Goal: Contribute content: Add original content to the website for others to see

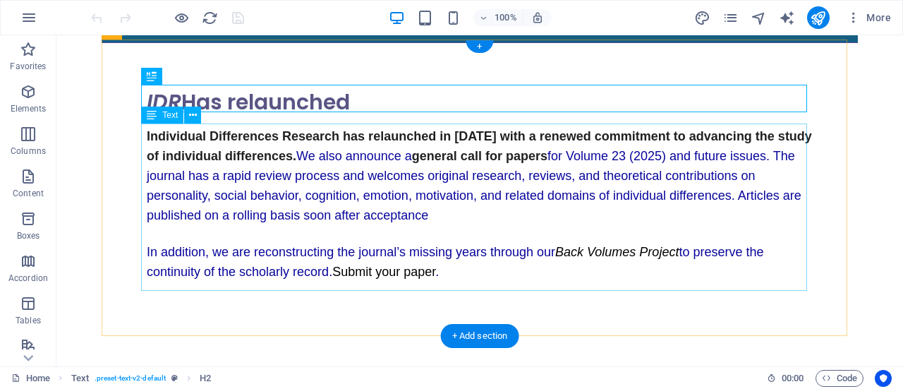
scroll to position [178, 0]
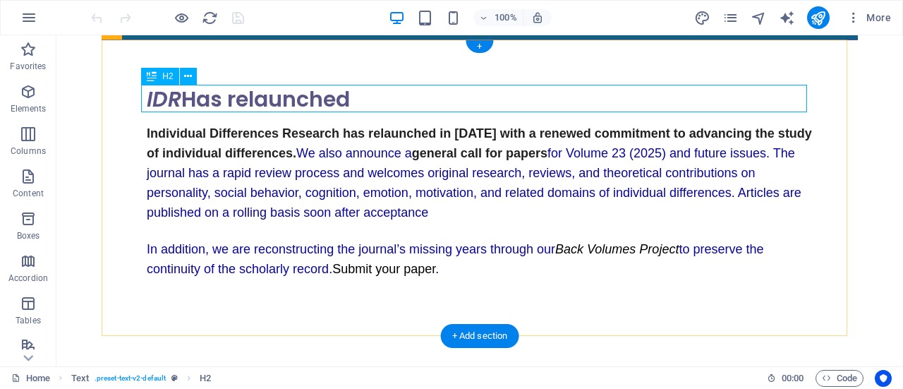
click at [379, 95] on div "IDR Has relaunched" at bounding box center [480, 99] width 666 height 28
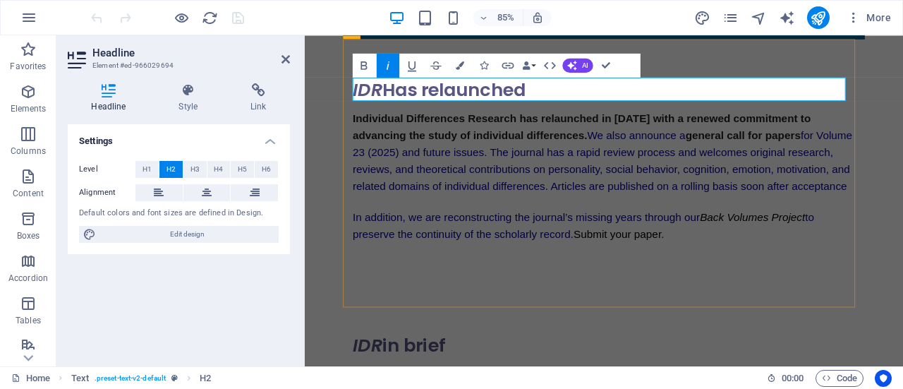
click at [594, 98] on h2 "IDR Has relaunched" at bounding box center [656, 99] width 591 height 28
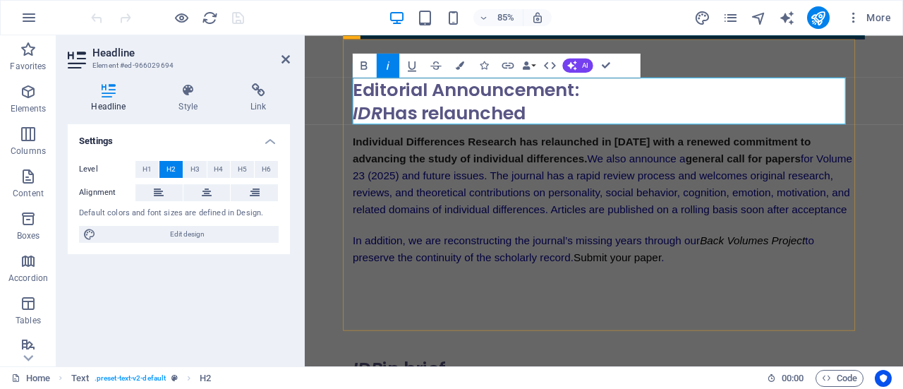
click at [410, 126] on h2 "Editorial Announcement: ‌ IDR Has relaunched" at bounding box center [656, 112] width 591 height 55
click at [407, 130] on h2 "Editorial Announcement: ‌ IDR relaunch and Call for Papers" at bounding box center [656, 112] width 591 height 55
click at [722, 107] on h2 "Editorial Announcement: ‌ IDR R elaunch and Call for Papers" at bounding box center [656, 112] width 591 height 55
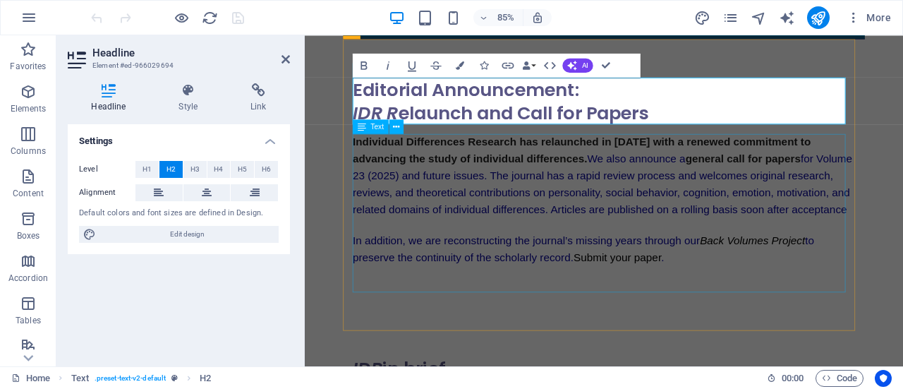
click at [492, 205] on div "Individual Differences Research has relaunched in [DATE] with a renewed commitm…" at bounding box center [656, 237] width 591 height 171
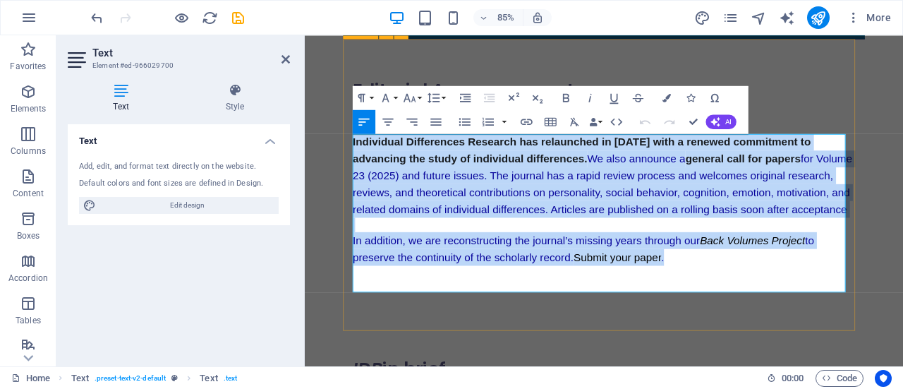
drag, startPoint x: 743, startPoint y: 311, endPoint x: 358, endPoint y: 151, distance: 417.1
click at [358, 151] on div "Editorial Announcement: IDR R elaunch and Call for Papers Individual Difference…" at bounding box center [657, 204] width 614 height 328
click at [513, 203] on span "for Volume 23 (2025) and future issues. The journal has a rapid review process …" at bounding box center [655, 210] width 588 height 73
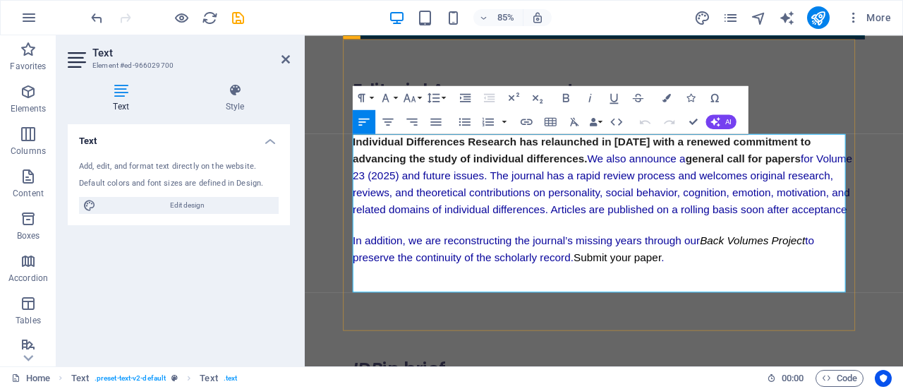
click at [470, 250] on p "Individual Differences Research has relaunched in [DATE] with a renewed commitm…" at bounding box center [656, 201] width 591 height 98
click at [774, 306] on p "In addition, we are reconstructing the journal’s missing years through our Back…" at bounding box center [656, 286] width 591 height 39
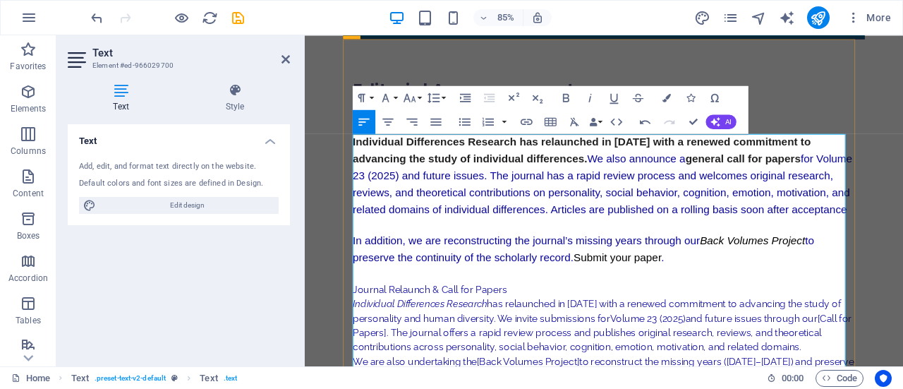
scroll to position [281, 0]
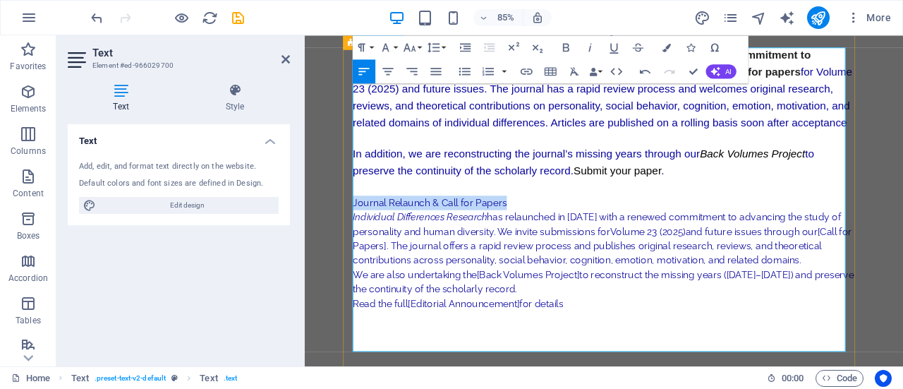
drag, startPoint x: 537, startPoint y: 241, endPoint x: 363, endPoint y: 248, distance: 175.1
click at [363, 238] on strong "Journal Relaunch & Call for Papers" at bounding box center [451, 231] width 181 height 13
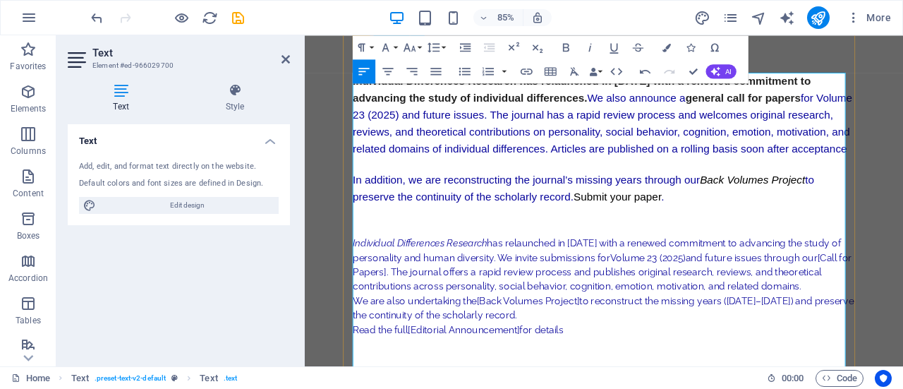
scroll to position [208, 0]
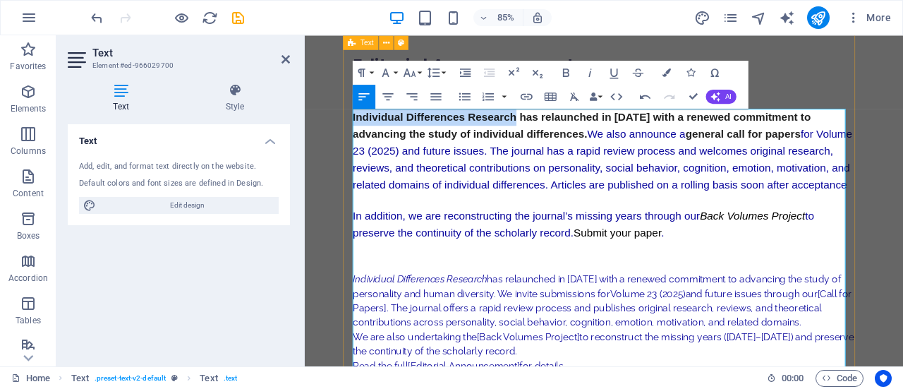
drag, startPoint x: 553, startPoint y: 127, endPoint x: 354, endPoint y: 131, distance: 198.9
click at [354, 131] on div "Editorial Announcement: IDR R elaunch and Call for Papers Individual Difference…" at bounding box center [657, 252] width 614 height 483
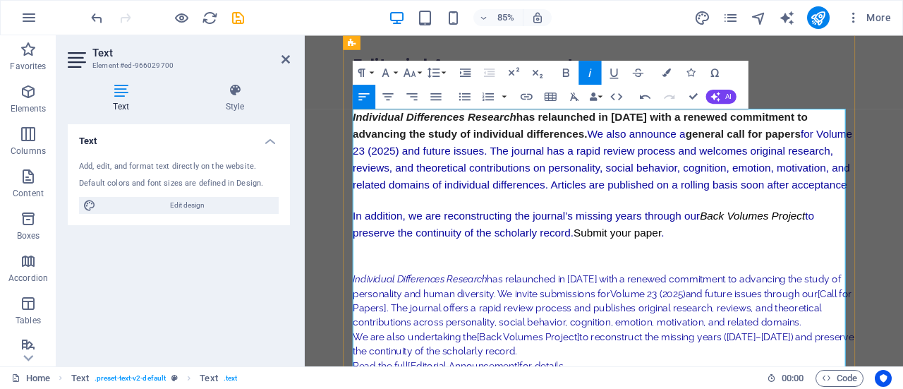
click at [671, 167] on span "for Volume 23 (2025) and future issues. The journal has a rapid review process …" at bounding box center [655, 180] width 588 height 73
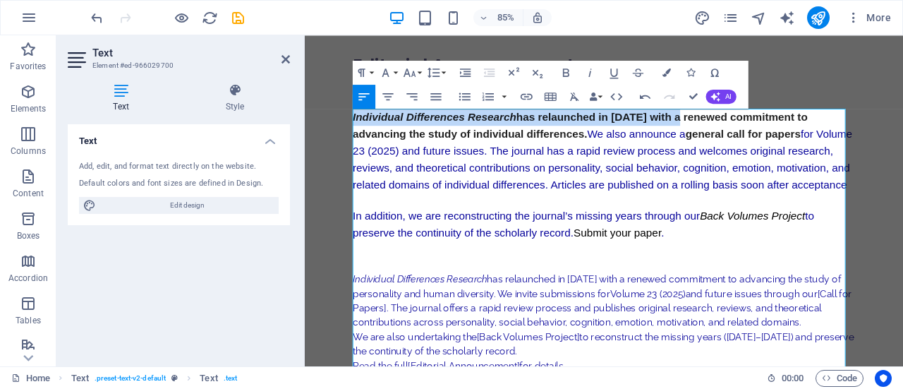
drag, startPoint x: 749, startPoint y: 137, endPoint x: 343, endPoint y: 126, distance: 405.7
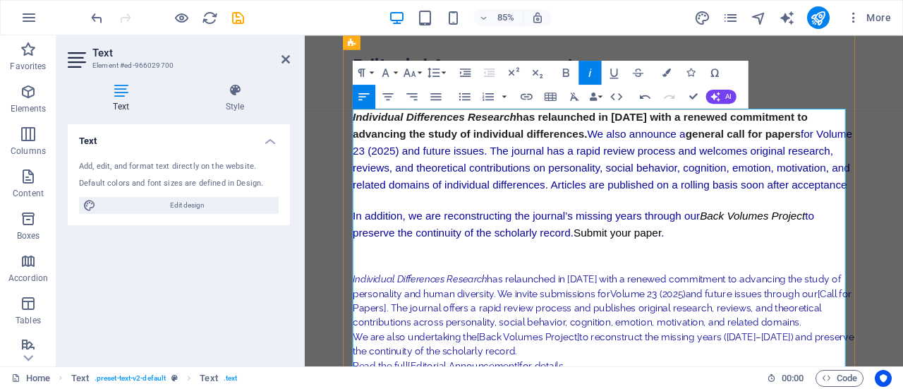
click at [753, 170] on span "for Volume 23 (2025) and future issues. The journal has a rapid review process …" at bounding box center [655, 180] width 588 height 73
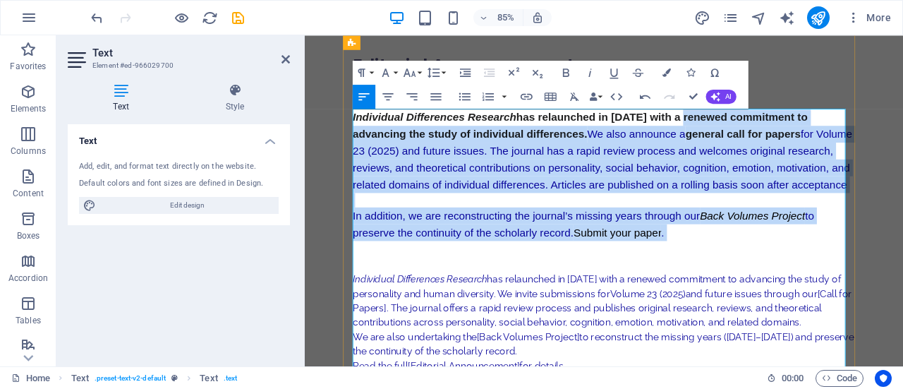
drag, startPoint x: 755, startPoint y: 133, endPoint x: 777, endPoint y: 293, distance: 160.9
click at [777, 293] on div "Individual Differences Research has relaunched in [DATE] with a renewed commitm…" at bounding box center [656, 285] width 591 height 327
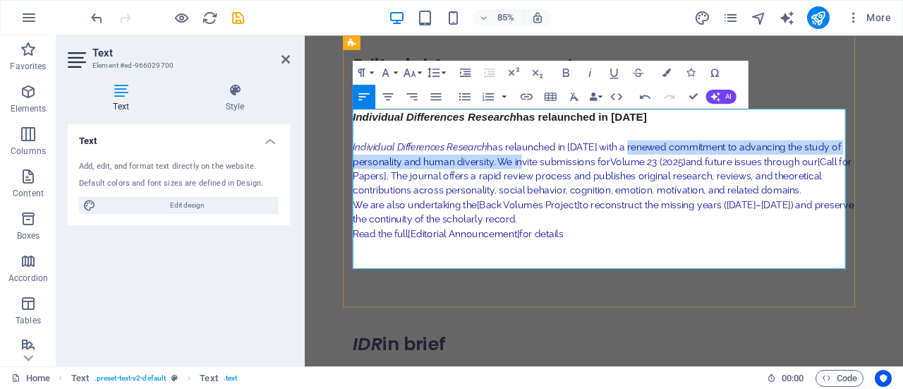
drag, startPoint x: 688, startPoint y: 169, endPoint x: 571, endPoint y: 188, distance: 118.6
click at [571, 188] on p "Individual Differences Research has relaunched in [DATE] with a renewed commitm…" at bounding box center [656, 192] width 591 height 68
copy p "with a renewed commitment to advancing the study of personality and human diver…"
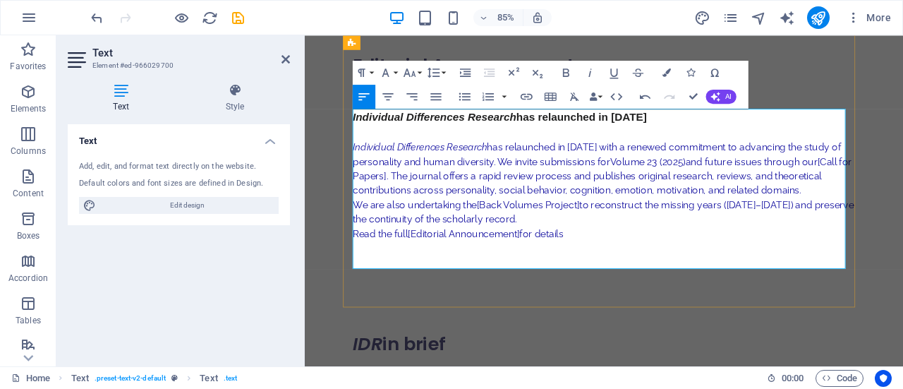
click at [782, 130] on p "Individual Differences Research has relaunched in [DATE]" at bounding box center [656, 131] width 591 height 19
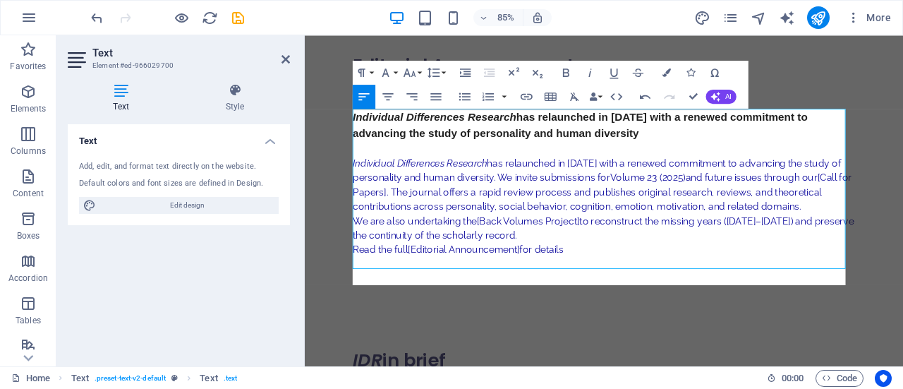
click at [705, 105] on div "Undo Redo Confirm (Ctrl+⏎) AI Improve Make shorter Make longer Fix spelling & g…" at bounding box center [685, 97] width 103 height 24
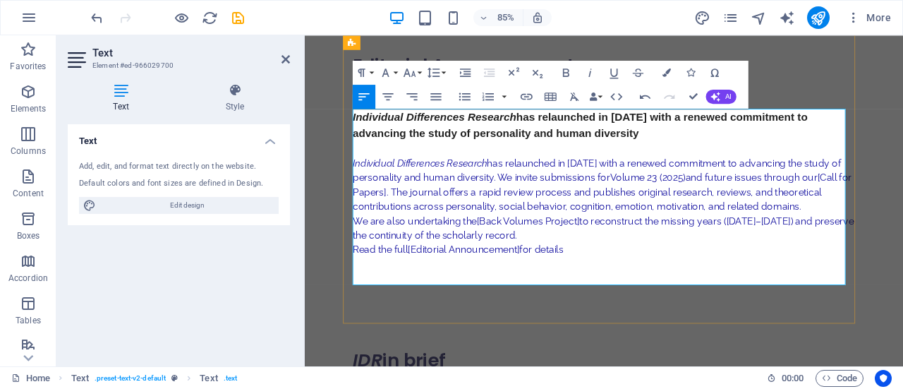
drag, startPoint x: 749, startPoint y: 150, endPoint x: 753, endPoint y: 134, distance: 16.1
click at [753, 134] on p "Individual Differences Research has relaunched in [DATE] with a renewed commitm…" at bounding box center [656, 141] width 591 height 38
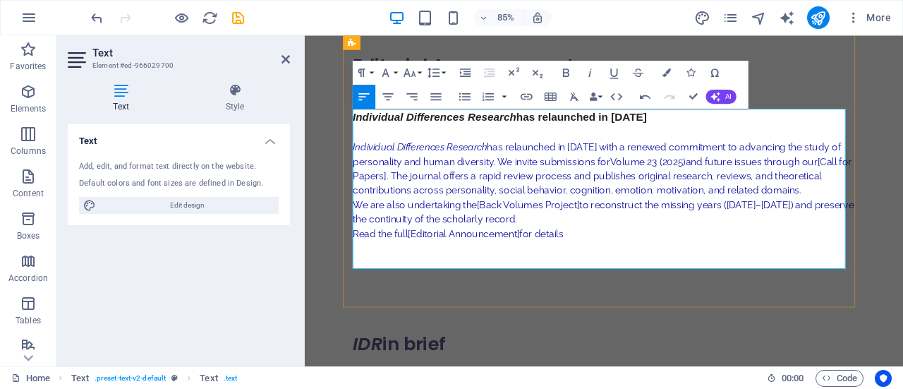
click at [702, 165] on p "Individual Differences Research has relaunched in [DATE] with a renewed commitm…" at bounding box center [656, 192] width 591 height 68
copy p "with"
click at [794, 128] on p "Individual Differences Research has relaunched in [DATE]" at bounding box center [656, 131] width 591 height 19
click at [777, 126] on p "Individual Differences Research has relaunched in [DATE]" at bounding box center [656, 131] width 591 height 19
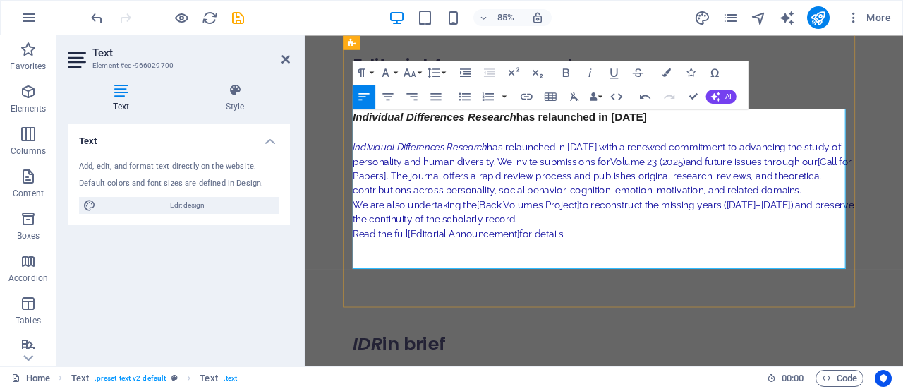
click at [781, 133] on p "Individual Differences Research has relaunched in [DATE]" at bounding box center [656, 131] width 591 height 19
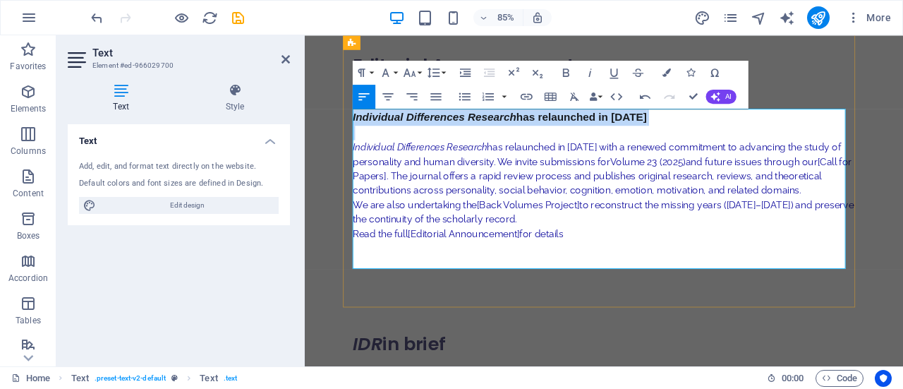
click at [781, 133] on p "Individual Differences Research has relaunched in [DATE]" at bounding box center [656, 131] width 591 height 19
click at [779, 134] on p "Individual Differences Research has relaunched in [DATE]" at bounding box center [656, 131] width 591 height 19
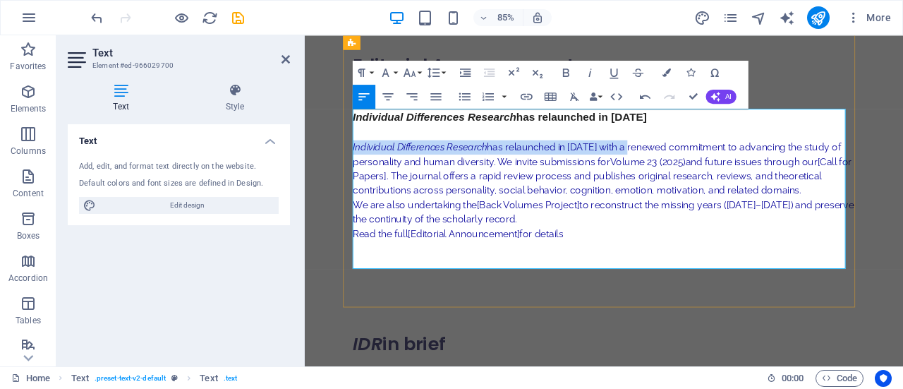
drag, startPoint x: 688, startPoint y: 169, endPoint x: 363, endPoint y: 164, distance: 325.2
click at [363, 164] on p "Individual Differences Research has relaunched in [DATE] with a renewed commitm…" at bounding box center [656, 192] width 591 height 68
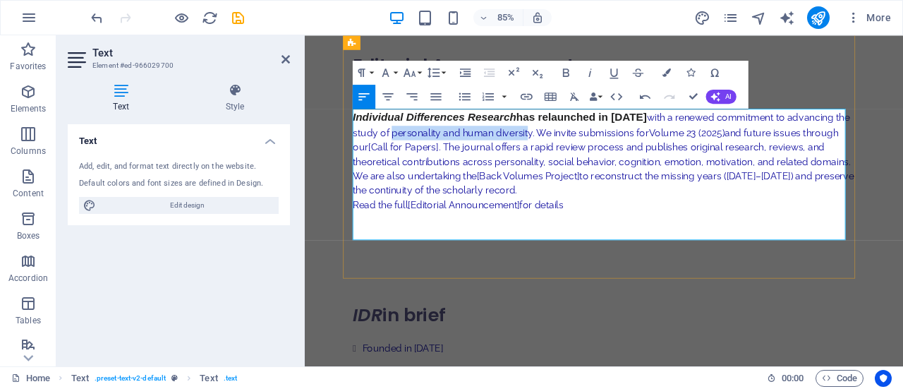
drag, startPoint x: 483, startPoint y: 148, endPoint x: 645, endPoint y: 144, distance: 162.3
click at [645, 144] on p "Individual Differences Research has relaunched in [DATE] with a renewed commitm…" at bounding box center [656, 157] width 591 height 70
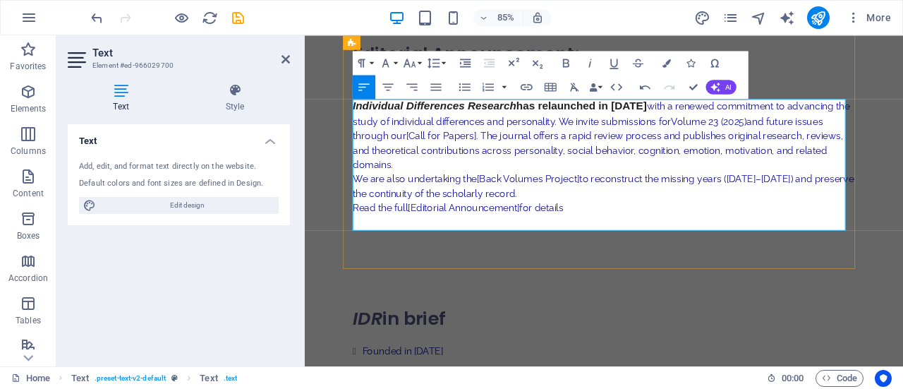
scroll to position [222, 0]
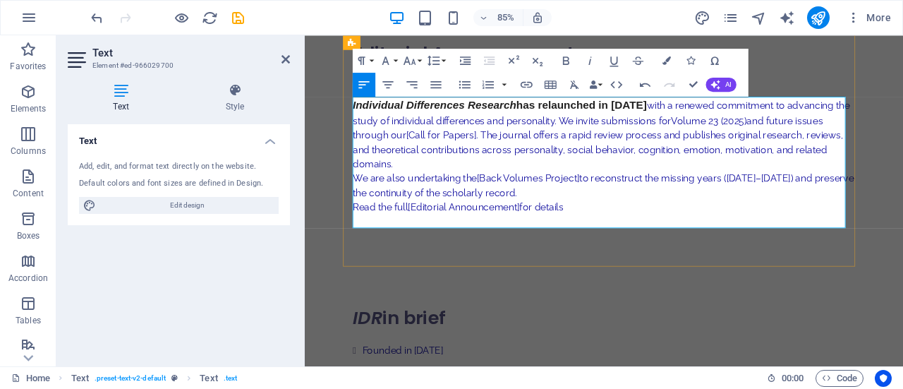
click at [617, 118] on span "Individual Differences Research has relaunched in [DATE]" at bounding box center [534, 117] width 346 height 14
copy span "relaunched"
click at [492, 152] on p "Individual Differences Research has relaunched in [DATE] with a renewed commitm…" at bounding box center [656, 151] width 591 height 87
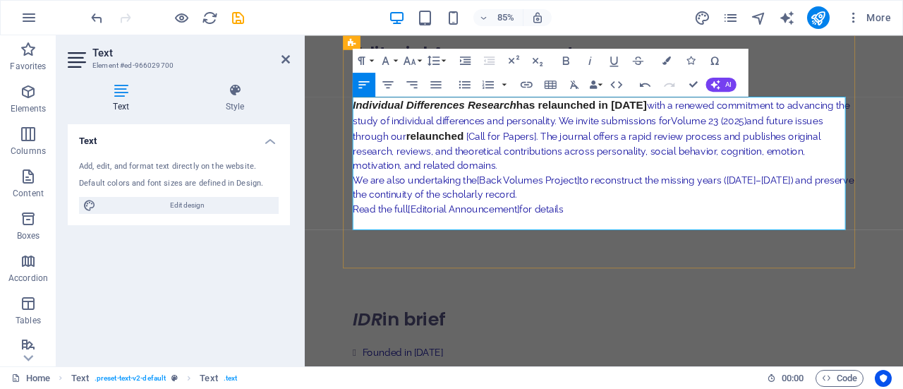
click at [492, 154] on span "relaunched" at bounding box center [458, 153] width 68 height 14
click at [497, 157] on span "rCall for Papers" at bounding box center [471, 153] width 95 height 14
click at [592, 152] on p "Individual Differences Research has relaunched in [DATE] with a renewed commitm…" at bounding box center [656, 152] width 591 height 89
click at [597, 136] on p "Individual Differences Research has relaunched in [DATE] with a renewed commitm…" at bounding box center [656, 152] width 591 height 89
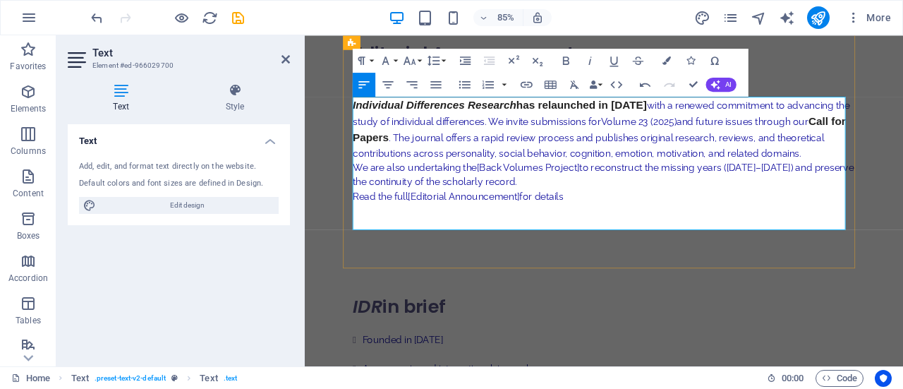
click at [600, 135] on p "Individual Differences Research has relaunched in [DATE] with a renewed commitm…" at bounding box center [656, 145] width 591 height 74
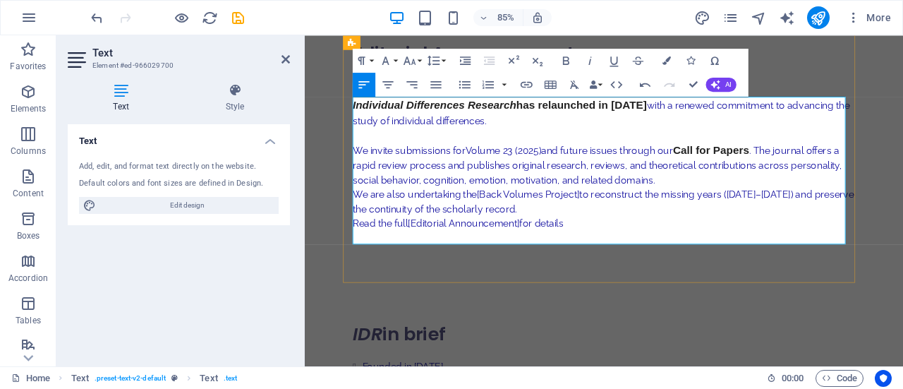
click at [758, 207] on p "We invite submissions for Volume 23 (2025) and future issues through our Call f…" at bounding box center [656, 187] width 591 height 53
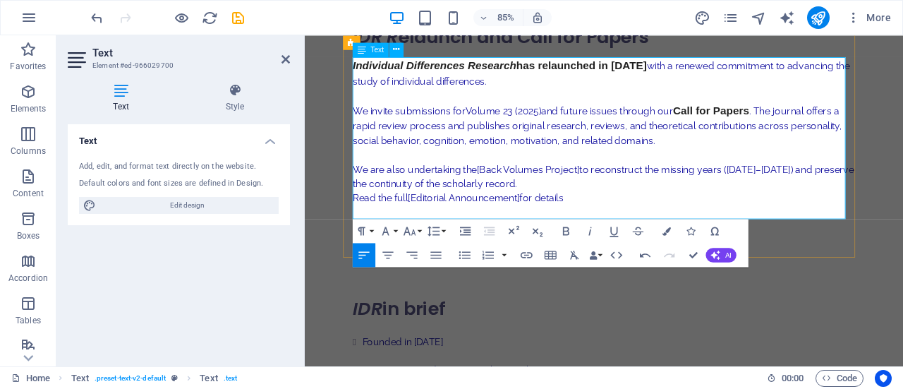
scroll to position [269, 0]
click at [587, 211] on p "We are also undertaking the [Back Volumes Project] to reconstruct the missing y…" at bounding box center [656, 200] width 591 height 34
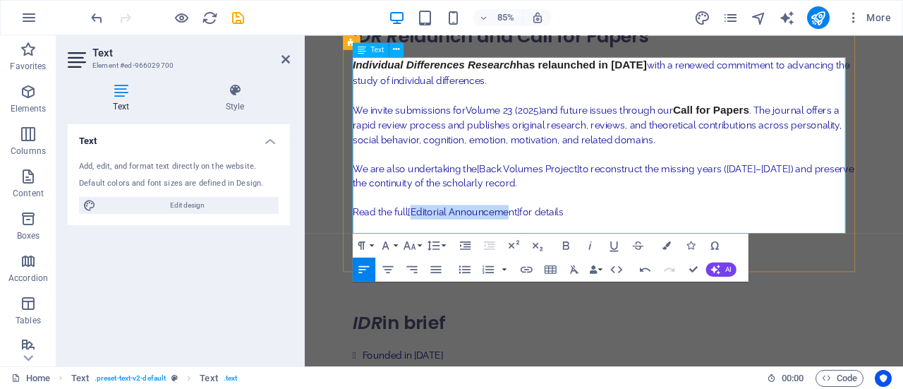
drag, startPoint x: 432, startPoint y: 243, endPoint x: 548, endPoint y: 245, distance: 115.7
click at [548, 245] on strong "[Editorial Announcement]" at bounding box center [491, 242] width 131 height 13
click at [427, 242] on p "Read the full [Editorial Announcement] for details" at bounding box center [656, 242] width 591 height 17
click at [626, 244] on p "Read the full Editorial Announcement for details" at bounding box center [656, 242] width 591 height 17
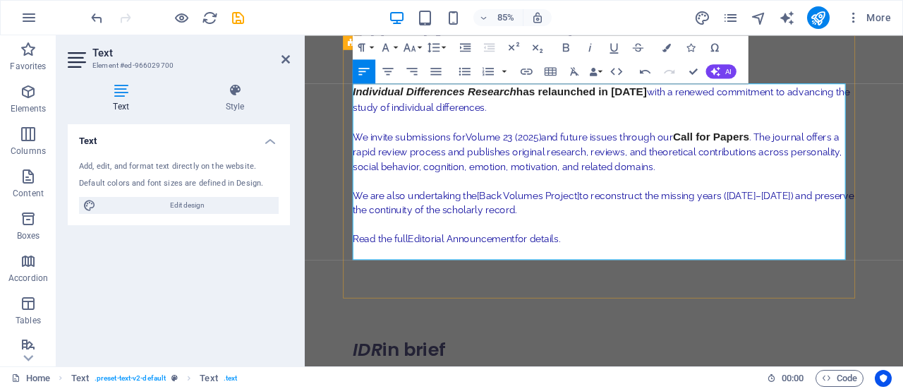
scroll to position [214, 0]
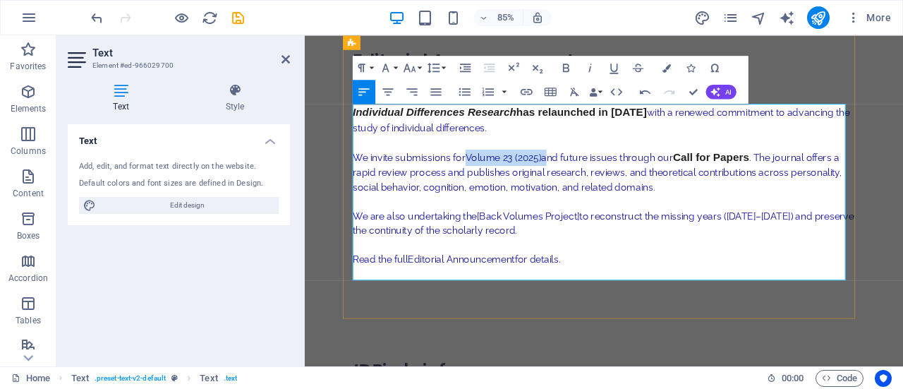
drag, startPoint x: 497, startPoint y: 176, endPoint x: 586, endPoint y: 182, distance: 89.1
click at [586, 182] on p "We invite submissions for Volume 23 (2025) and future issues through our Call f…" at bounding box center [656, 195] width 591 height 53
click at [528, 91] on icon "button" at bounding box center [526, 92] width 14 height 14
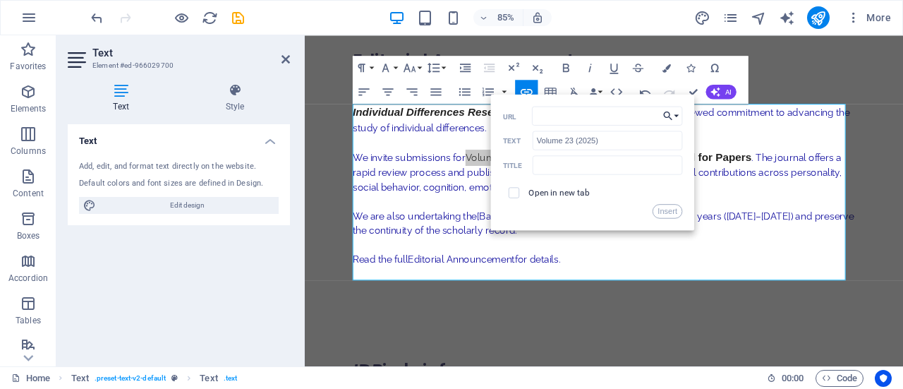
click at [677, 115] on button "Choose Link" at bounding box center [671, 116] width 23 height 19
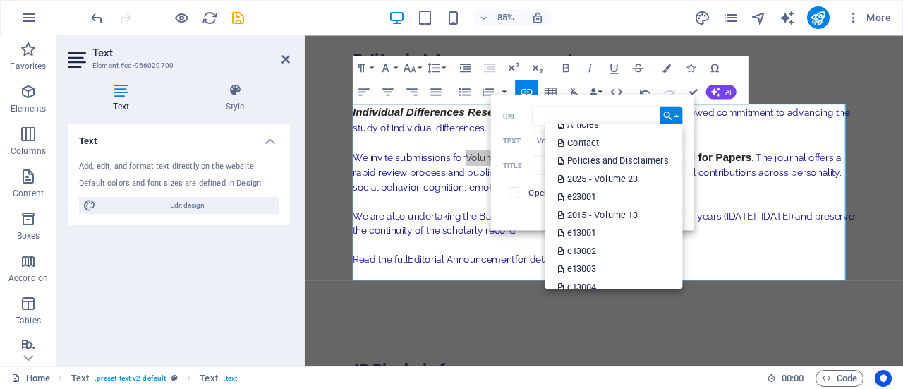
scroll to position [204, 0]
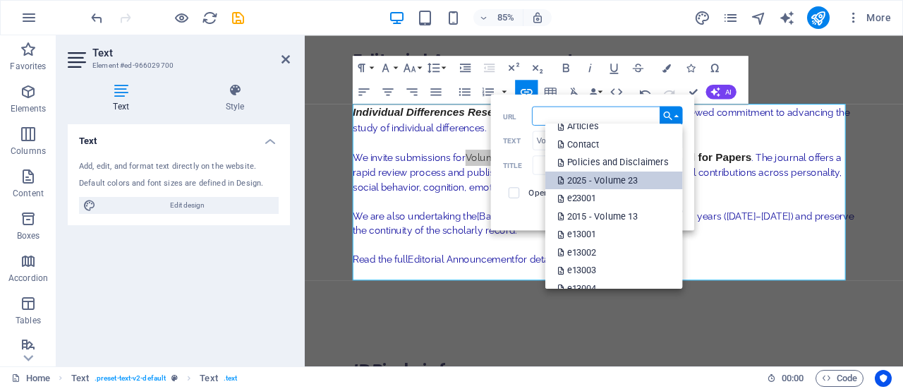
click at [585, 176] on p "2025 - Volume 23" at bounding box center [598, 180] width 83 height 18
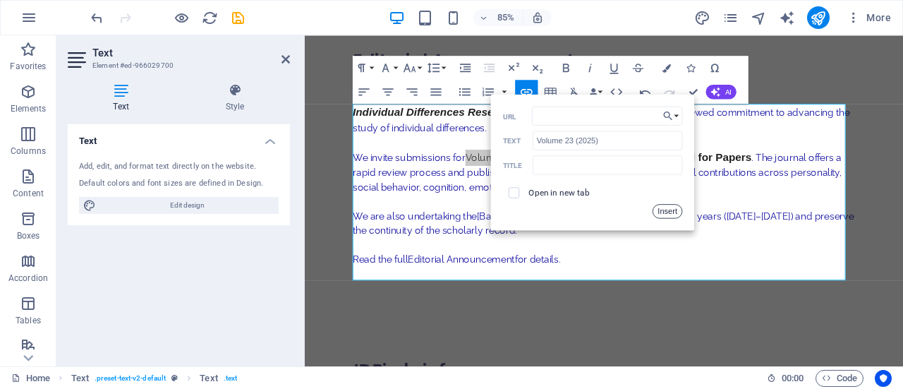
click at [676, 209] on button "Insert" at bounding box center [667, 211] width 30 height 14
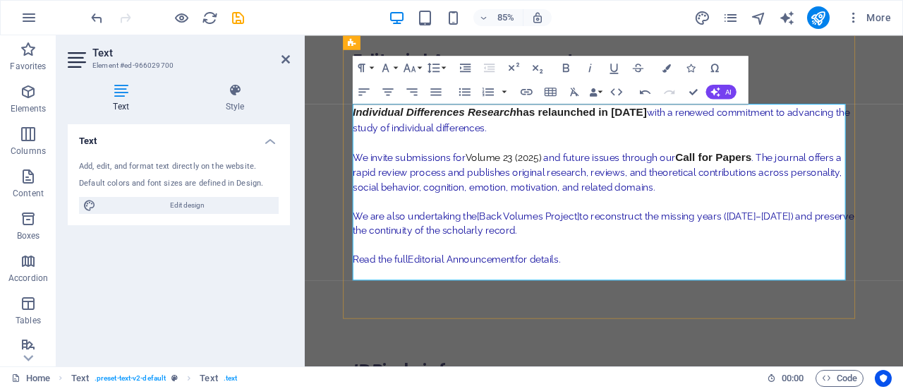
click at [611, 179] on p "We invite submissions for Volume 23 (2025) and future issues through our Call f…" at bounding box center [656, 195] width 591 height 53
click at [511, 248] on strong "[Back Volumes Project]" at bounding box center [567, 247] width 121 height 13
click at [630, 250] on p "We are also undertaking the Back Volumes Project] to reconstruct the missing ye…" at bounding box center [656, 256] width 591 height 34
click at [810, 179] on span "Call for Papers" at bounding box center [786, 178] width 90 height 14
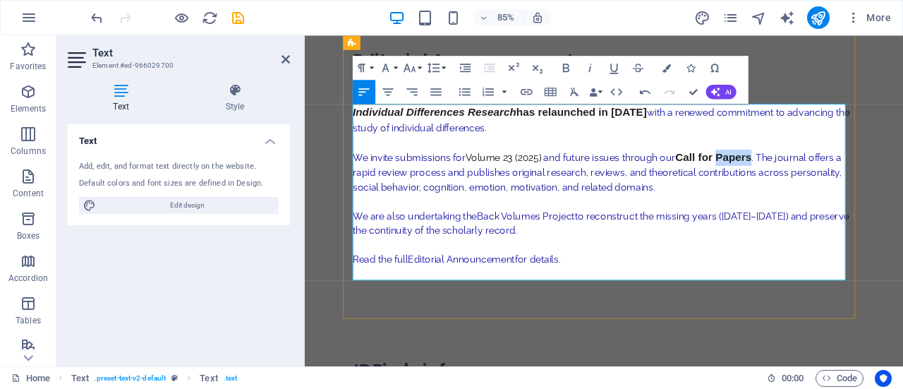
copy span "Papers"
click at [510, 245] on strong "Back Volumes Project" at bounding box center [564, 247] width 115 height 13
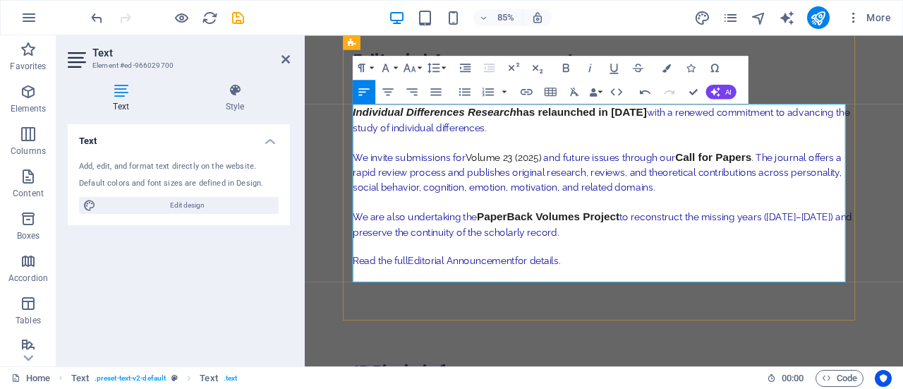
click at [547, 247] on span "PaperBack Volumes Project" at bounding box center [591, 248] width 168 height 14
click at [625, 264] on p "We are also undertaking the Back Volumes Project to reconstruct the missing yea…" at bounding box center [656, 257] width 591 height 36
drag, startPoint x: 430, startPoint y: 296, endPoint x: 555, endPoint y: 301, distance: 124.9
click at [555, 301] on p "Read the full Editorial Announcement for details." at bounding box center [656, 300] width 591 height 17
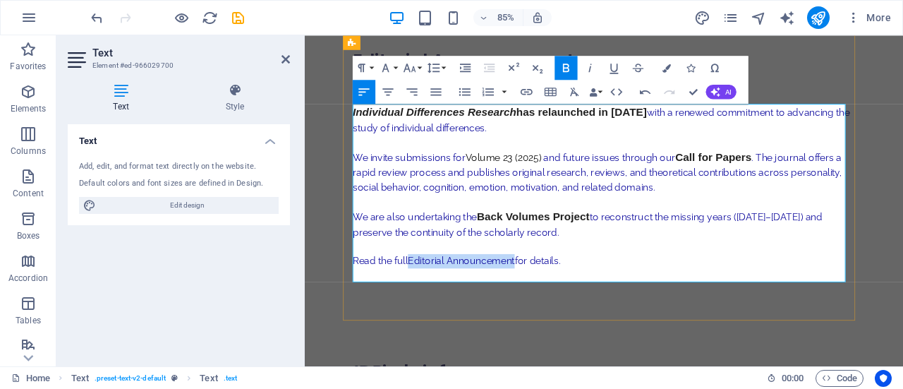
click at [521, 303] on strong "Editorial Announcement" at bounding box center [489, 299] width 126 height 13
click at [451, 298] on strong "Editorial" at bounding box center [447, 299] width 42 height 13
type input "Editorial"
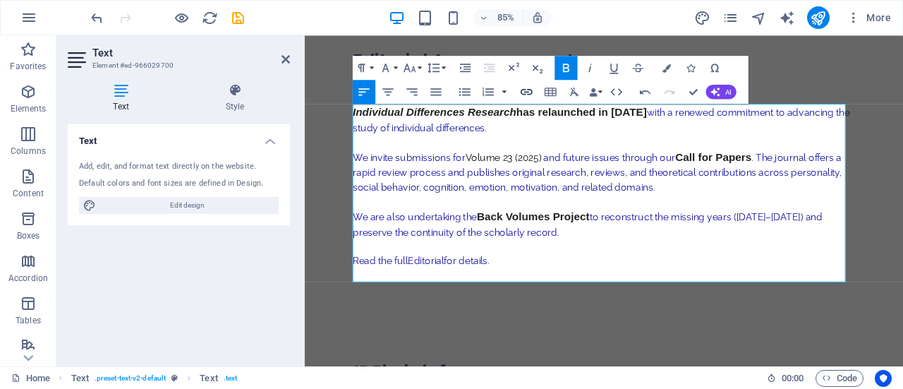
click at [523, 87] on icon "button" at bounding box center [526, 92] width 14 height 14
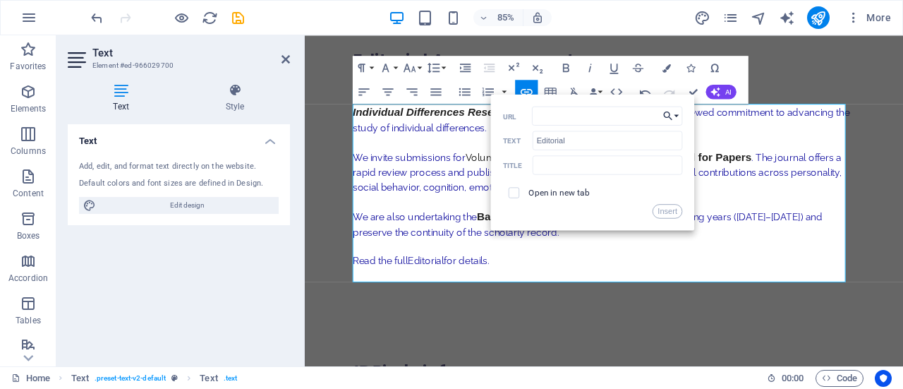
click at [680, 112] on button "Choose Link" at bounding box center [671, 116] width 23 height 19
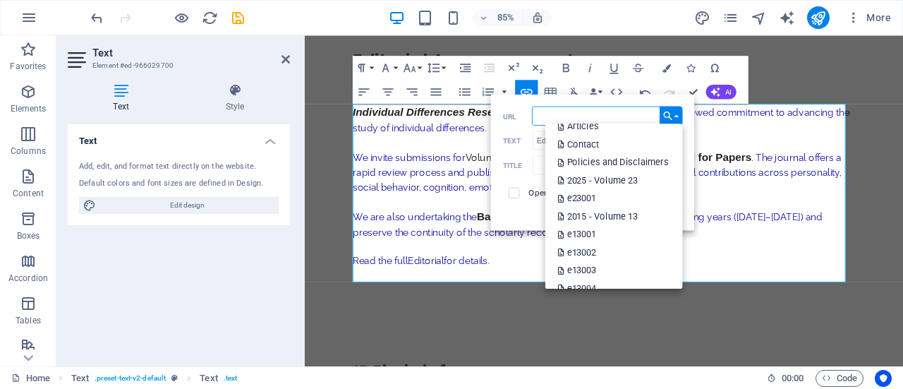
click at [540, 115] on input "URL" at bounding box center [607, 116] width 151 height 19
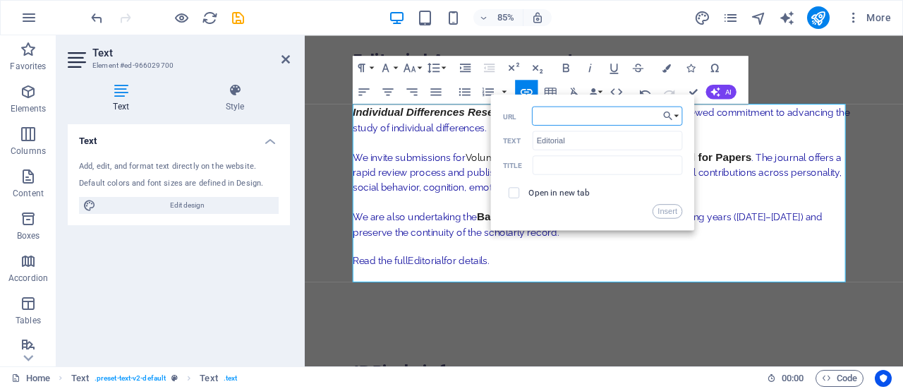
type input "[URL][DOMAIN_NAME]"
click at [640, 119] on input "[URL][DOMAIN_NAME]" at bounding box center [607, 116] width 151 height 19
click at [664, 211] on button "Insert" at bounding box center [667, 211] width 30 height 14
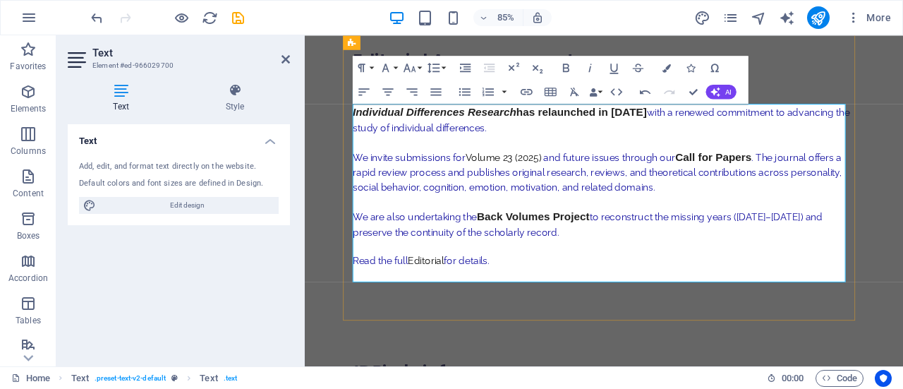
scroll to position [0, 0]
click at [590, 305] on p "Read the full Editorial for details." at bounding box center [656, 300] width 591 height 17
drag, startPoint x: 550, startPoint y: 300, endPoint x: 355, endPoint y: 126, distance: 261.3
click at [355, 126] on div "Editorial Announcement: IDR R elaunch and Call for Papers Individual Difference…" at bounding box center [657, 188] width 614 height 366
click at [418, 68] on button "Font Size" at bounding box center [412, 68] width 23 height 24
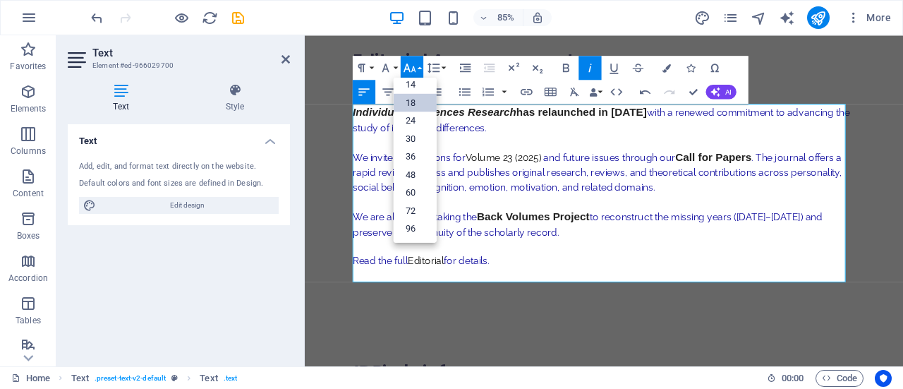
scroll to position [113, 0]
click at [415, 102] on link "18" at bounding box center [415, 104] width 43 height 18
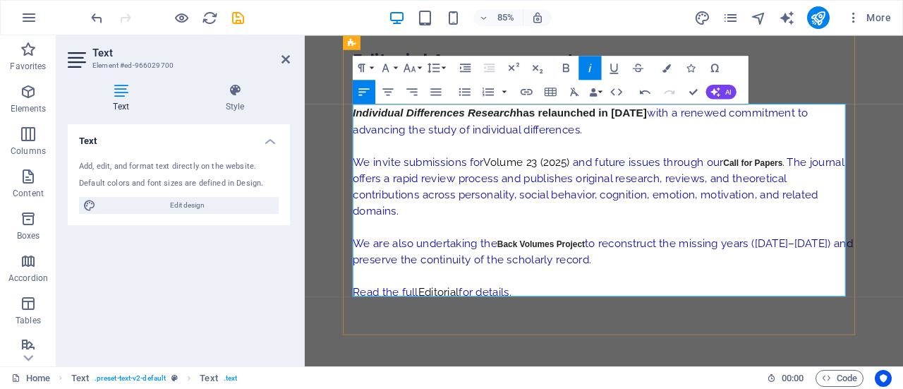
click at [518, 222] on span "We invite submissions for Volume 23 (2025) and future issues through our Call f…" at bounding box center [650, 212] width 578 height 72
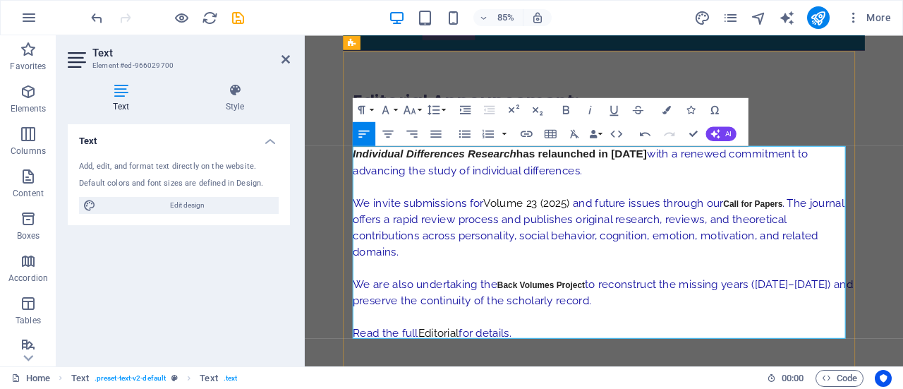
scroll to position [164, 0]
drag, startPoint x: 792, startPoint y: 231, endPoint x: 860, endPoint y: 233, distance: 68.4
click at [860, 233] on span "We invite submissions for Volume 23 (2025) and future issues through our Call f…" at bounding box center [650, 262] width 578 height 72
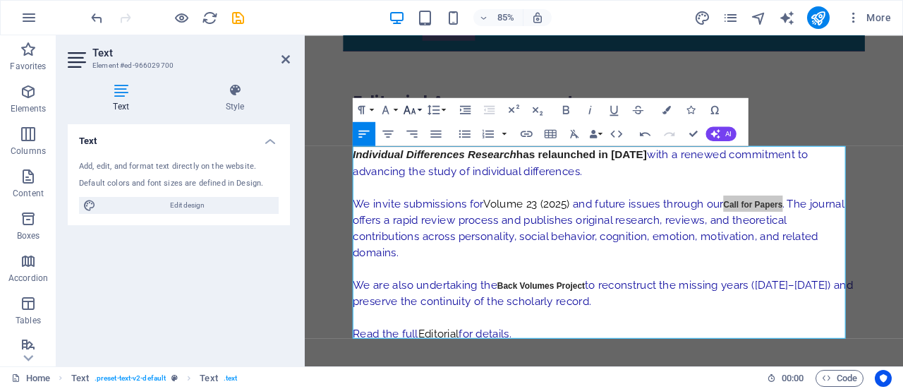
click at [419, 105] on button "Font Size" at bounding box center [412, 110] width 23 height 24
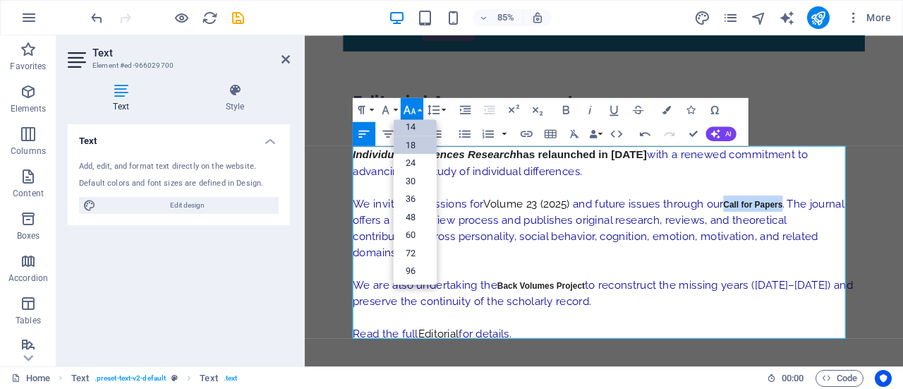
click at [415, 147] on link "18" at bounding box center [415, 145] width 43 height 18
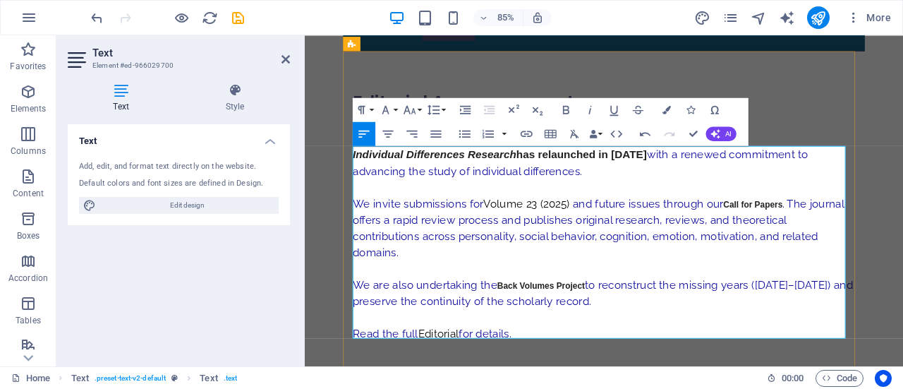
click at [710, 249] on span "We invite submissions for Volume 23 (2025) and future issues through our Call f…" at bounding box center [650, 262] width 578 height 72
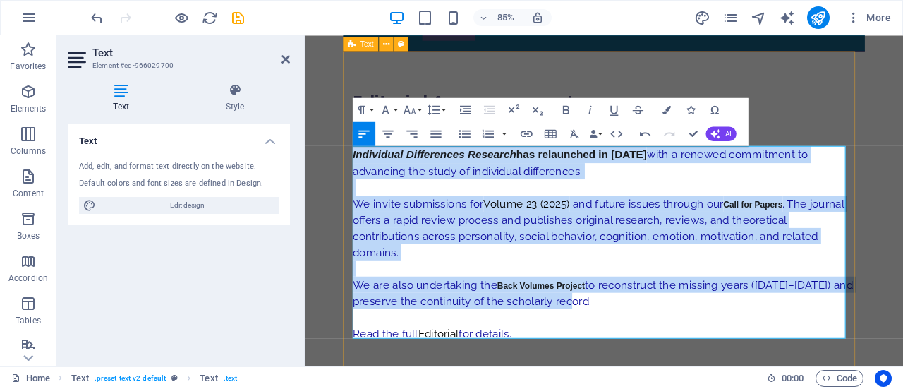
drag, startPoint x: 489, startPoint y: 277, endPoint x: 353, endPoint y: 177, distance: 168.4
click at [353, 177] on div "Editorial Announcement: IDR R elaunch and Call for Papers Individual Difference…" at bounding box center [657, 255] width 614 height 403
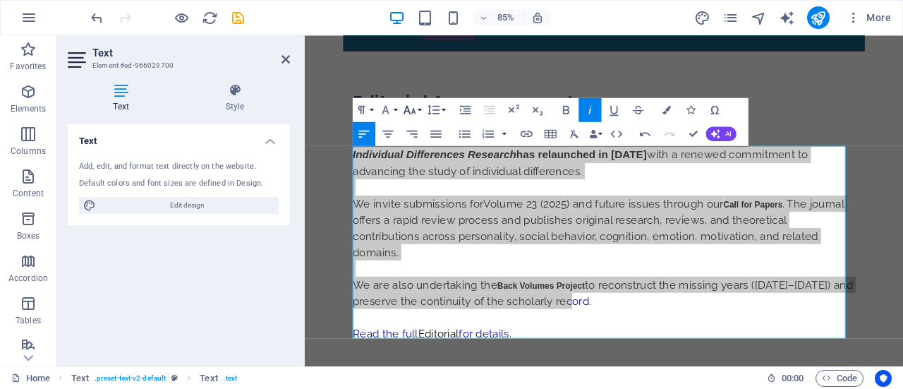
click at [415, 111] on icon "button" at bounding box center [409, 110] width 12 height 8
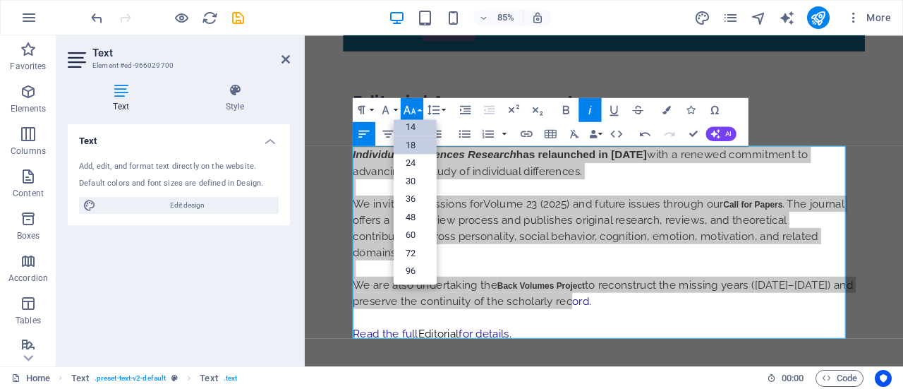
scroll to position [113, 0]
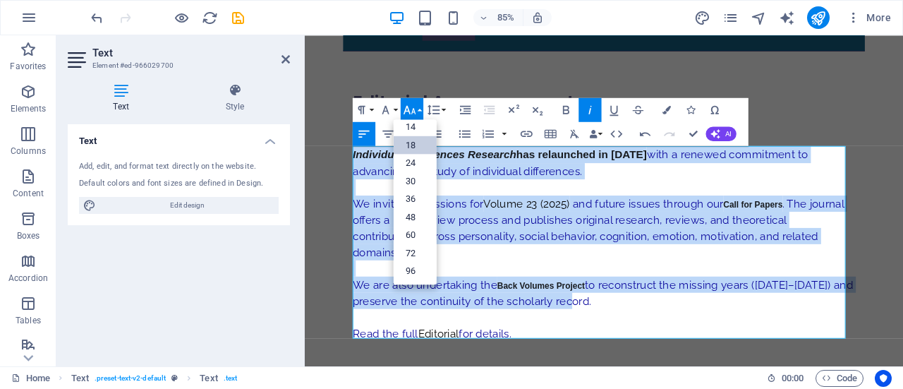
click at [410, 146] on link "18" at bounding box center [415, 145] width 43 height 18
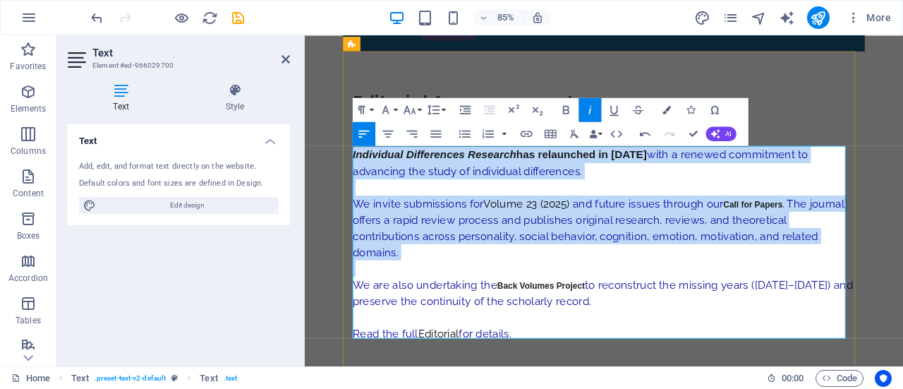
click at [755, 300] on p at bounding box center [656, 309] width 591 height 19
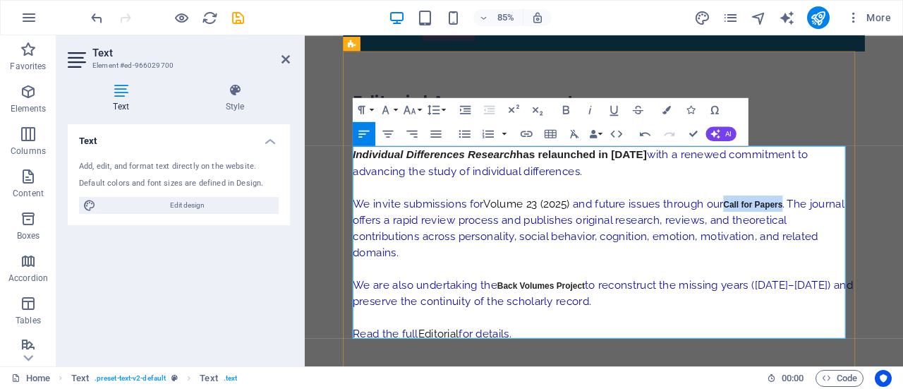
drag, startPoint x: 793, startPoint y: 235, endPoint x: 858, endPoint y: 229, distance: 65.9
click at [858, 229] on b "Call for Papers" at bounding box center [832, 234] width 70 height 11
click at [414, 112] on icon "button" at bounding box center [410, 109] width 14 height 14
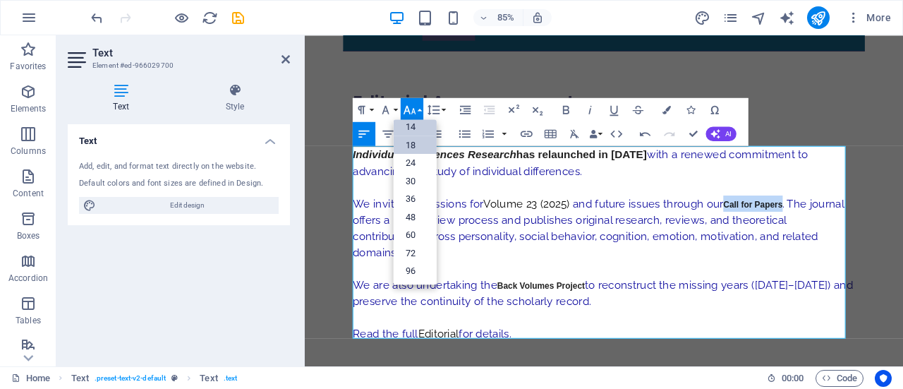
click at [408, 143] on link "18" at bounding box center [415, 145] width 43 height 18
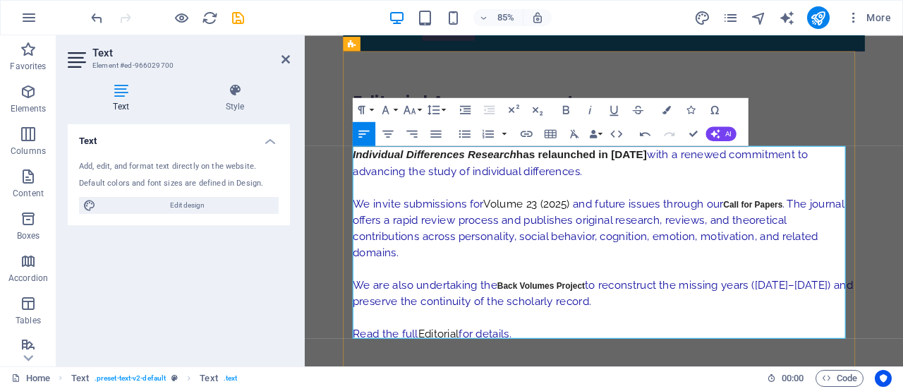
click at [740, 240] on p "We invite submissions for Volume 23 (2025) and future issues through our Call f…" at bounding box center [656, 262] width 591 height 76
click at [790, 231] on span "We invite submissions for Volume 23 (2025) and future issues through our Call f…" at bounding box center [650, 262] width 578 height 72
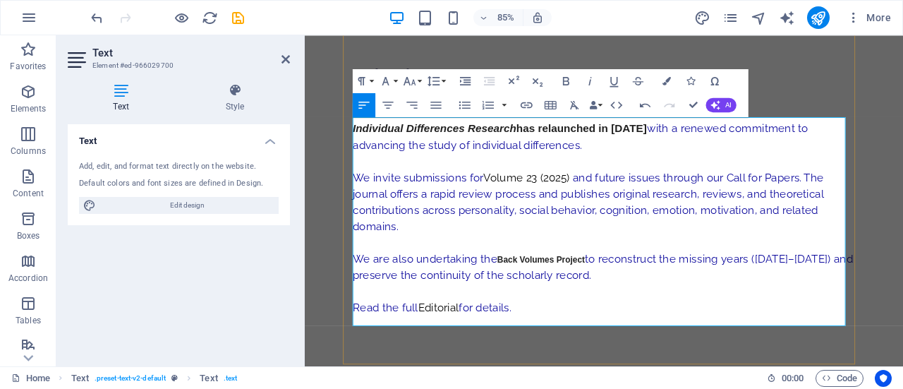
scroll to position [198, 0]
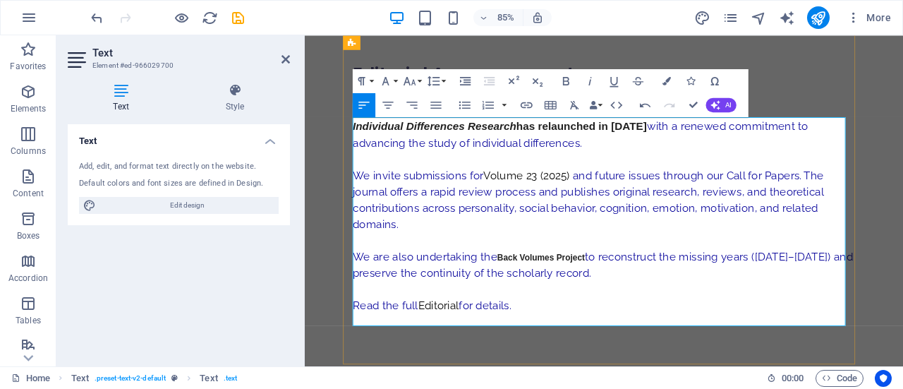
click at [525, 293] on span "We are also undertaking the Back Volumes Project to reconstruct the missing yea…" at bounding box center [655, 304] width 588 height 34
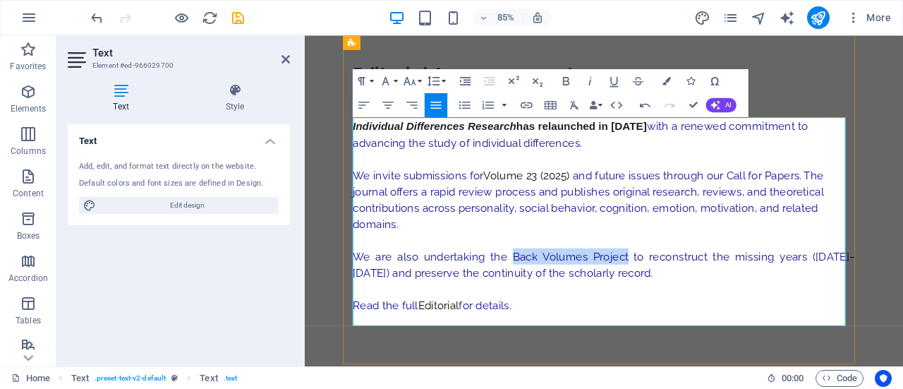
drag, startPoint x: 667, startPoint y: 296, endPoint x: 537, endPoint y: 291, distance: 130.6
click at [537, 291] on span "We are also undertaking the Back Volumes Project" at bounding box center [523, 294] width 324 height 15
type input "Back Volumes Project"
click at [525, 104] on icon "button" at bounding box center [527, 105] width 12 height 6
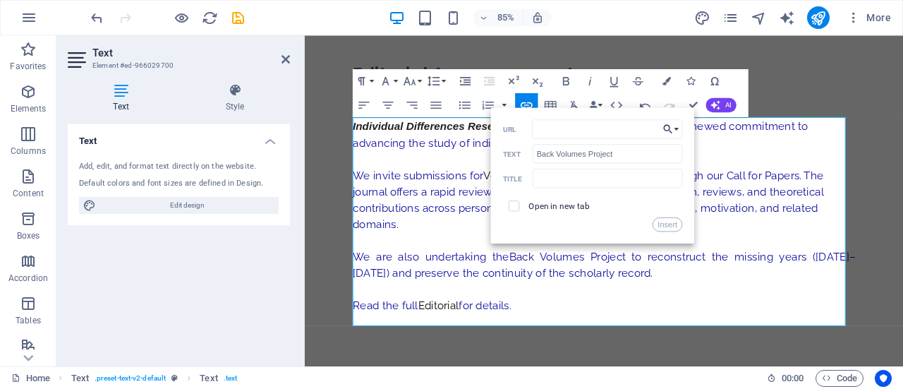
click at [676, 122] on button "Choose Link" at bounding box center [671, 128] width 23 height 19
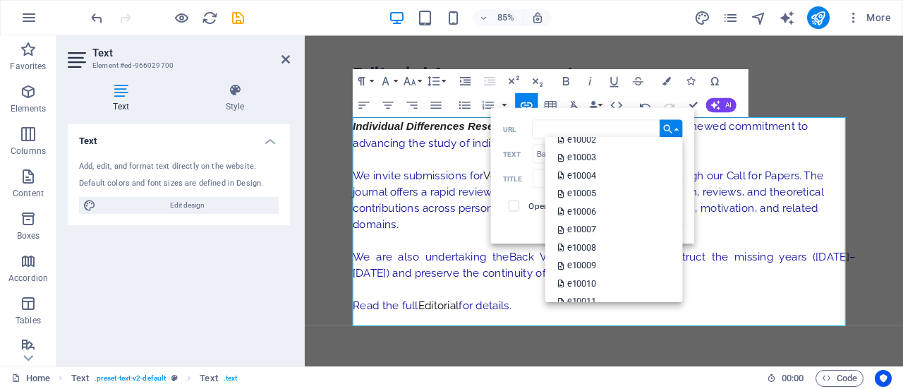
scroll to position [1531, 0]
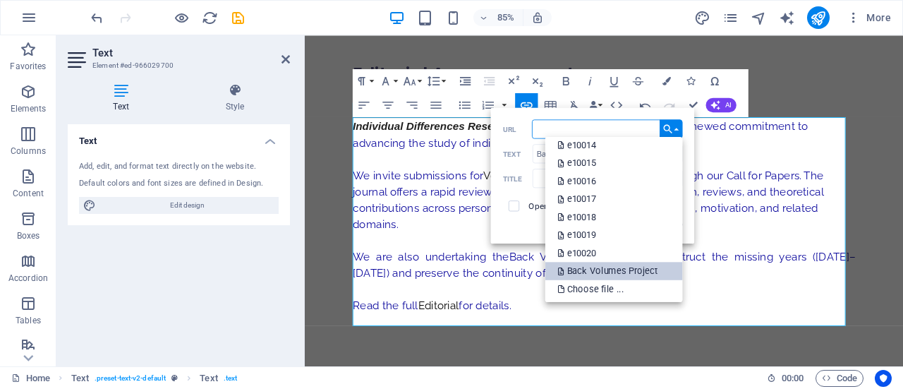
click at [600, 270] on p "Back Volumes Project" at bounding box center [608, 271] width 103 height 18
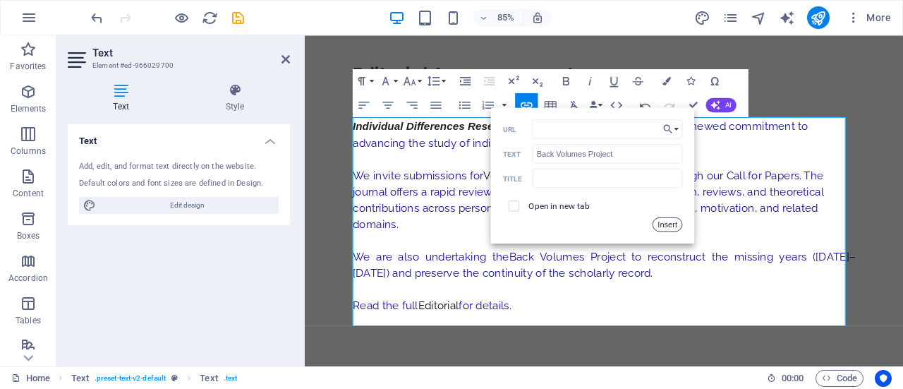
click at [671, 226] on button "Insert" at bounding box center [667, 224] width 30 height 14
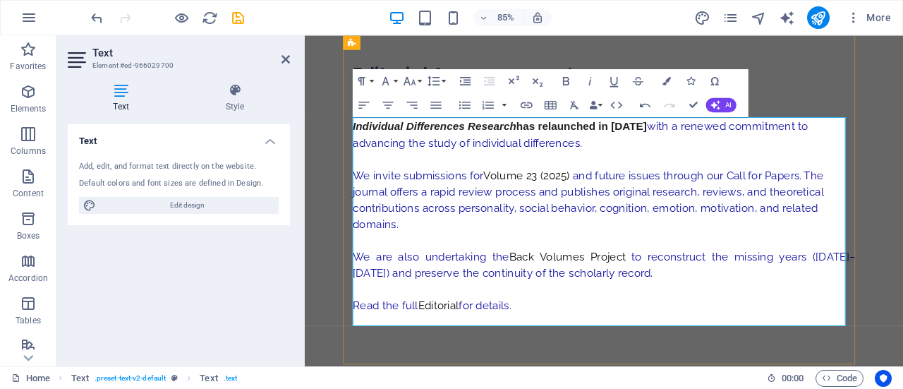
click at [676, 316] on p "We are also undertaking the Back Volumes Project to reconstruct the missing yea…" at bounding box center [656, 304] width 591 height 38
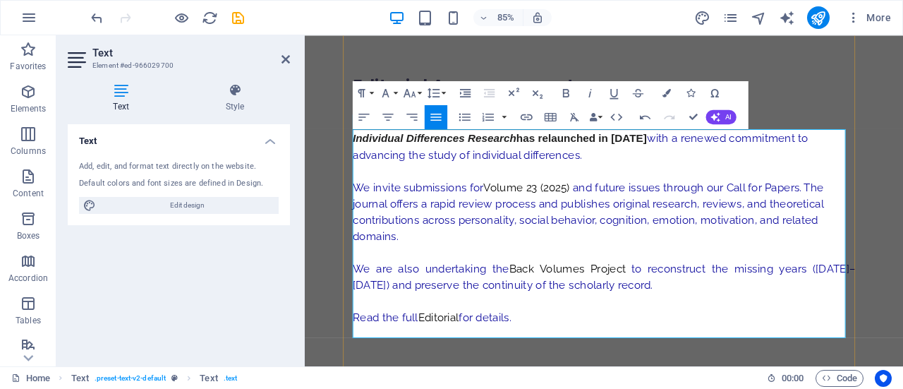
scroll to position [187, 0]
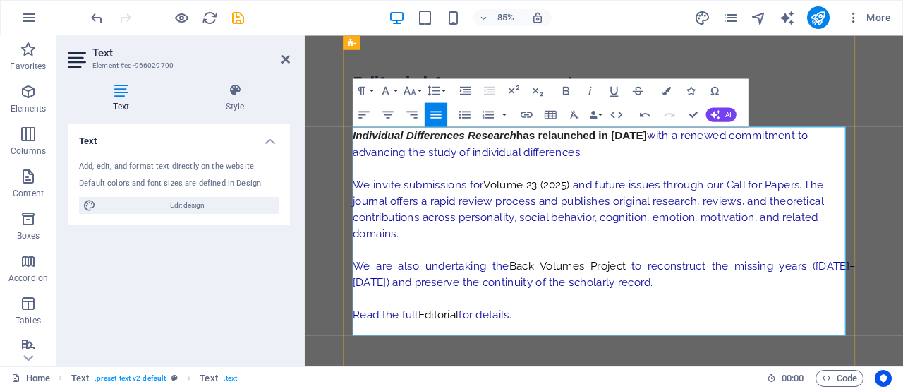
click at [676, 319] on p "We are also undertaking the Back Volumes Project to reconstruct the missing yea…" at bounding box center [656, 315] width 591 height 38
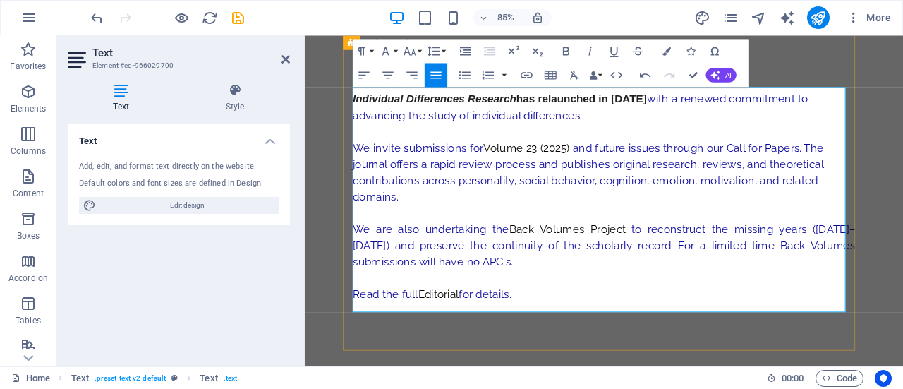
scroll to position [228, 0]
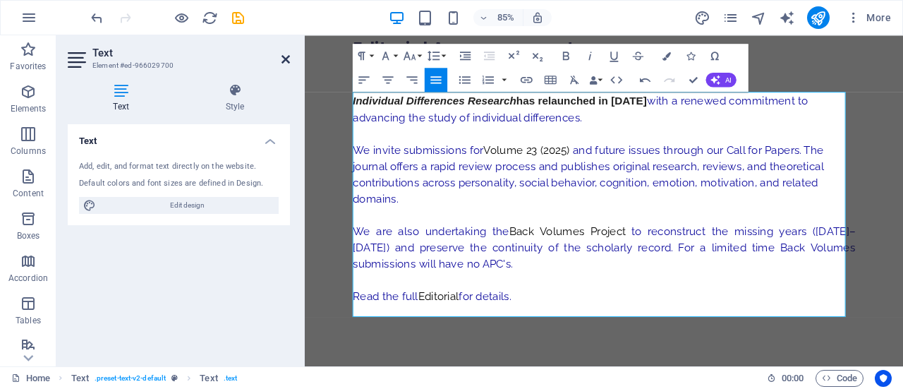
click at [286, 61] on icon at bounding box center [285, 59] width 8 height 11
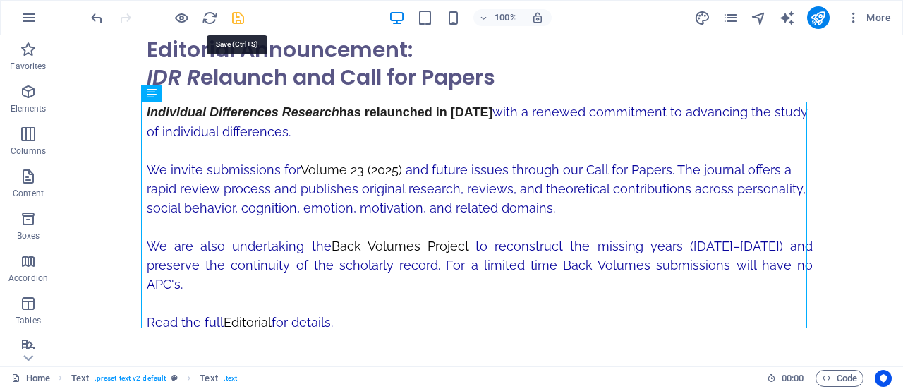
click at [232, 15] on icon "save" at bounding box center [238, 18] width 16 height 16
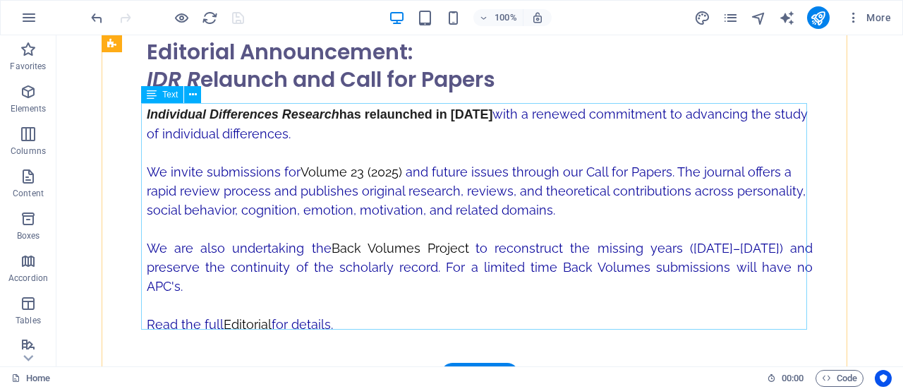
scroll to position [243, 0]
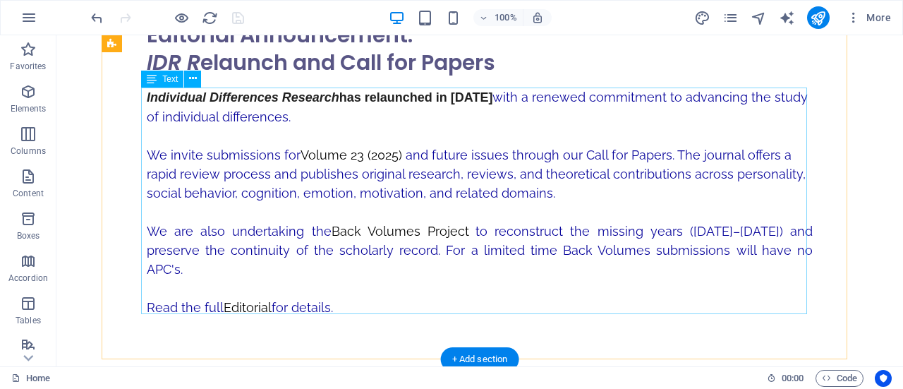
click at [534, 97] on div "Individual Differences Research has relaunched in [DATE] with a renewed commitm…" at bounding box center [480, 210] width 666 height 246
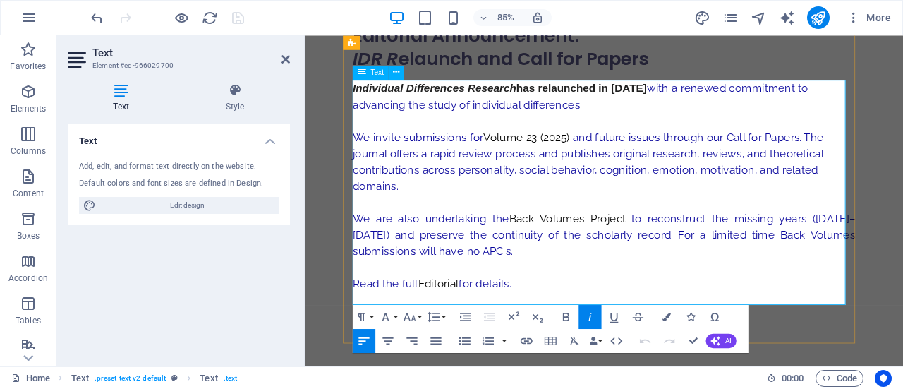
click at [754, 100] on span "with a renewed commitment to advancing the study of individual differences." at bounding box center [628, 107] width 535 height 35
click at [793, 97] on span "Individual Differences Research has relaunched in [DATE] for Volume 23" at bounding box center [577, 97] width 432 height 14
click at [753, 99] on span "Individual Differences Research has relaunched in [DATE] for Volume 23" at bounding box center [577, 97] width 432 height 14
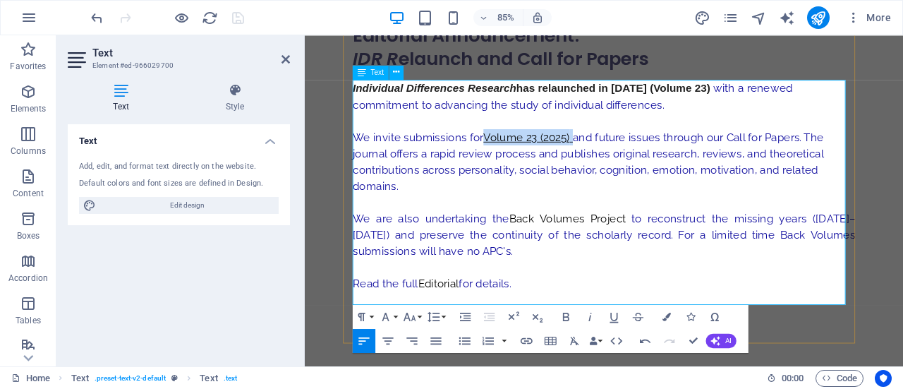
drag, startPoint x: 614, startPoint y: 157, endPoint x: 514, endPoint y: 159, distance: 100.2
click at [515, 159] on link "Volume 23 (2025)" at bounding box center [567, 154] width 105 height 15
click at [558, 108] on icon "button" at bounding box center [554, 109] width 14 height 14
click at [652, 195] on span "We invite submissions for Volume 23 (2025) and future issues through our Call f…" at bounding box center [638, 183] width 554 height 72
click at [286, 60] on icon at bounding box center [285, 59] width 8 height 11
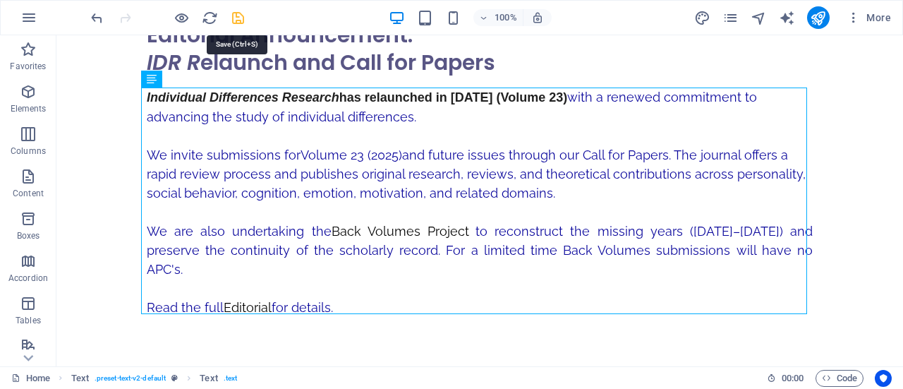
click at [238, 16] on icon "save" at bounding box center [238, 18] width 16 height 16
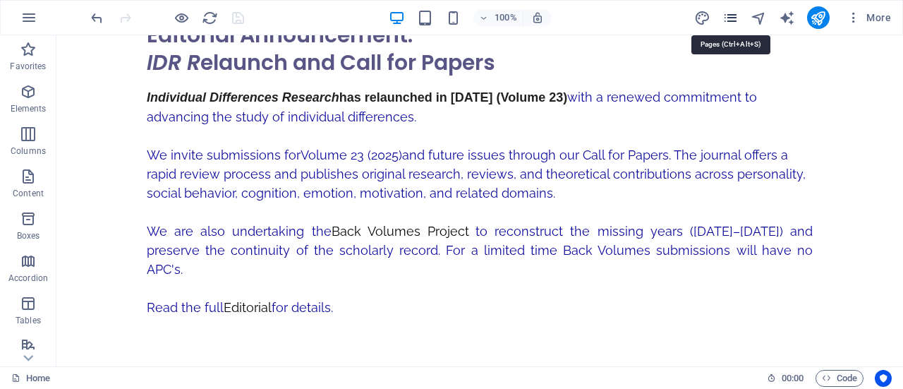
click at [734, 16] on icon "pages" at bounding box center [730, 18] width 16 height 16
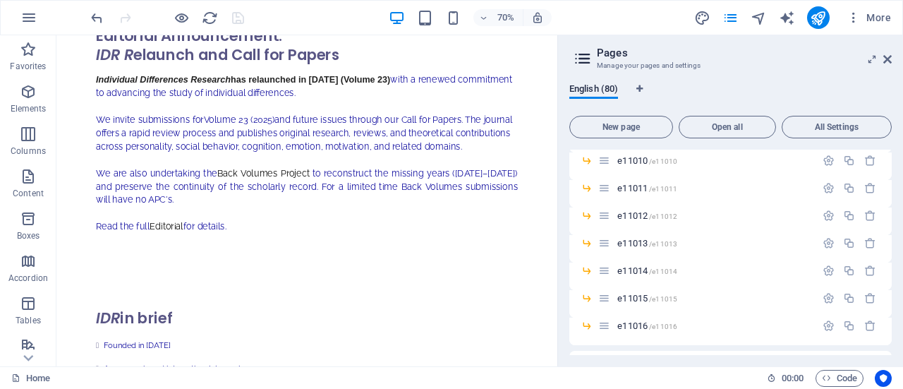
scroll to position [2198, 0]
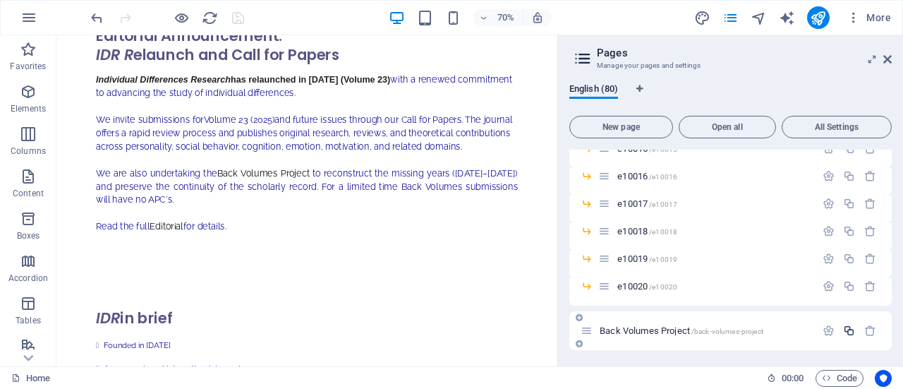
click at [848, 329] on icon "button" at bounding box center [849, 330] width 12 height 12
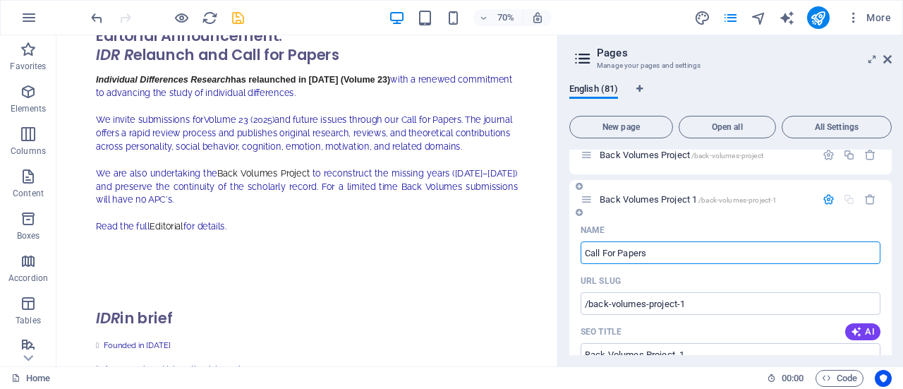
type input "Call For Papers"
type input "/call-for-papers"
type input "Call For Papers"
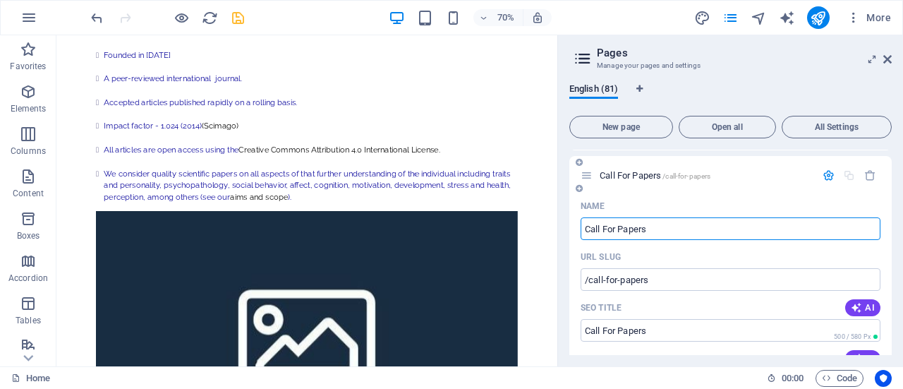
scroll to position [2397, 0]
type input "Call For Papers"
click at [890, 61] on icon at bounding box center [887, 59] width 8 height 11
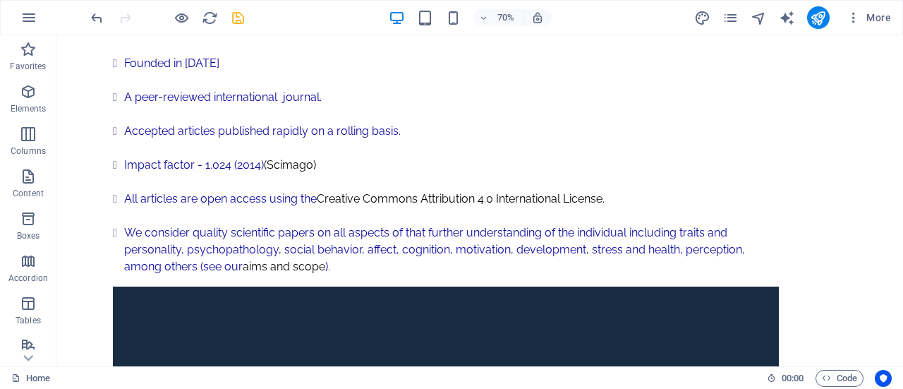
scroll to position [637, 0]
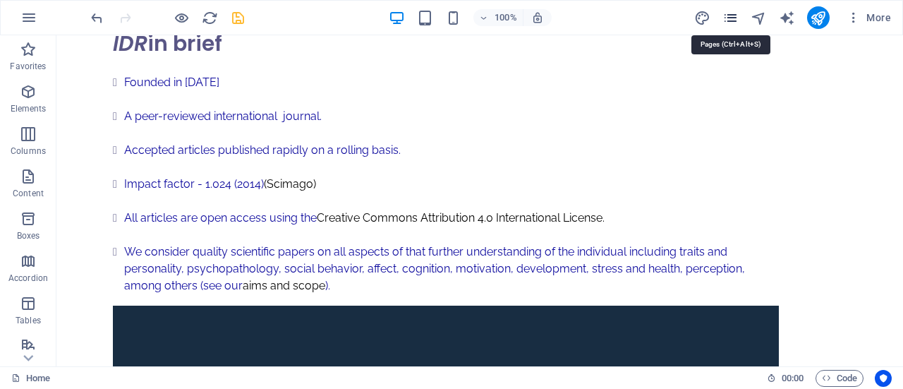
click at [728, 16] on icon "pages" at bounding box center [730, 18] width 16 height 16
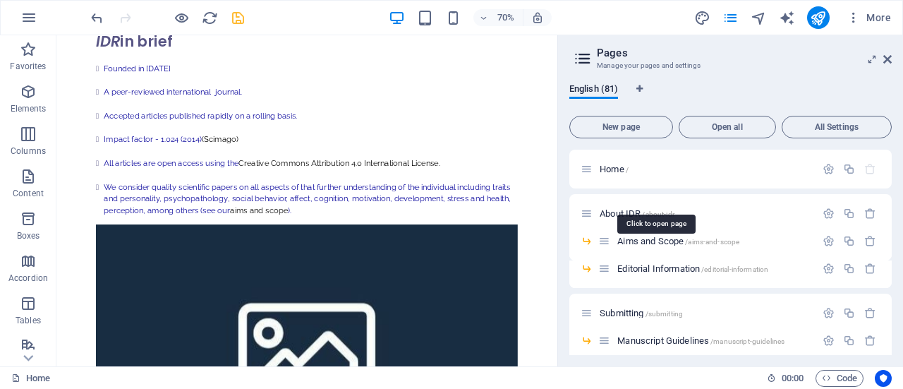
scroll to position [656, 0]
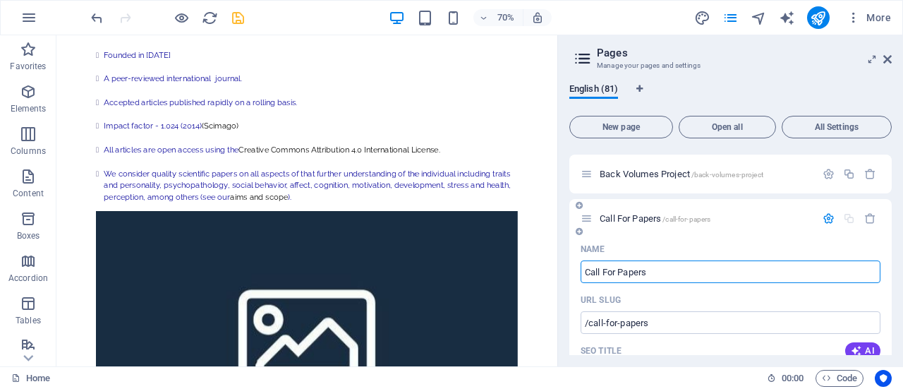
click at [827, 219] on icon "button" at bounding box center [828, 218] width 12 height 12
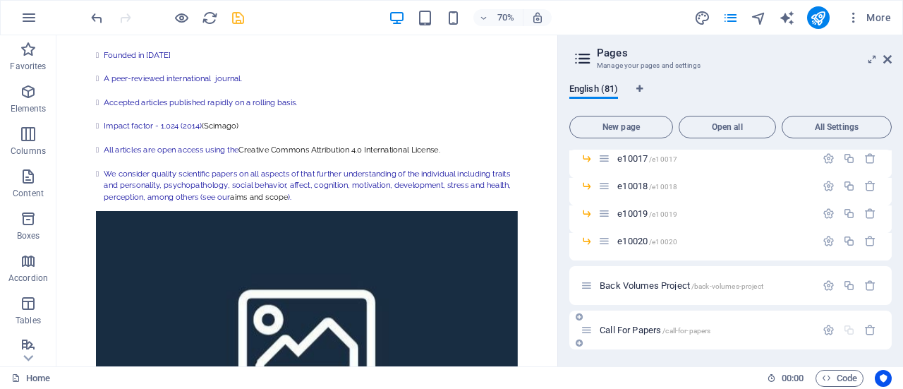
click at [631, 329] on span "Call For Papers /call-for-papers" at bounding box center [655, 329] width 111 height 11
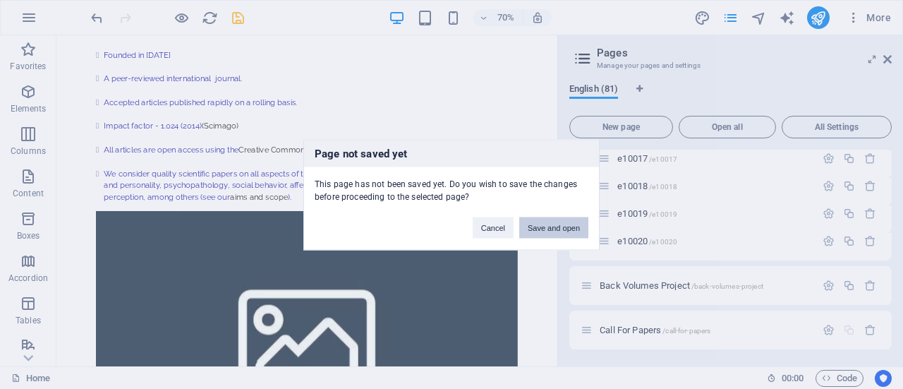
click at [542, 229] on button "Save and open" at bounding box center [553, 227] width 69 height 21
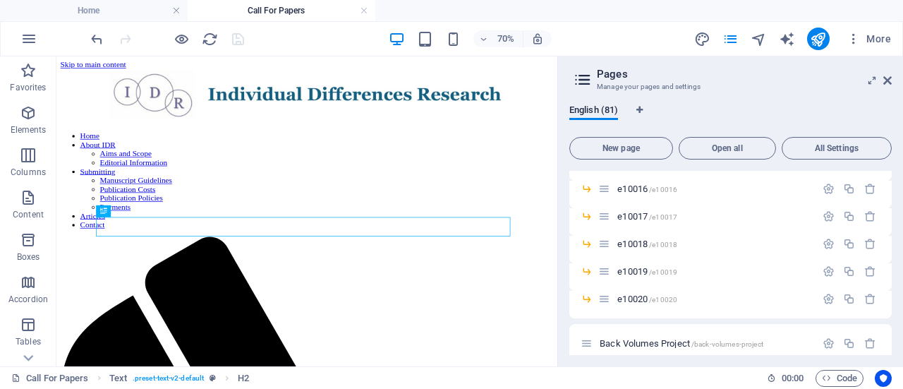
scroll to position [0, 0]
click at [889, 79] on icon at bounding box center [887, 80] width 8 height 11
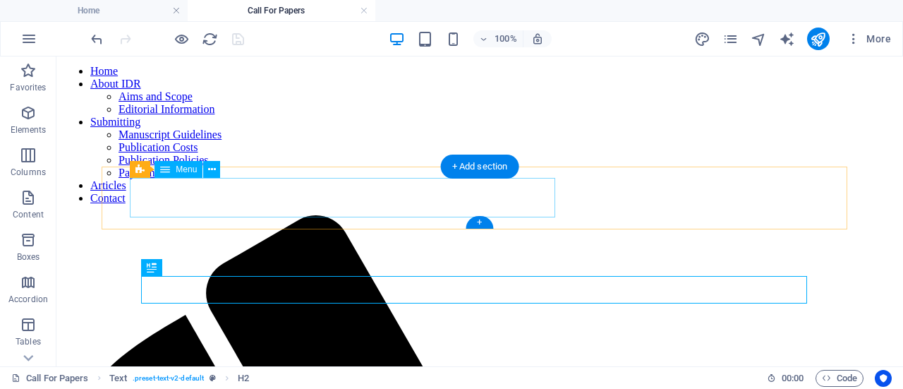
scroll to position [119, 0]
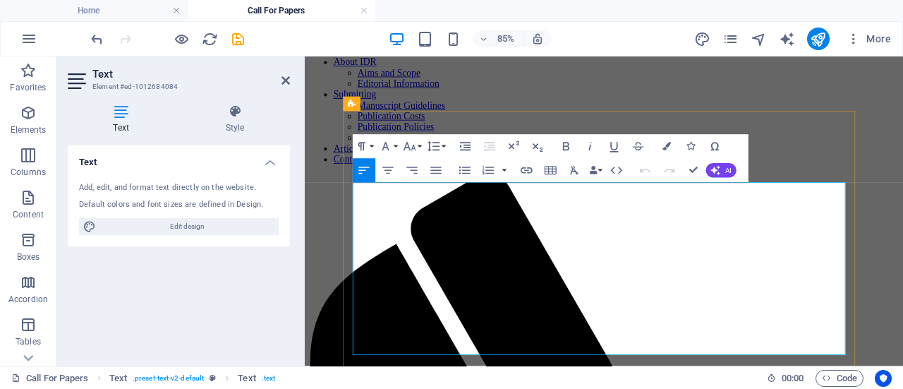
drag, startPoint x: 684, startPoint y: 378, endPoint x: 383, endPoint y: 214, distance: 342.7
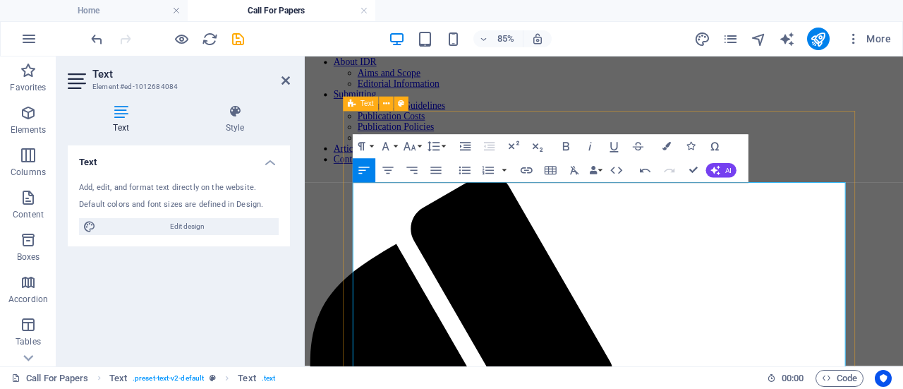
drag, startPoint x: 692, startPoint y: 411, endPoint x: 360, endPoint y: 268, distance: 361.7
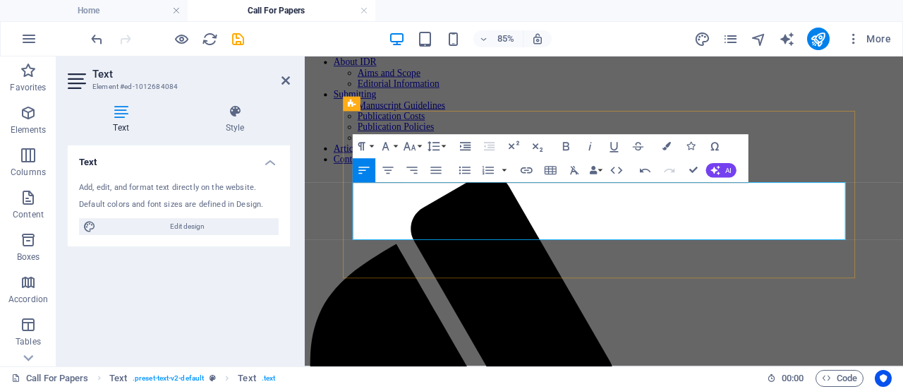
click at [240, 39] on icon "save" at bounding box center [238, 39] width 16 height 16
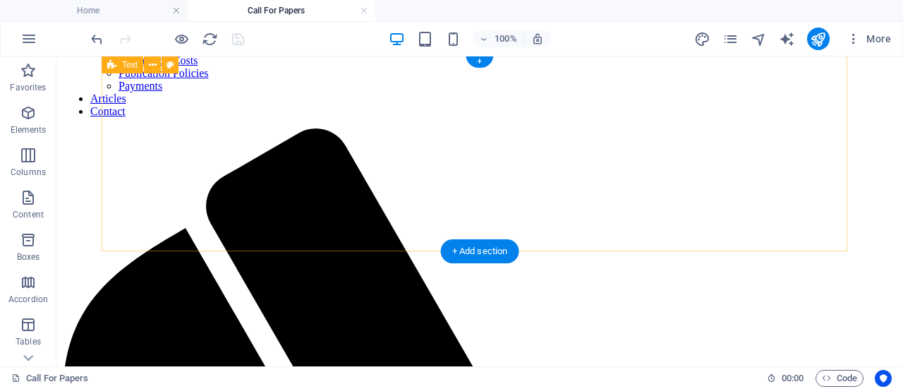
scroll to position [184, 0]
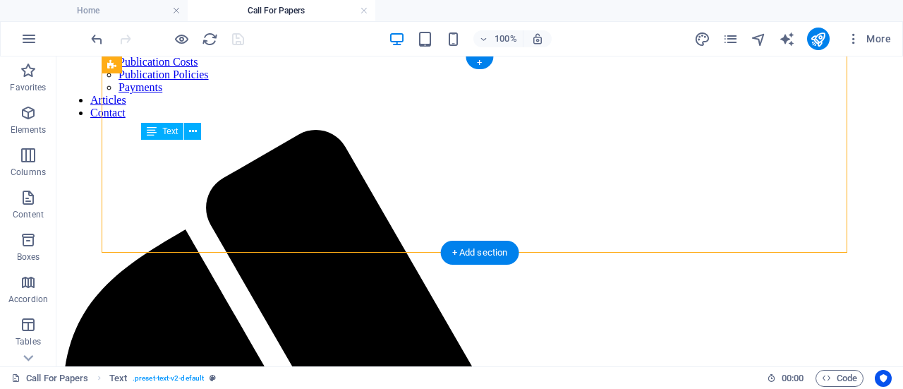
drag, startPoint x: 221, startPoint y: 144, endPoint x: 276, endPoint y: 188, distance: 70.7
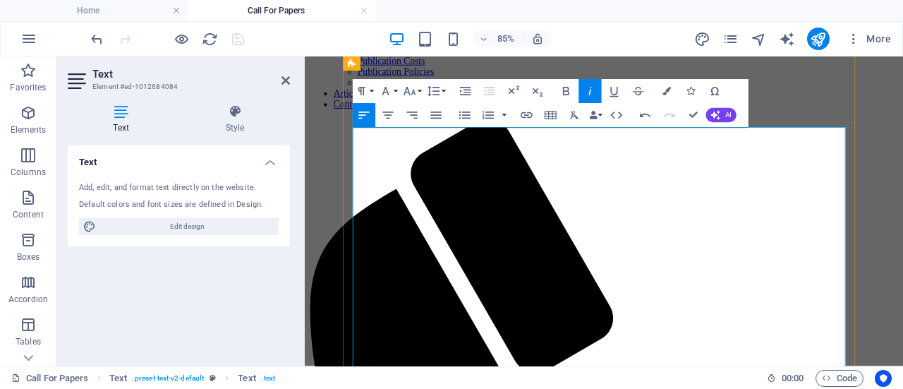
drag, startPoint x: 698, startPoint y: 170, endPoint x: 877, endPoint y: 164, distance: 179.3
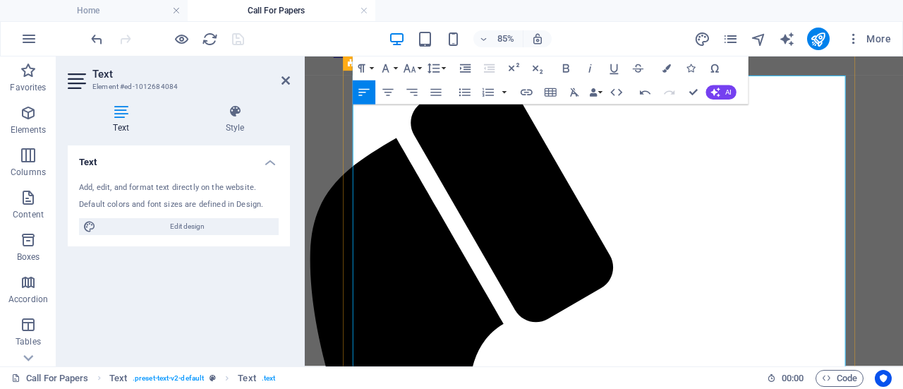
scroll to position [245, 0]
click at [464, 91] on icon "button" at bounding box center [465, 92] width 14 height 14
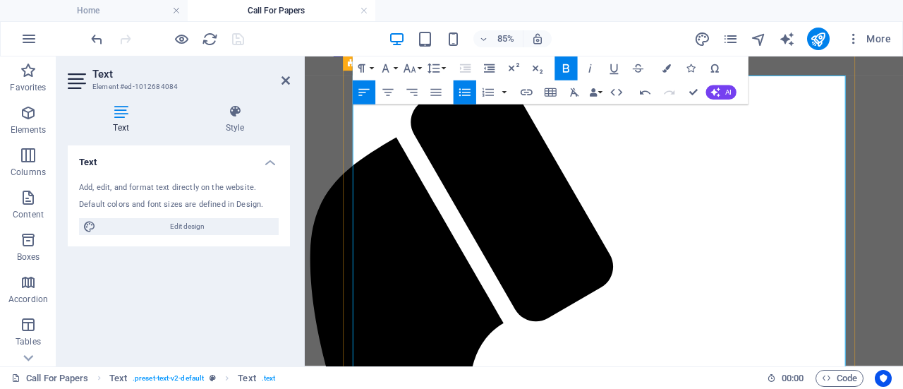
click at [462, 92] on icon "button" at bounding box center [464, 92] width 11 height 8
click at [463, 91] on icon "button" at bounding box center [465, 92] width 14 height 14
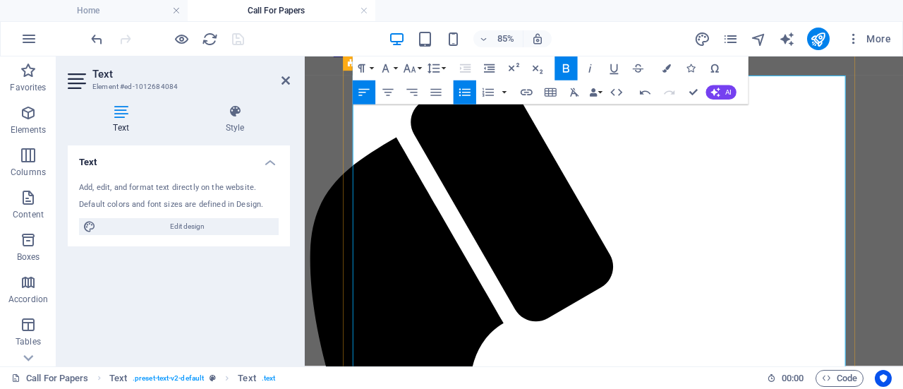
click at [463, 90] on icon "button" at bounding box center [464, 92] width 11 height 8
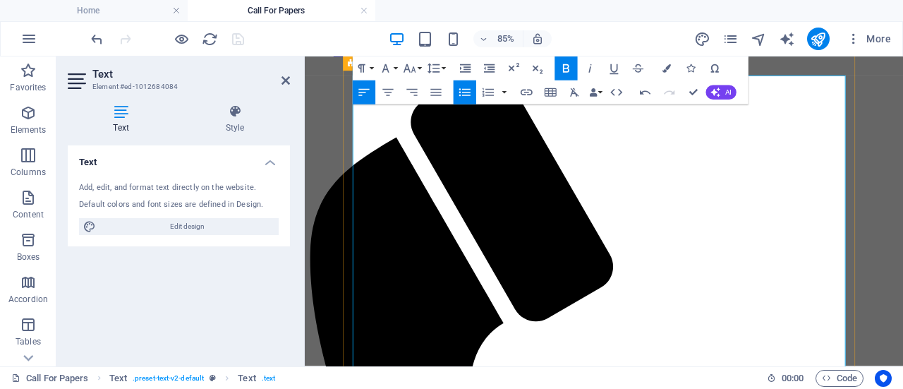
click at [464, 90] on icon "button" at bounding box center [464, 92] width 11 height 8
click at [460, 92] on icon "button" at bounding box center [464, 92] width 11 height 8
click at [466, 94] on icon "button" at bounding box center [465, 92] width 14 height 14
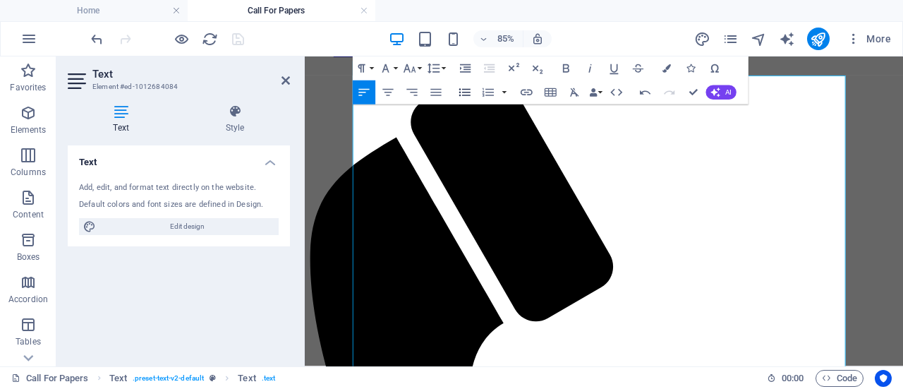
drag, startPoint x: 464, startPoint y: 88, endPoint x: 119, endPoint y: 183, distance: 357.8
click at [464, 88] on icon "button" at bounding box center [465, 92] width 14 height 14
click at [465, 92] on icon "button" at bounding box center [464, 92] width 11 height 8
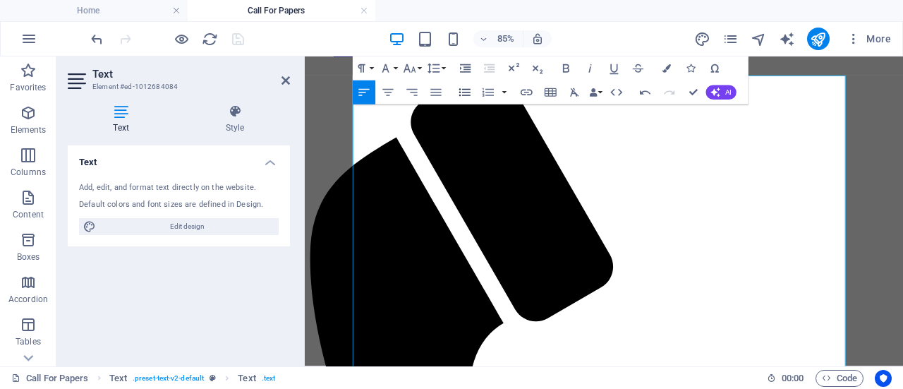
click at [463, 87] on icon "button" at bounding box center [465, 92] width 14 height 14
click at [467, 92] on icon "button" at bounding box center [464, 92] width 11 height 8
click at [463, 90] on icon "button" at bounding box center [464, 92] width 11 height 8
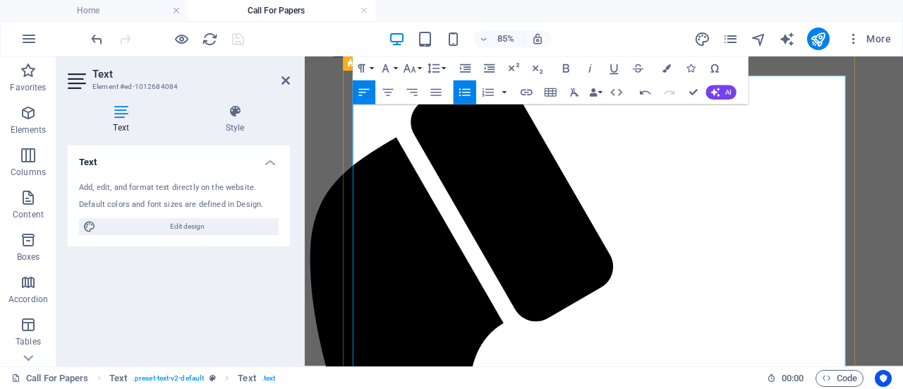
drag, startPoint x: 654, startPoint y: 397, endPoint x: 389, endPoint y: 403, distance: 264.6
click at [464, 90] on icon "button" at bounding box center [464, 92] width 11 height 8
drag, startPoint x: 532, startPoint y: 383, endPoint x: 371, endPoint y: 381, distance: 160.8
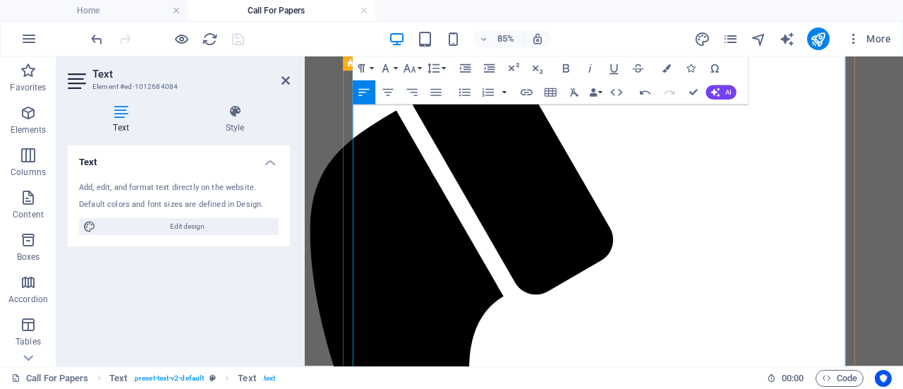
scroll to position [279, 0]
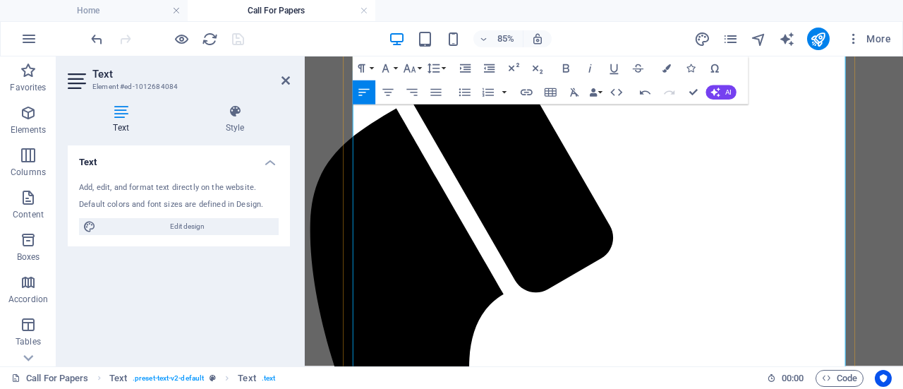
click at [464, 87] on icon "button" at bounding box center [465, 92] width 14 height 14
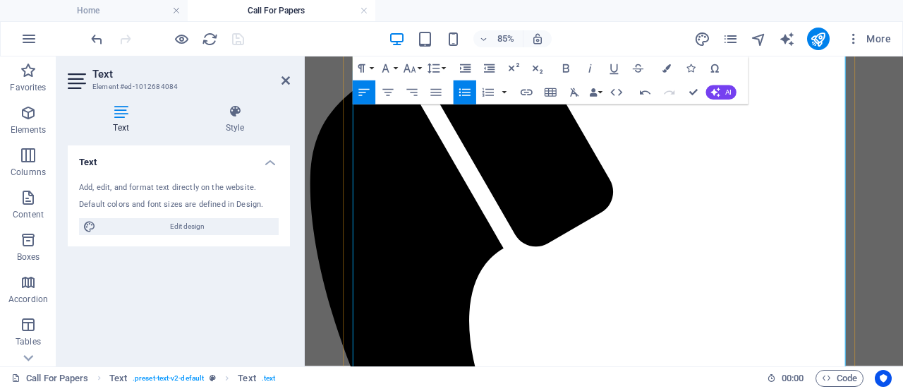
scroll to position [334, 0]
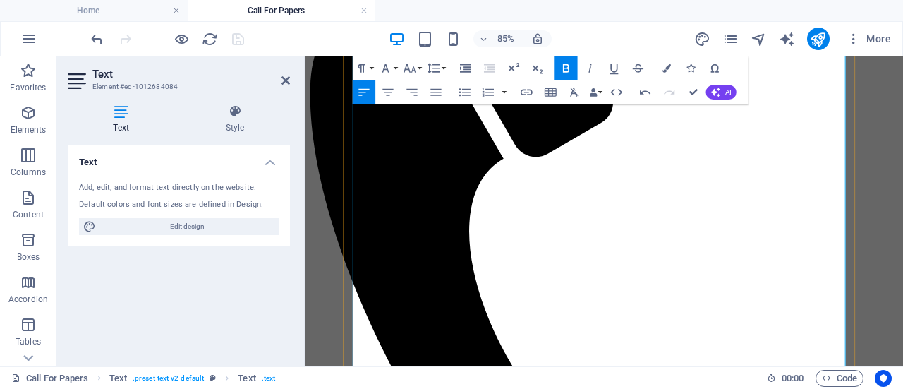
scroll to position [454, 0]
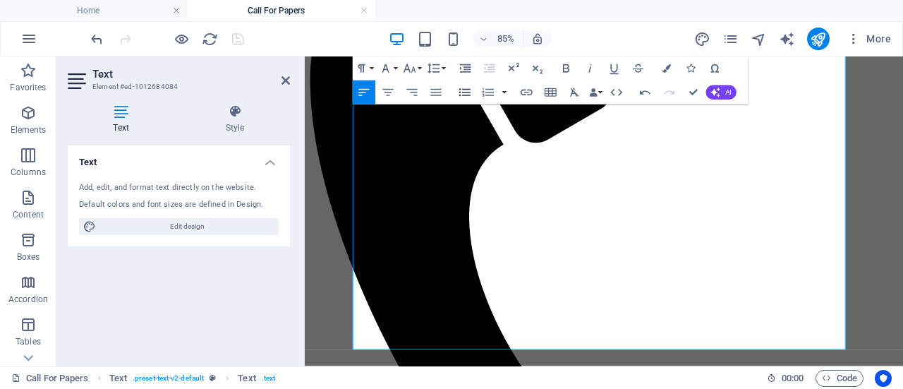
drag, startPoint x: 461, startPoint y: 91, endPoint x: 174, endPoint y: 73, distance: 287.6
click at [461, 91] on icon "button" at bounding box center [465, 92] width 14 height 14
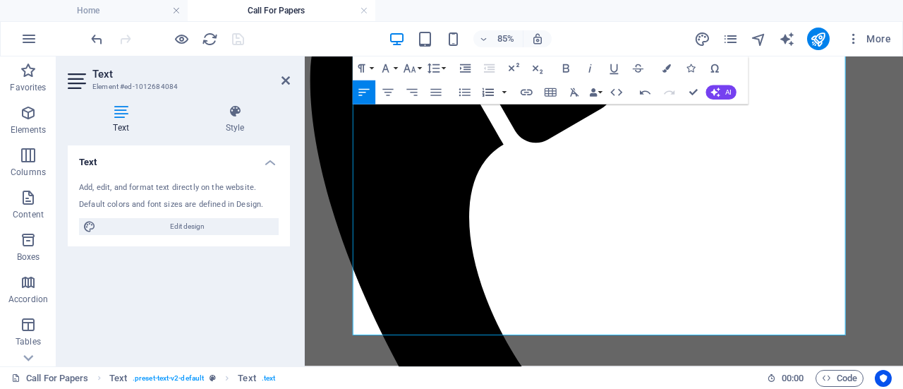
click at [484, 92] on icon "button" at bounding box center [487, 92] width 11 height 8
click at [485, 91] on icon "button" at bounding box center [488, 92] width 14 height 14
click at [471, 90] on icon "button" at bounding box center [465, 92] width 14 height 14
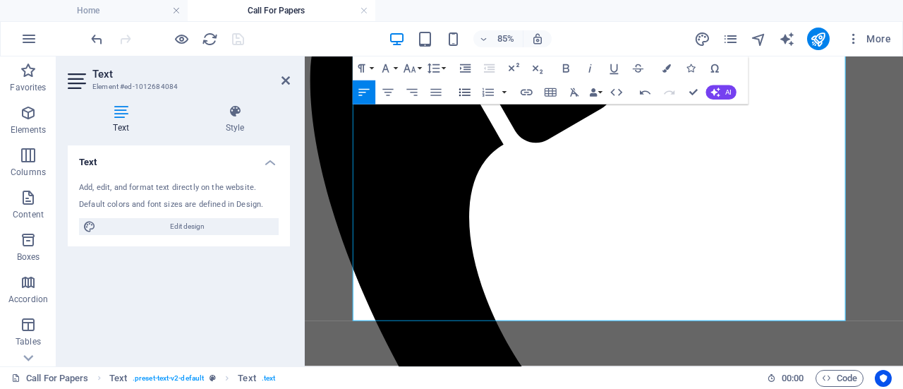
click at [470, 88] on icon "button" at bounding box center [465, 92] width 14 height 14
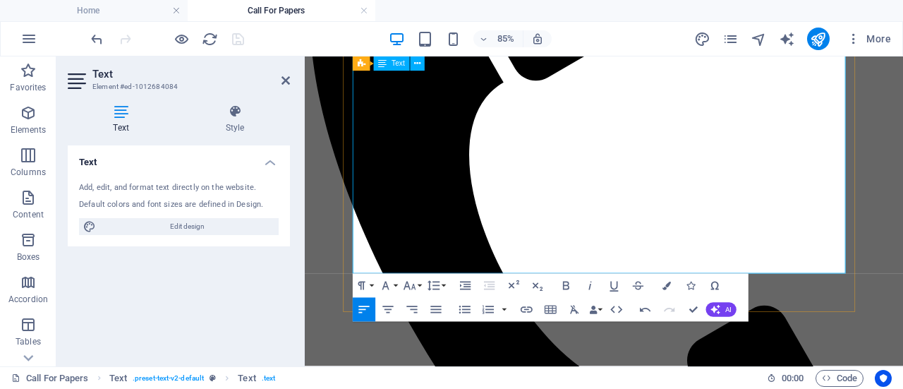
scroll to position [535, 0]
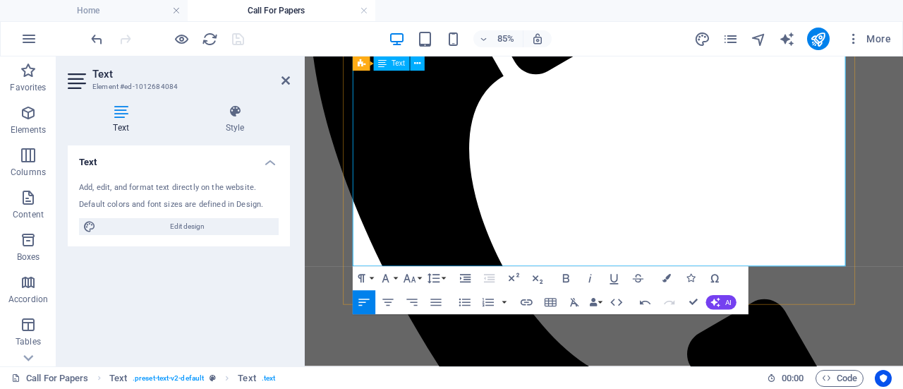
drag, startPoint x: 619, startPoint y: 245, endPoint x: 523, endPoint y: 248, distance: 96.0
drag, startPoint x: 523, startPoint y: 248, endPoint x: 446, endPoint y: 270, distance: 79.4
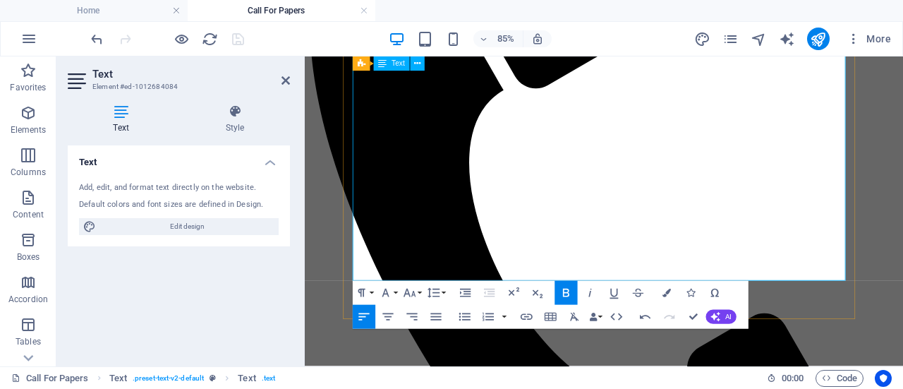
scroll to position [548, 0]
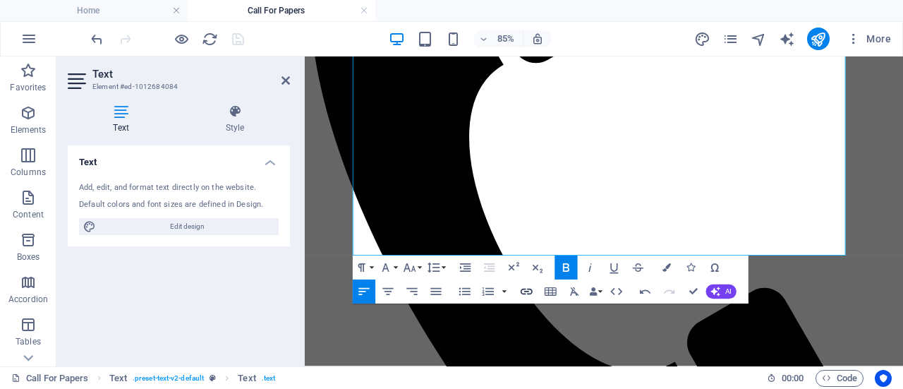
click at [527, 288] on icon "button" at bounding box center [526, 291] width 14 height 14
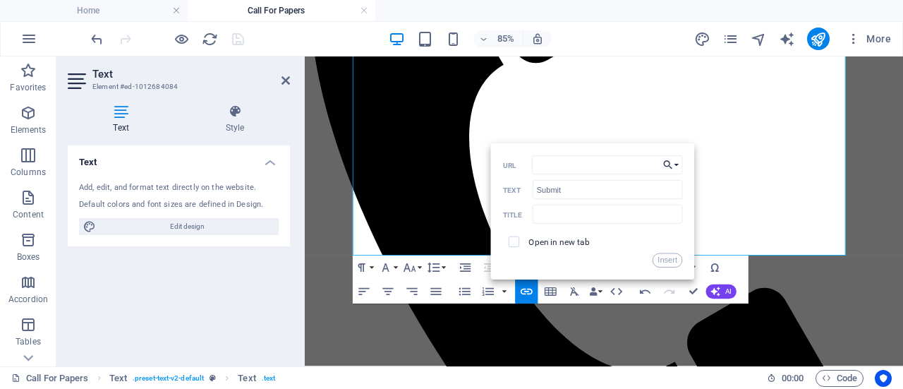
click at [679, 169] on button "Choose Link" at bounding box center [671, 165] width 23 height 19
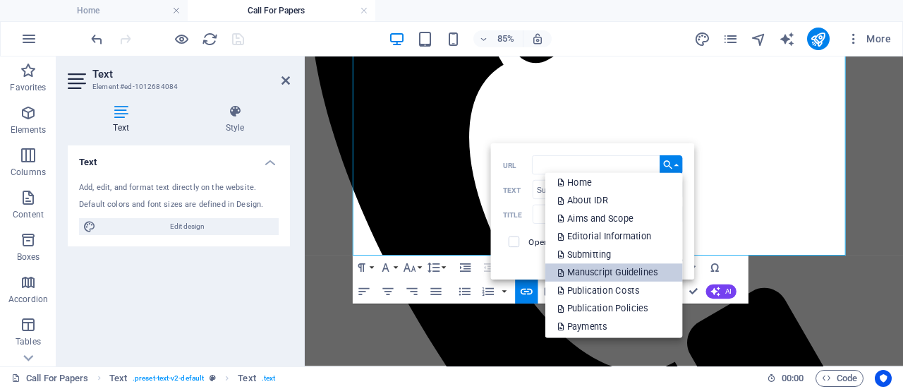
scroll to position [6, 0]
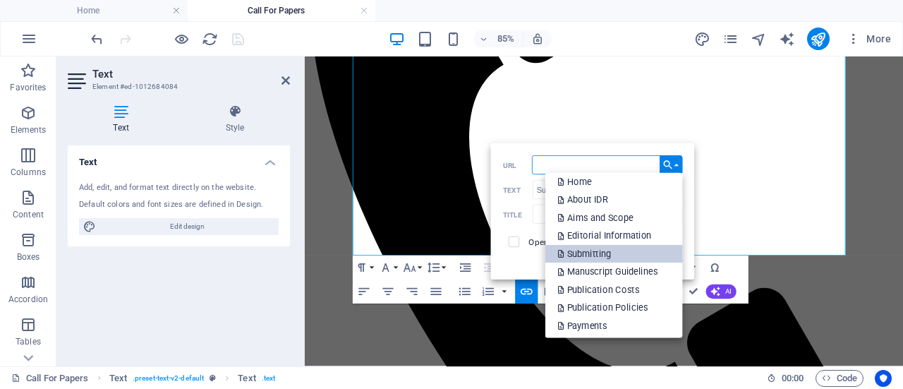
click at [600, 246] on p "Submitting" at bounding box center [585, 254] width 56 height 18
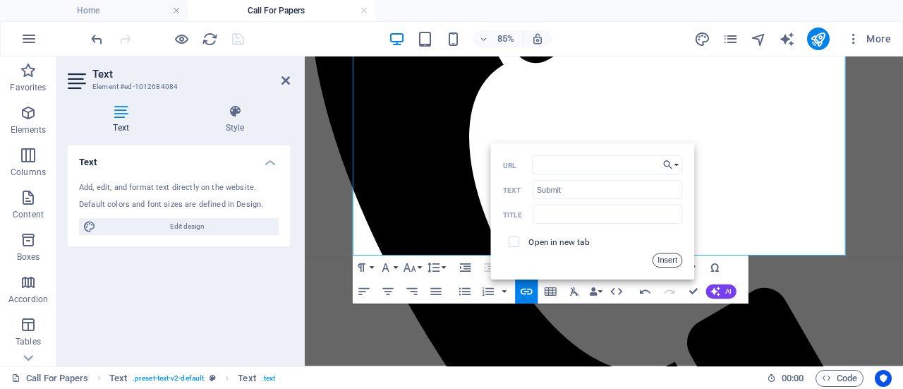
click at [662, 260] on button "Insert" at bounding box center [667, 260] width 30 height 14
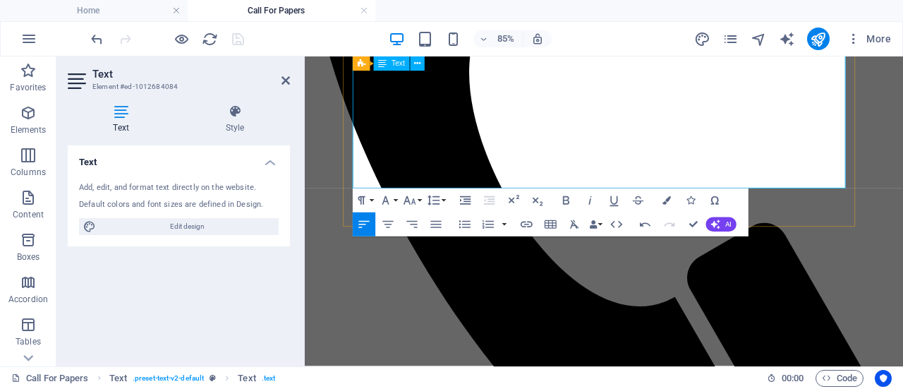
scroll to position [623, 0]
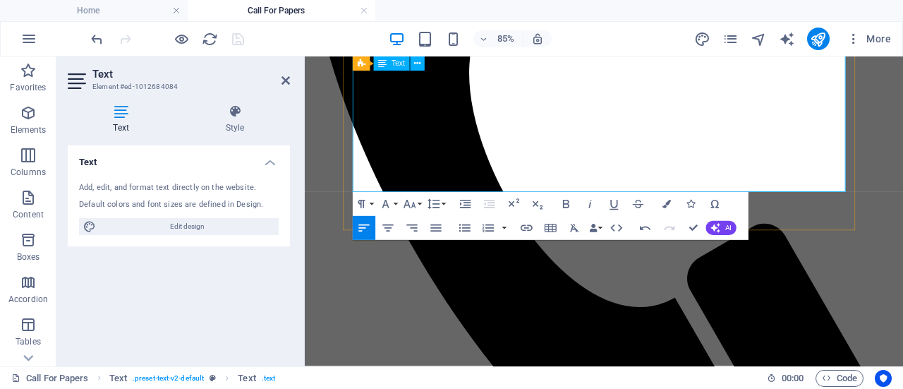
drag, startPoint x: 600, startPoint y: 188, endPoint x: 712, endPoint y: 193, distance: 111.5
click at [284, 81] on icon at bounding box center [285, 80] width 8 height 11
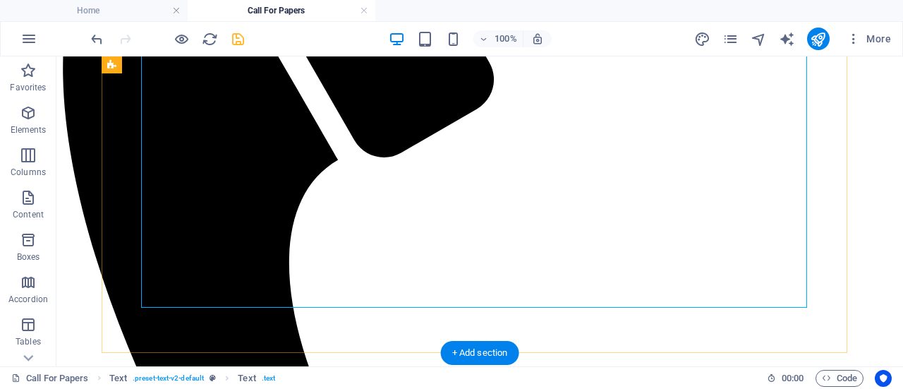
scroll to position [518, 0]
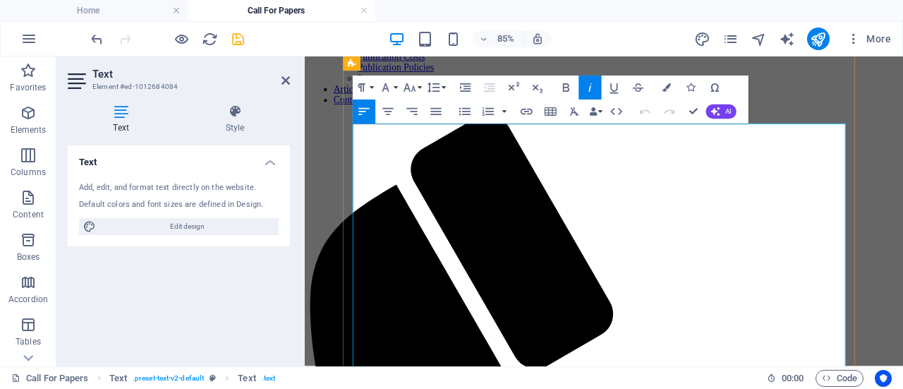
scroll to position [449, 0]
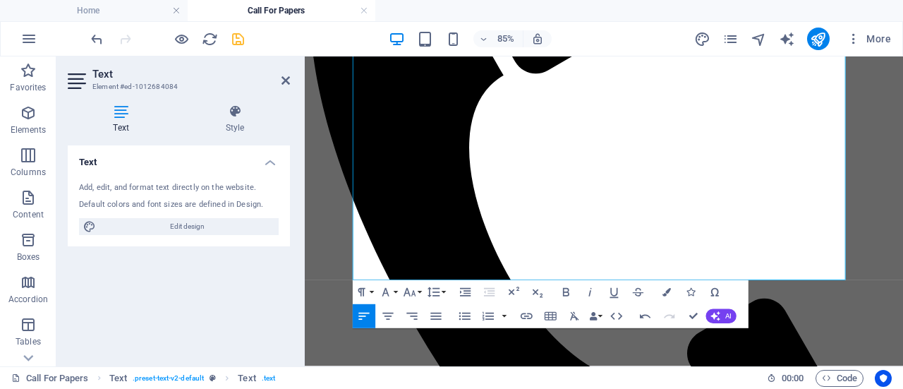
scroll to position [537, 0]
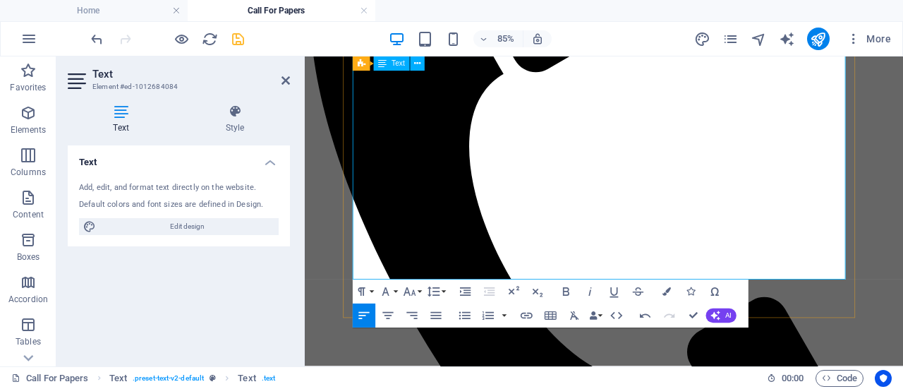
drag, startPoint x: 583, startPoint y: 275, endPoint x: 694, endPoint y: 273, distance: 111.5
click at [525, 312] on icon "button" at bounding box center [526, 315] width 14 height 14
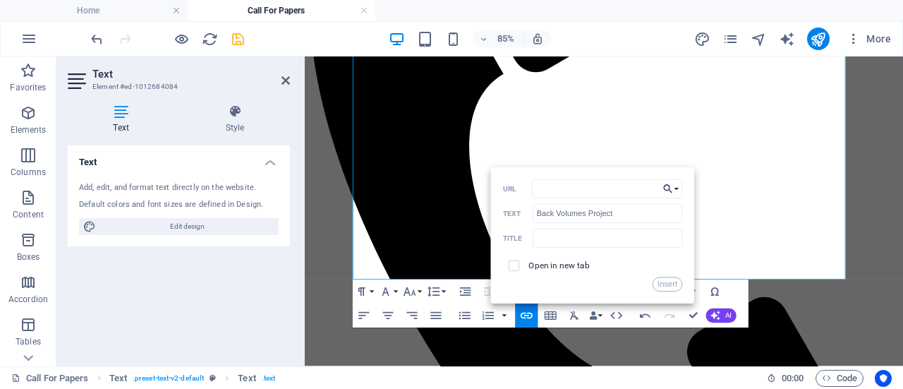
click at [677, 190] on button "Choose Link" at bounding box center [671, 188] width 23 height 19
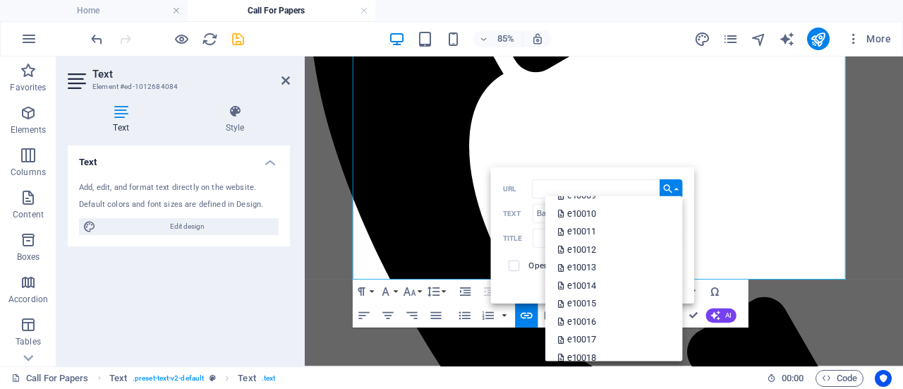
scroll to position [1552, 0]
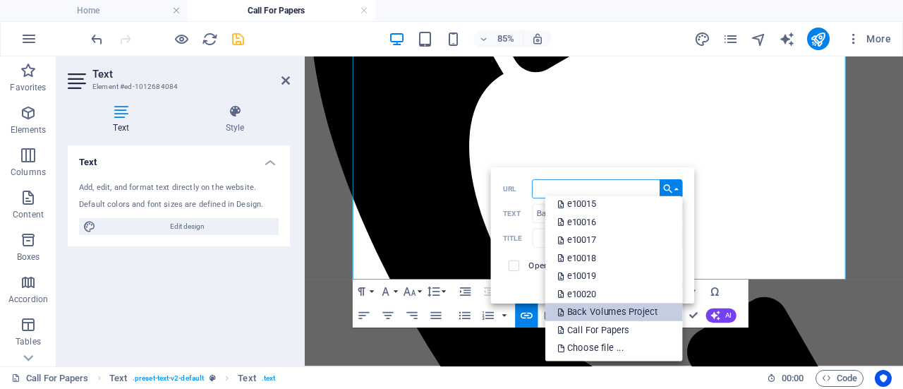
click at [604, 315] on p "Back Volumes Project" at bounding box center [608, 312] width 103 height 18
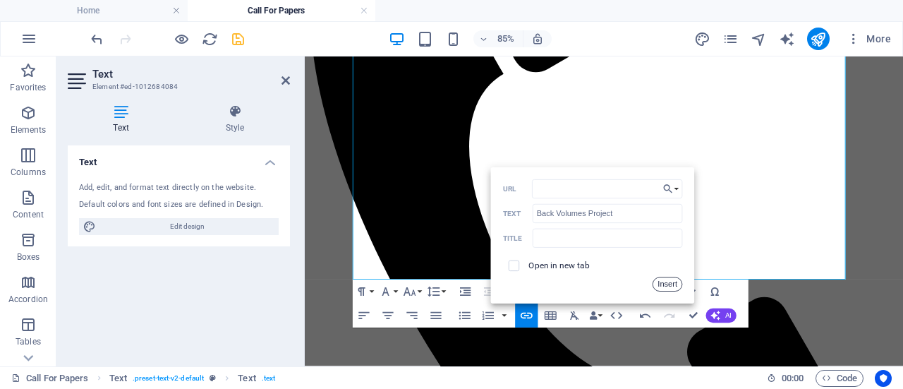
click at [669, 277] on button "Insert" at bounding box center [667, 284] width 30 height 14
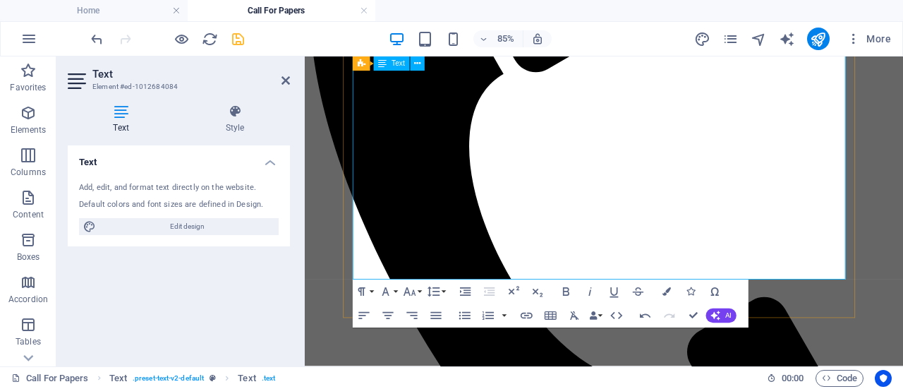
click at [284, 78] on icon at bounding box center [285, 80] width 8 height 11
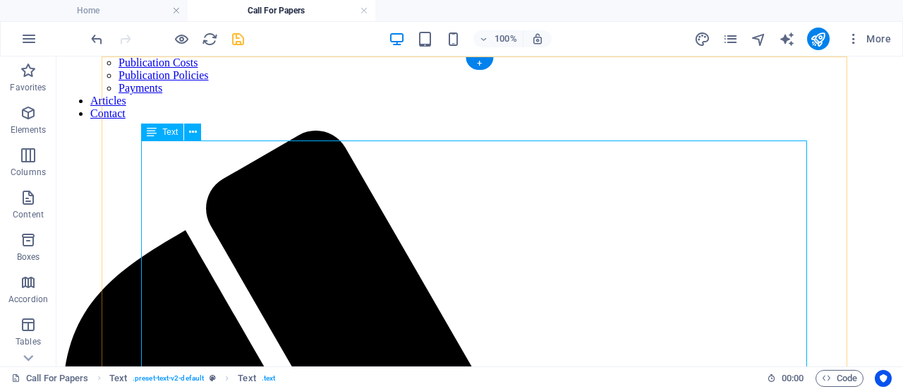
scroll to position [192, 0]
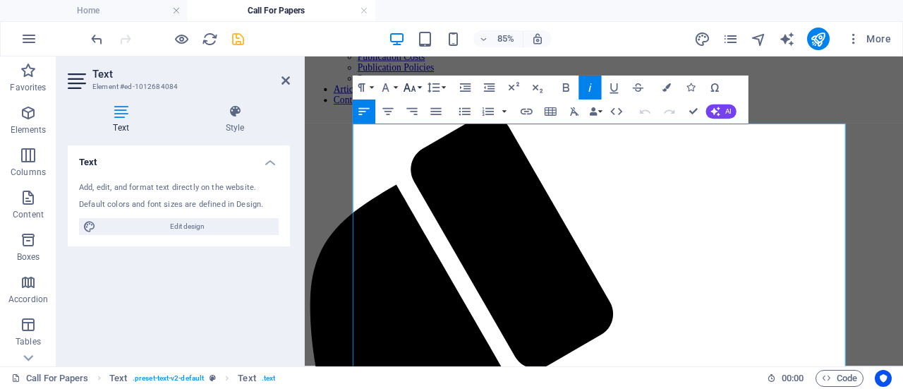
click at [420, 90] on button "Font Size" at bounding box center [412, 87] width 23 height 24
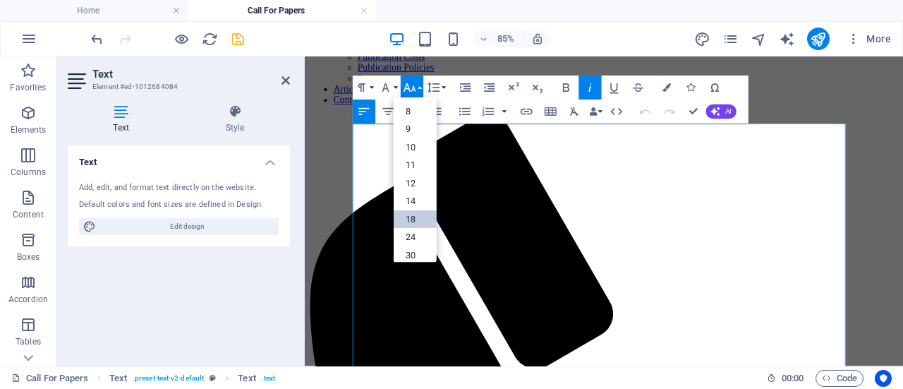
click at [418, 216] on link "18" at bounding box center [415, 218] width 43 height 18
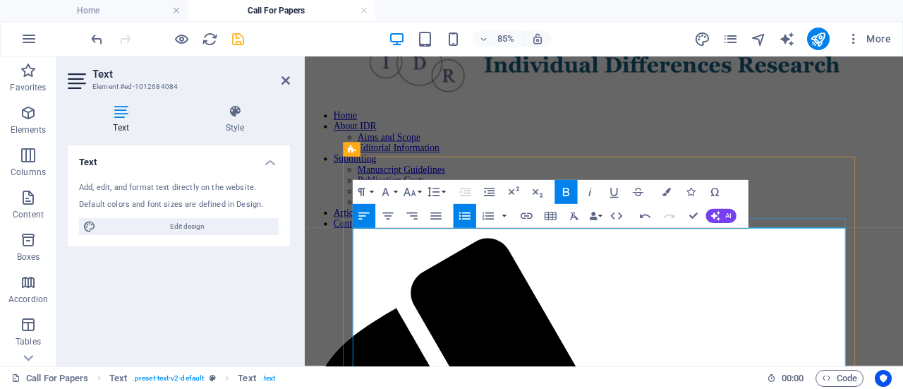
scroll to position [41, 0]
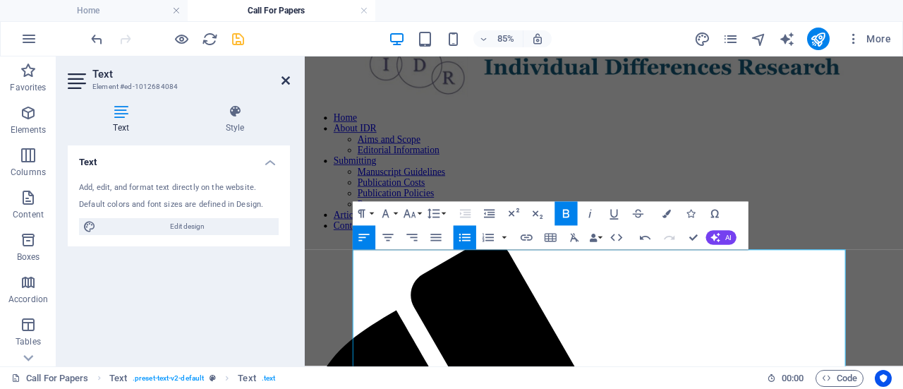
click at [282, 80] on icon at bounding box center [285, 80] width 8 height 11
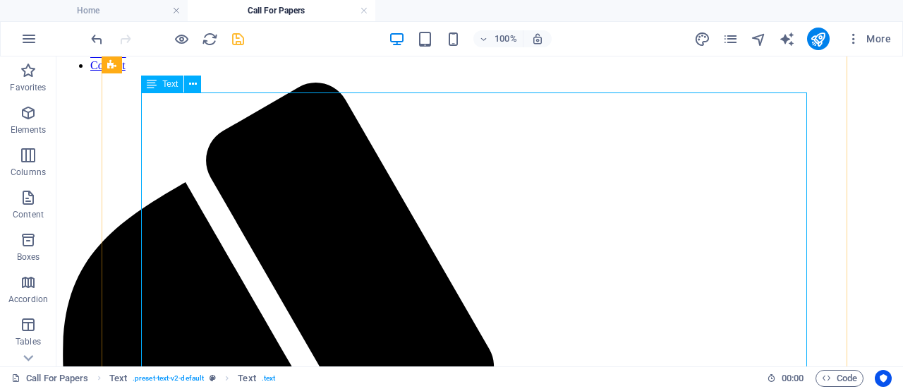
scroll to position [233, 0]
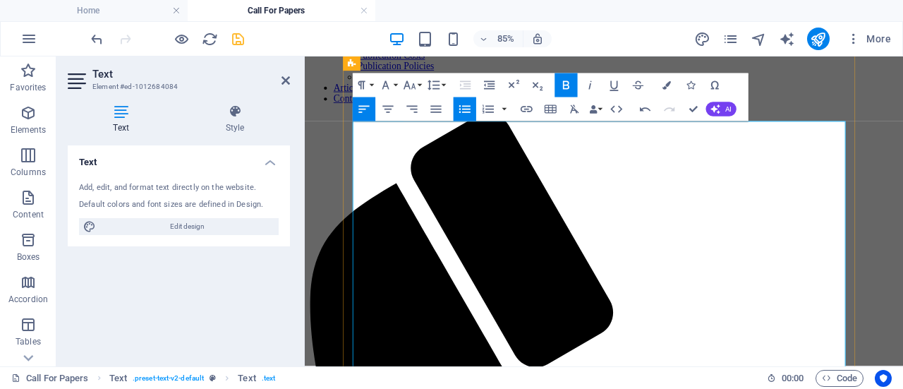
scroll to position [188, 0]
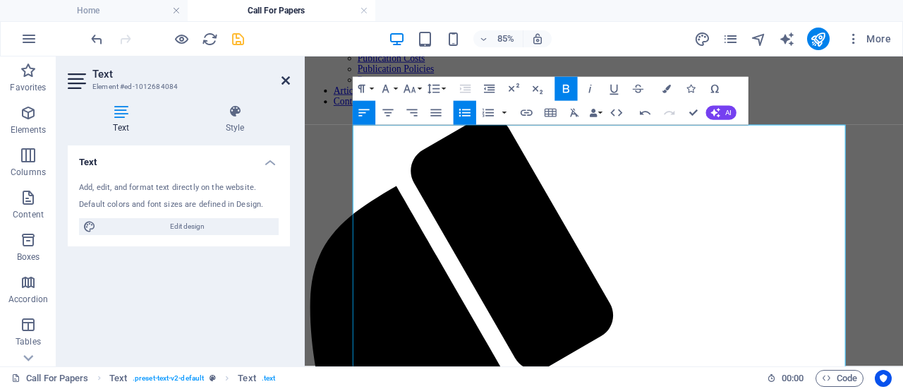
click at [285, 81] on icon at bounding box center [285, 80] width 8 height 11
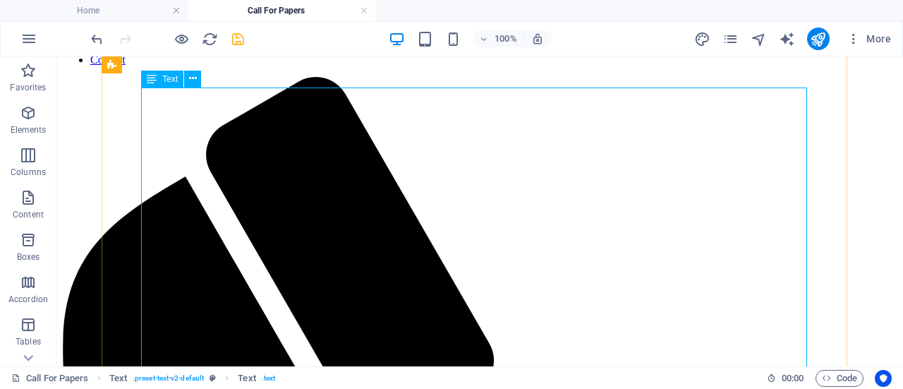
scroll to position [265, 0]
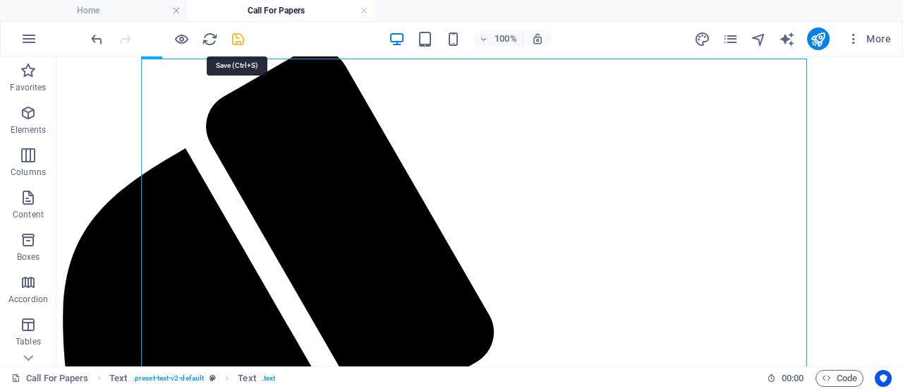
click at [235, 37] on icon "save" at bounding box center [238, 39] width 16 height 16
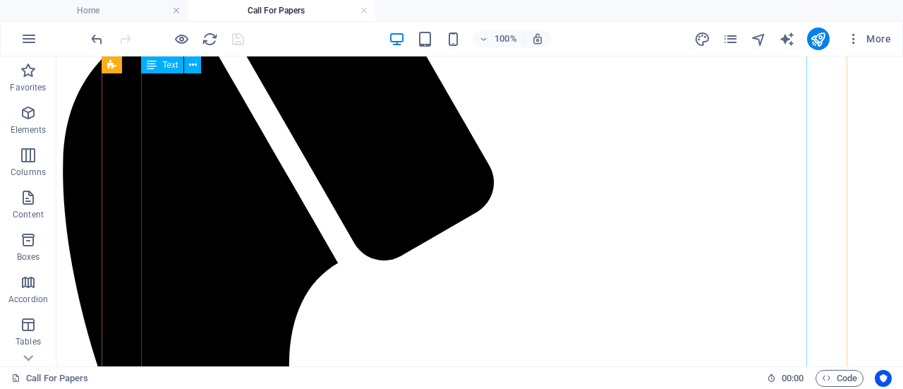
scroll to position [416, 0]
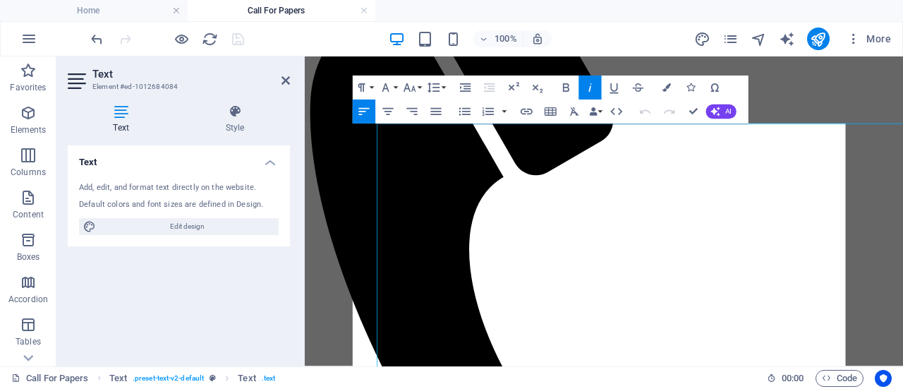
scroll to position [189, 0]
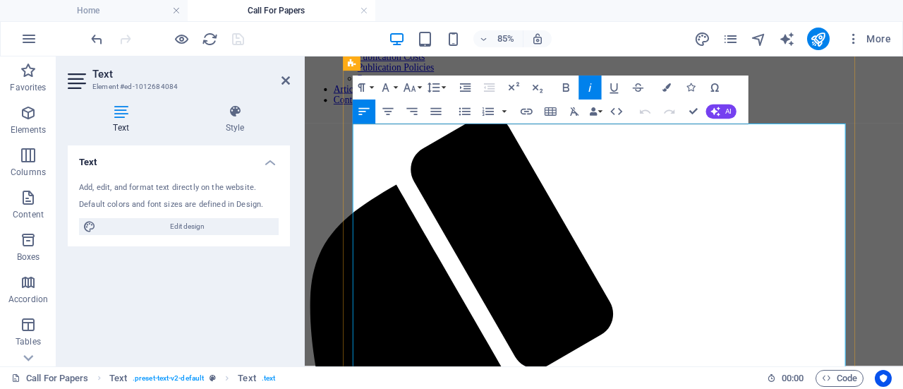
drag, startPoint x: 681, startPoint y: 219, endPoint x: 363, endPoint y: 214, distance: 318.8
click at [418, 89] on button "Font Size" at bounding box center [412, 87] width 23 height 24
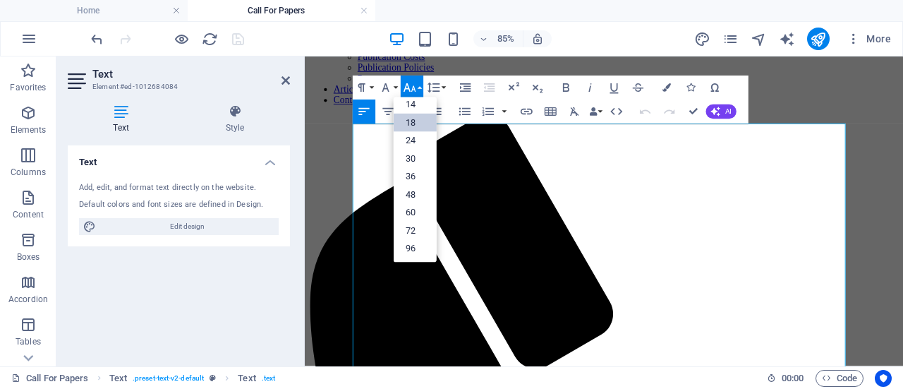
scroll to position [113, 0]
click at [416, 136] on link "24" at bounding box center [415, 141] width 43 height 18
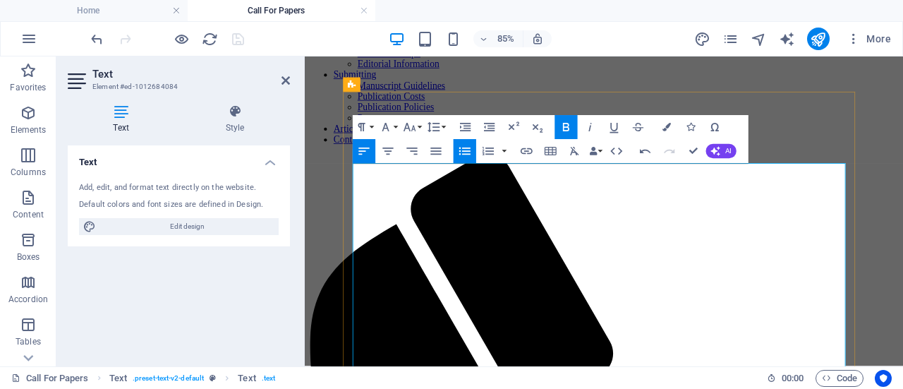
scroll to position [142, 0]
drag, startPoint x: 779, startPoint y: 272, endPoint x: 365, endPoint y: 264, distance: 414.8
click at [442, 123] on button "Line Height" at bounding box center [436, 127] width 23 height 24
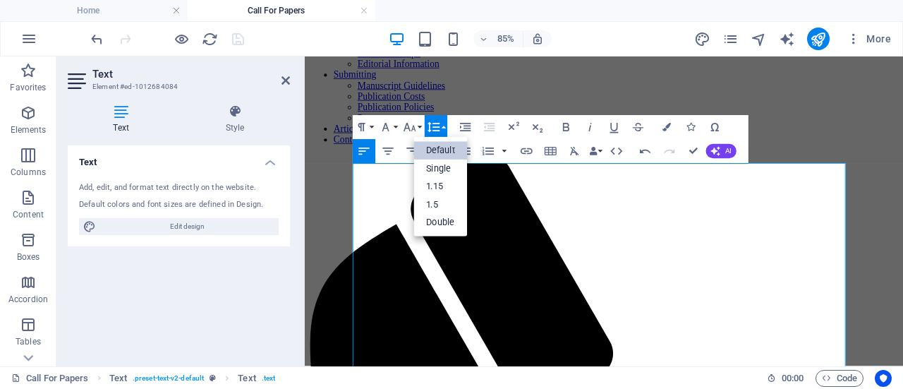
scroll to position [0, 0]
click at [420, 124] on button "Font Size" at bounding box center [412, 127] width 23 height 24
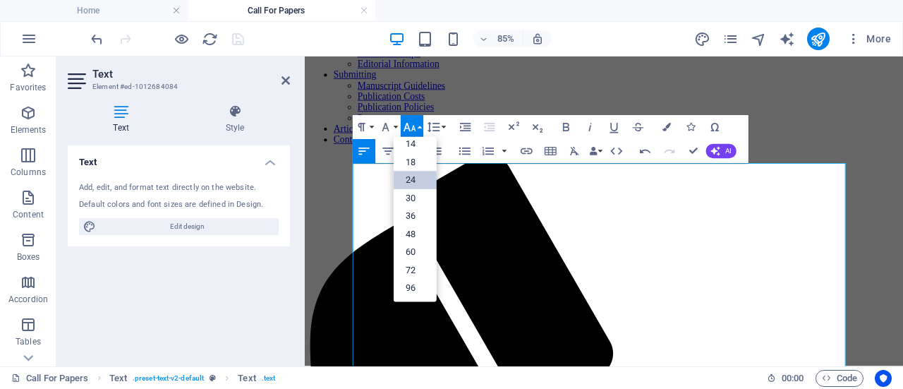
scroll to position [113, 0]
click at [408, 160] on link "18" at bounding box center [415, 162] width 43 height 18
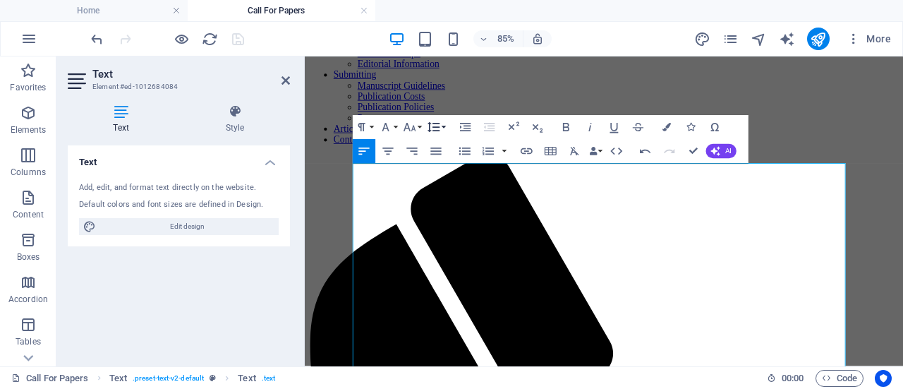
click at [443, 130] on button "Line Height" at bounding box center [436, 127] width 23 height 24
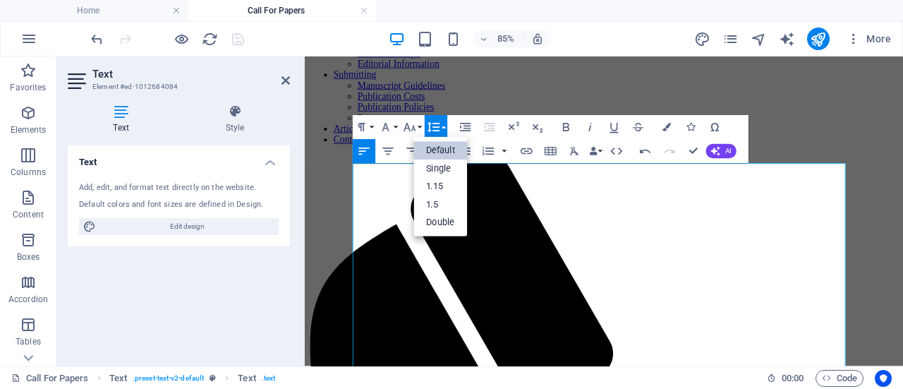
scroll to position [0, 0]
click at [443, 181] on link "1.15" at bounding box center [441, 186] width 54 height 18
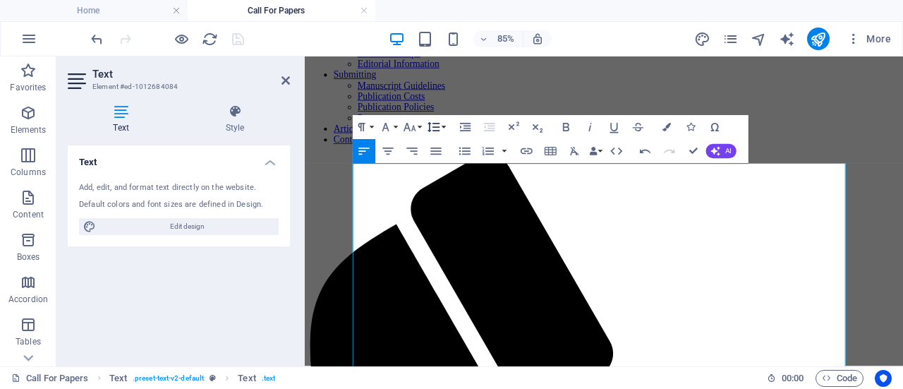
click at [443, 128] on button "Line Height" at bounding box center [436, 127] width 23 height 24
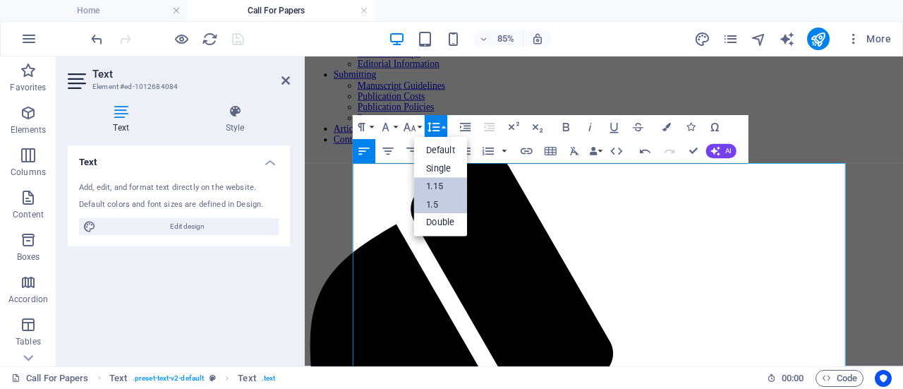
click at [425, 204] on link "1.5" at bounding box center [441, 204] width 54 height 18
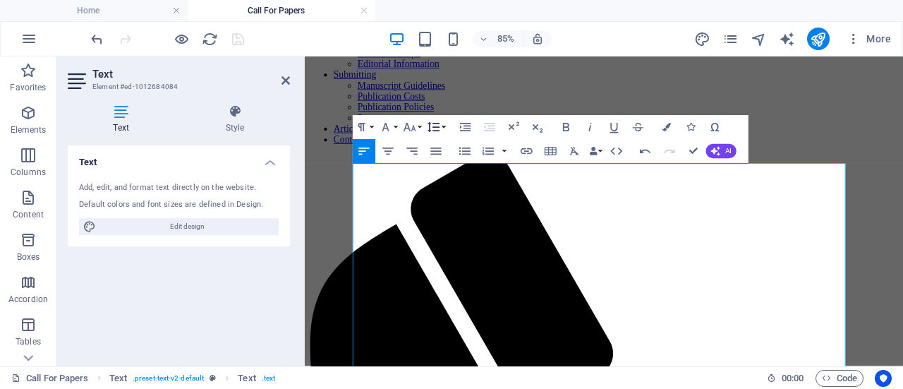
click at [441, 126] on button "Line Height" at bounding box center [436, 127] width 23 height 24
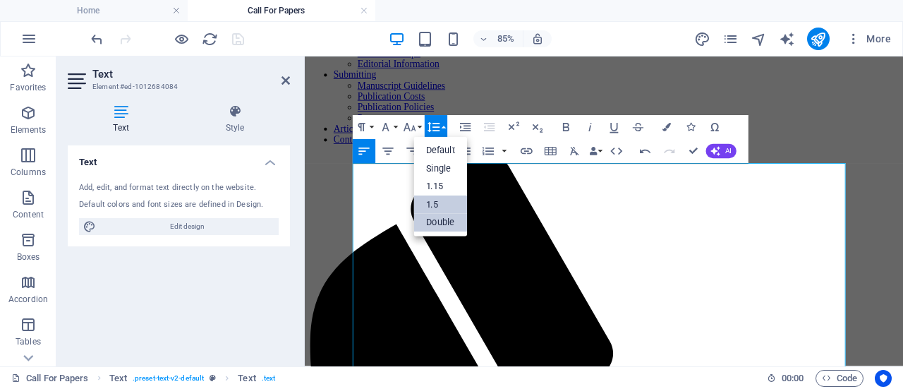
click at [438, 224] on link "Double" at bounding box center [441, 222] width 54 height 18
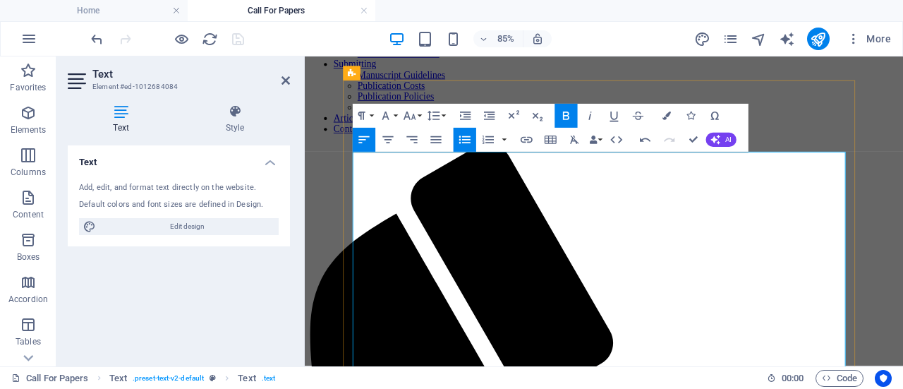
scroll to position [157, 0]
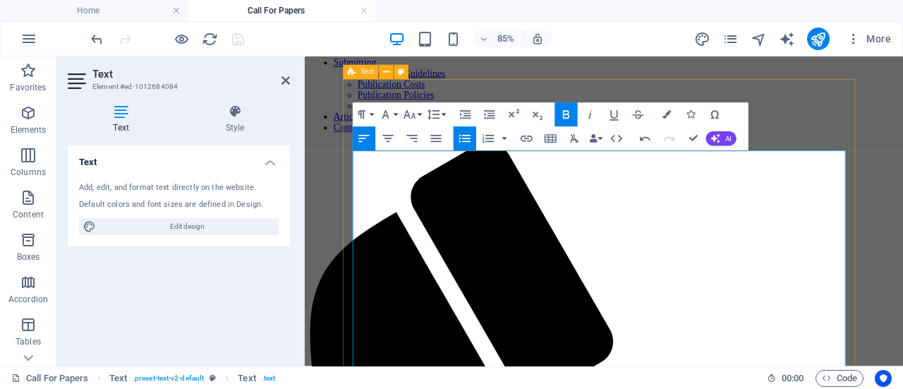
drag, startPoint x: 674, startPoint y: 255, endPoint x: 361, endPoint y: 260, distance: 313.2
click at [669, 111] on icon "button" at bounding box center [666, 115] width 8 height 8
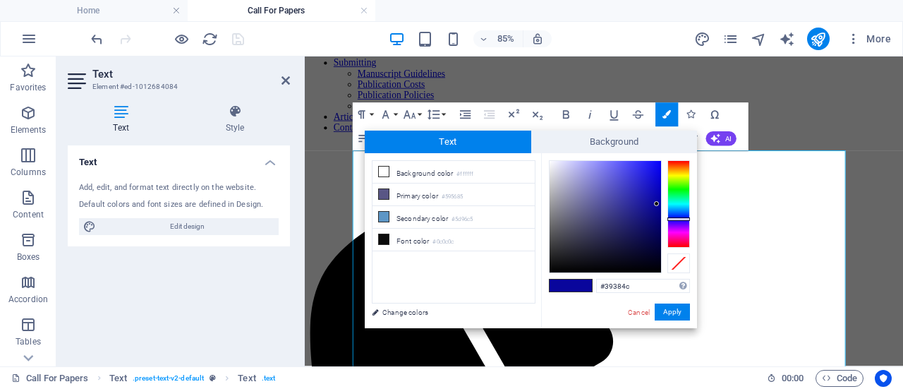
click at [577, 239] on div at bounding box center [604, 216] width 111 height 111
click at [669, 312] on button "Apply" at bounding box center [672, 311] width 35 height 17
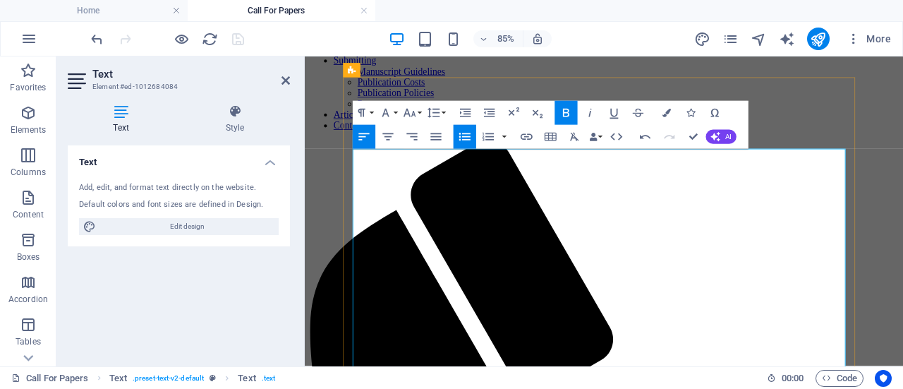
scroll to position [159, 0]
drag, startPoint x: 676, startPoint y: 252, endPoint x: 359, endPoint y: 257, distance: 317.4
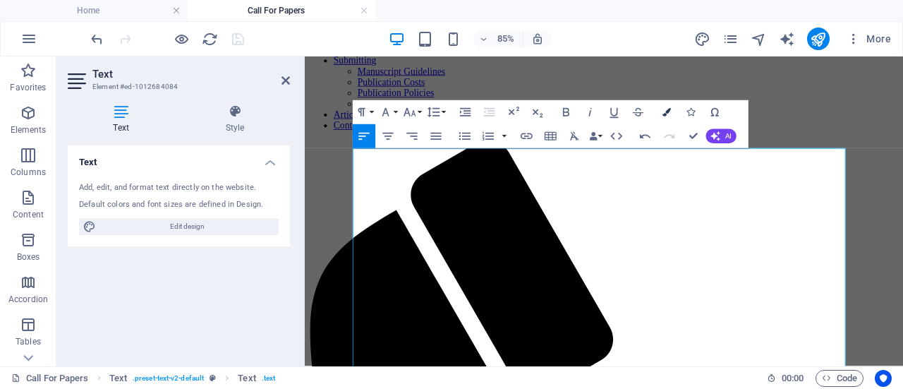
click at [667, 114] on icon "button" at bounding box center [666, 112] width 8 height 8
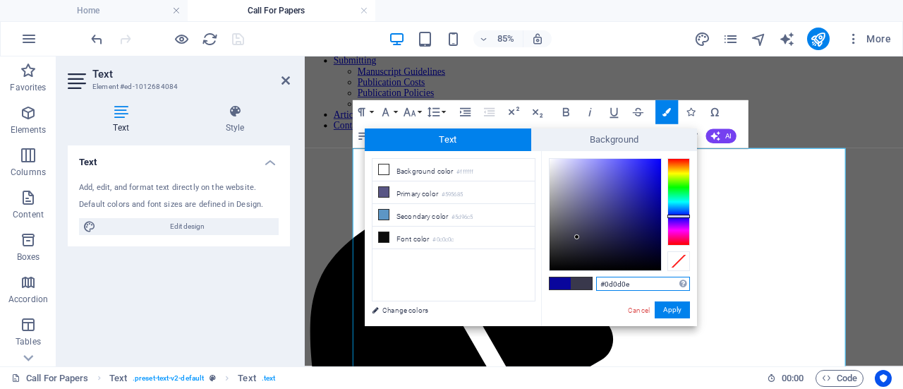
click at [556, 264] on div at bounding box center [604, 214] width 111 height 111
click at [670, 315] on button "Apply" at bounding box center [672, 309] width 35 height 17
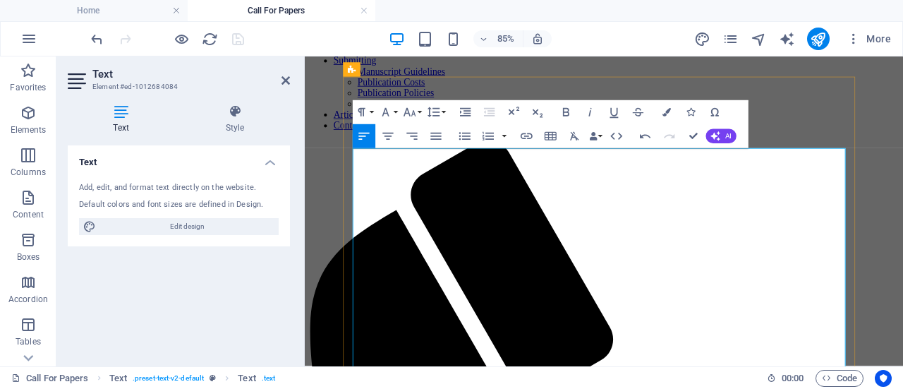
drag, startPoint x: 679, startPoint y: 248, endPoint x: 360, endPoint y: 255, distance: 318.9
click at [564, 111] on icon "button" at bounding box center [566, 112] width 14 height 14
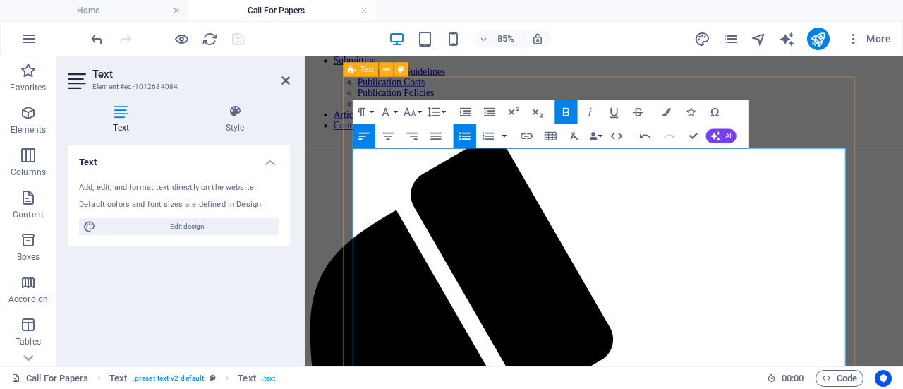
drag, startPoint x: 679, startPoint y: 252, endPoint x: 360, endPoint y: 257, distance: 318.1
click at [395, 111] on button "Font Family" at bounding box center [388, 112] width 23 height 24
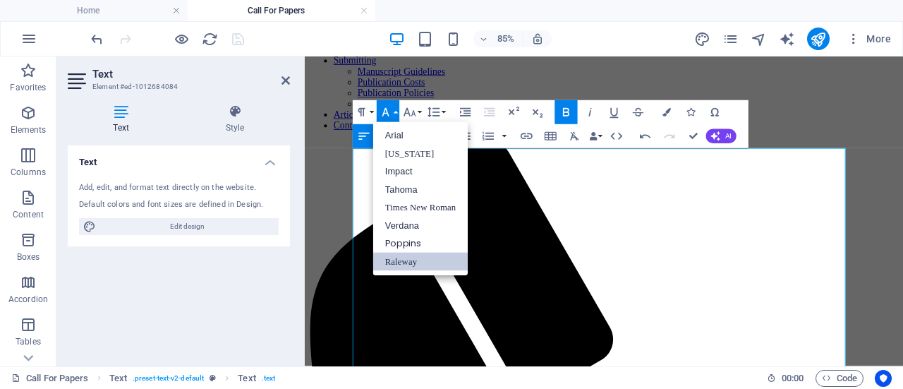
scroll to position [0, 0]
click at [407, 222] on link "Verdana" at bounding box center [420, 226] width 95 height 18
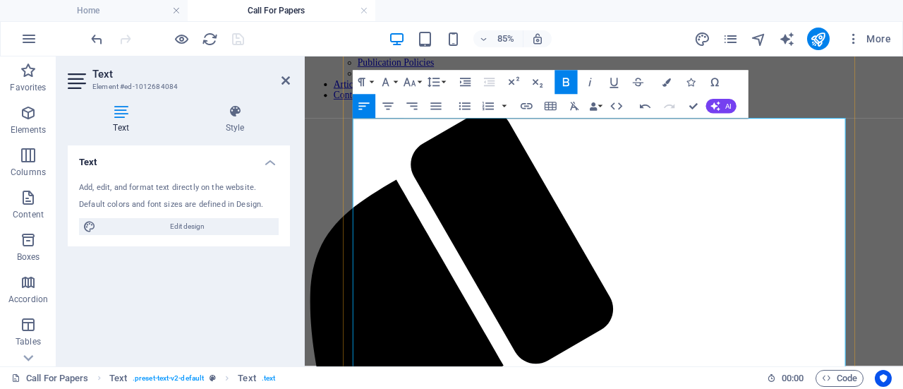
scroll to position [200, 0]
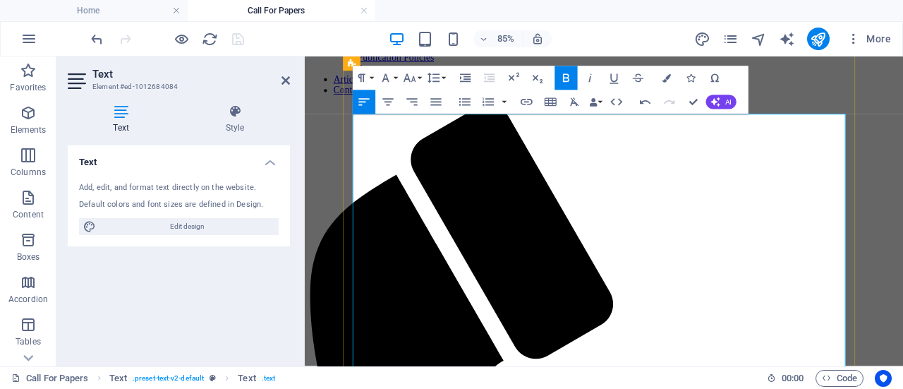
drag, startPoint x: 727, startPoint y: 322, endPoint x: 366, endPoint y: 326, distance: 361.1
click at [669, 74] on icon "button" at bounding box center [666, 77] width 8 height 8
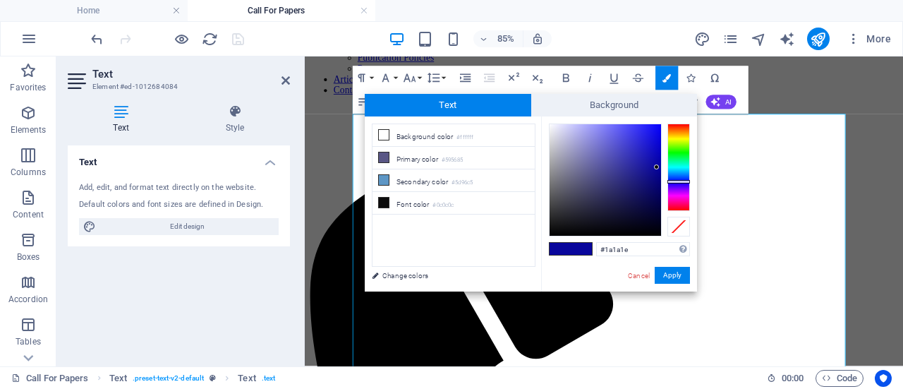
click at [564, 222] on div at bounding box center [604, 179] width 111 height 111
click at [442, 82] on button "Line Height" at bounding box center [436, 78] width 23 height 24
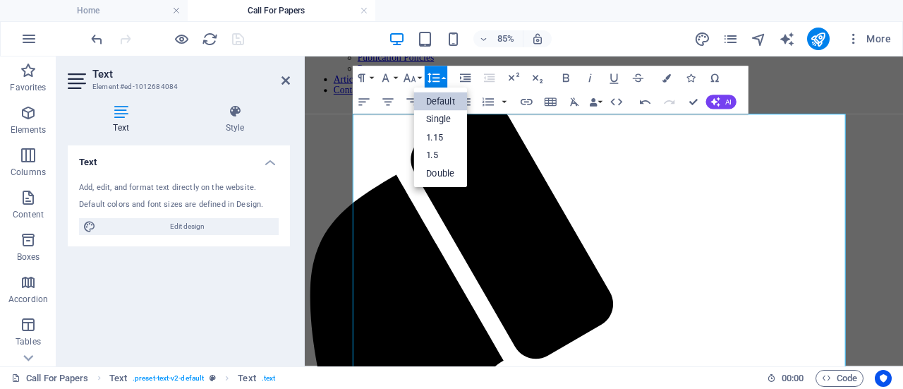
scroll to position [0, 0]
click at [448, 173] on link "Double" at bounding box center [441, 173] width 54 height 18
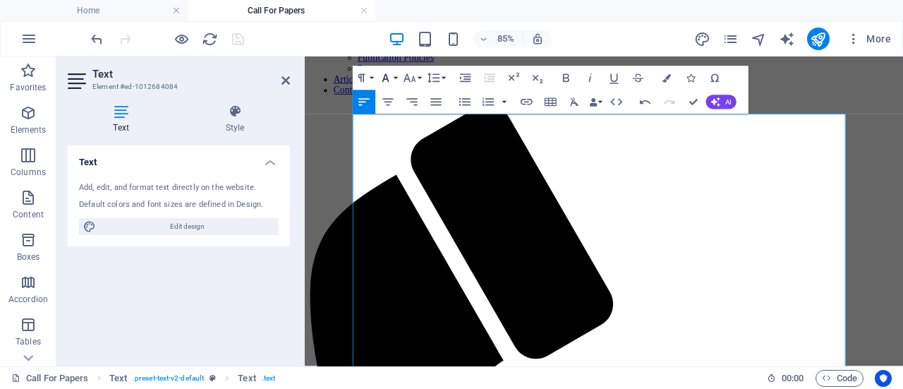
click at [392, 78] on icon "button" at bounding box center [386, 78] width 14 height 14
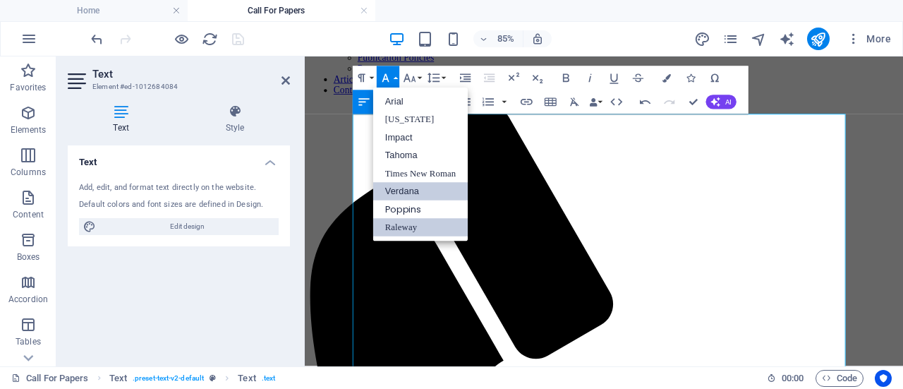
click at [419, 192] on link "Verdana" at bounding box center [420, 191] width 95 height 18
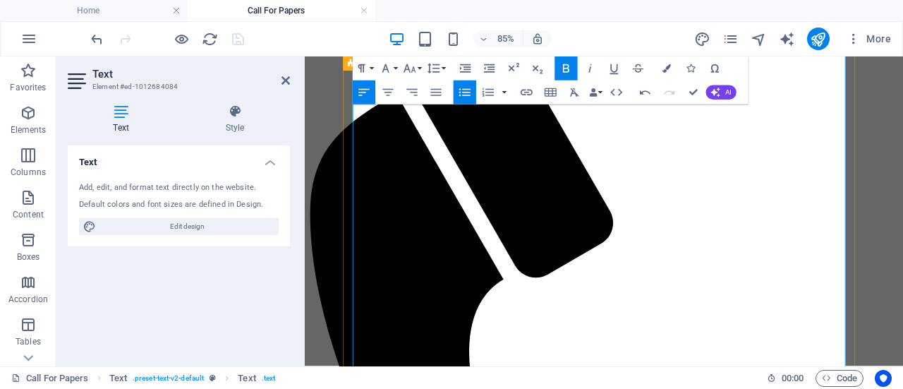
scroll to position [300, 0]
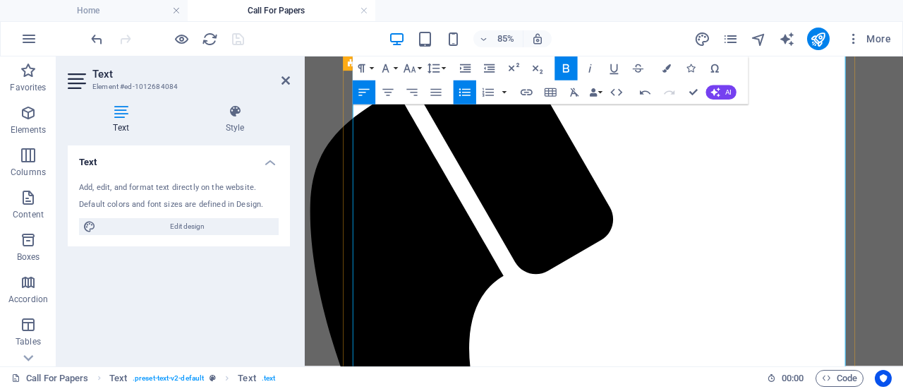
drag, startPoint x: 766, startPoint y: 233, endPoint x: 358, endPoint y: 238, distance: 408.4
click at [664, 72] on icon "button" at bounding box center [666, 68] width 8 height 8
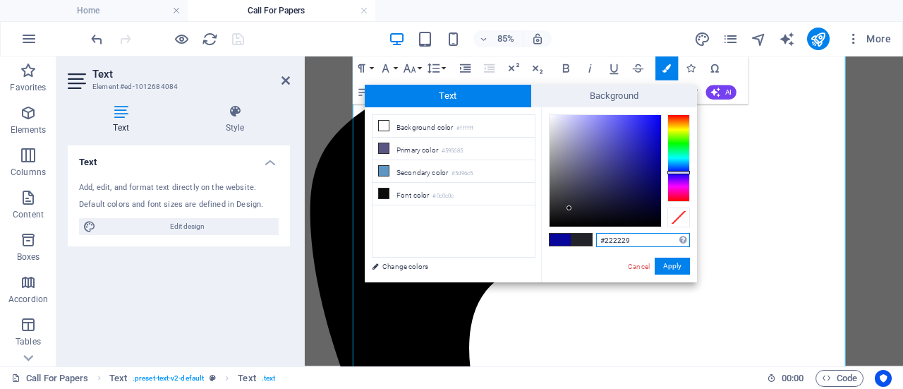
click at [569, 208] on div at bounding box center [604, 170] width 111 height 111
click at [671, 267] on button "Apply" at bounding box center [672, 265] width 35 height 17
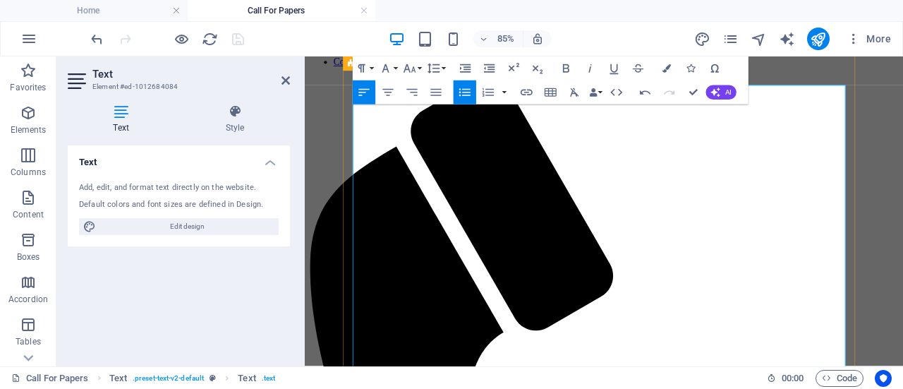
scroll to position [233, 0]
drag, startPoint x: 757, startPoint y: 297, endPoint x: 362, endPoint y: 297, distance: 395.0
click at [566, 68] on icon "button" at bounding box center [566, 68] width 6 height 8
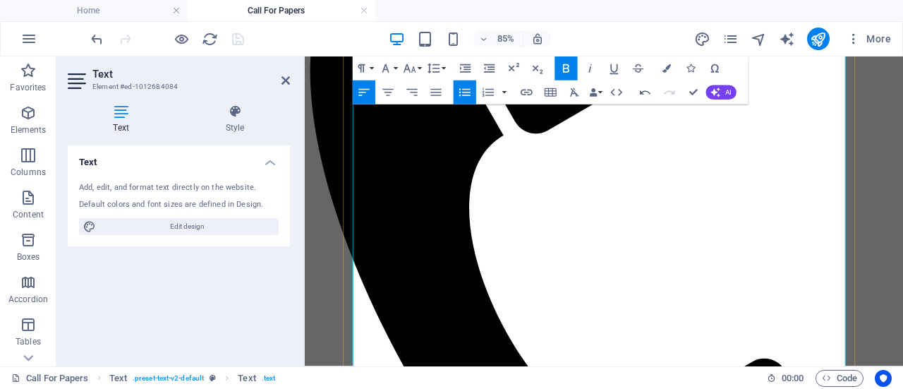
scroll to position [467, 0]
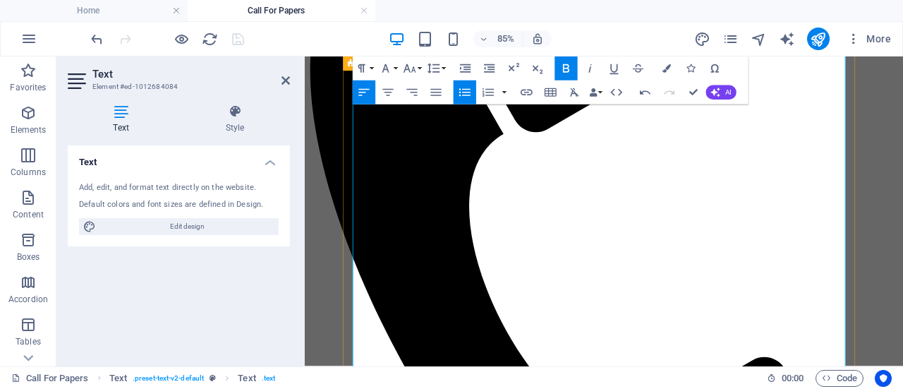
drag, startPoint x: 494, startPoint y: 257, endPoint x: 360, endPoint y: 259, distance: 134.7
click at [444, 68] on button "Line Height" at bounding box center [436, 68] width 23 height 24
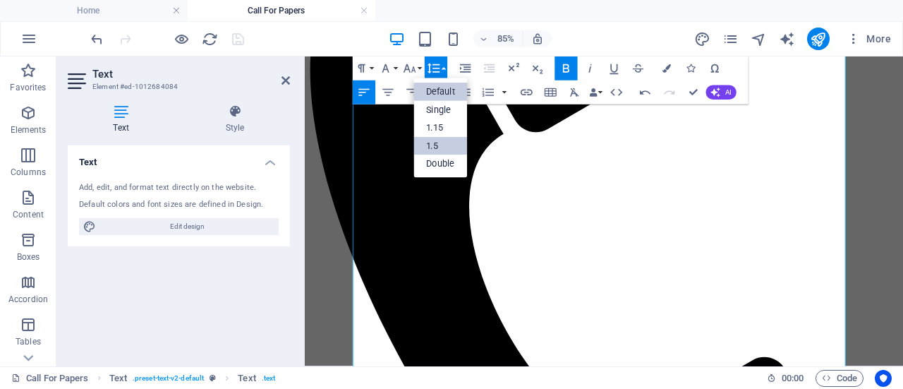
scroll to position [0, 0]
click at [449, 166] on link "Double" at bounding box center [441, 163] width 54 height 18
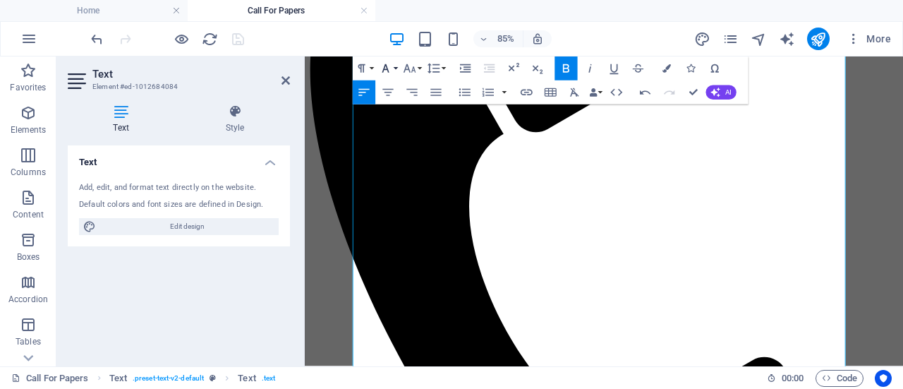
click at [396, 70] on button "Font Family" at bounding box center [388, 68] width 23 height 24
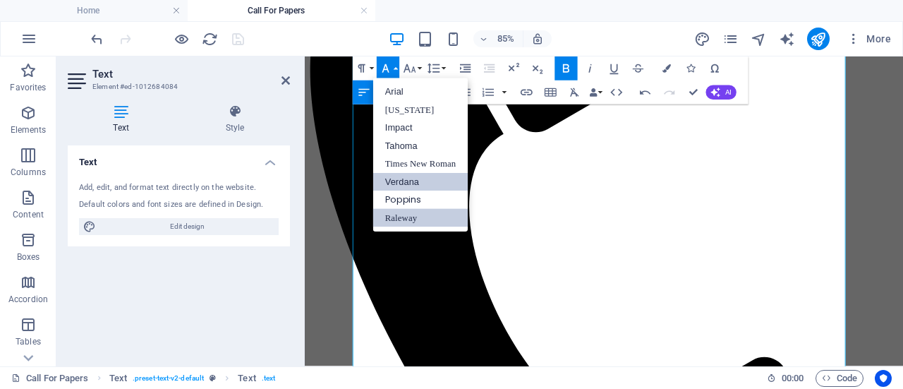
click at [412, 183] on link "Verdana" at bounding box center [420, 182] width 95 height 18
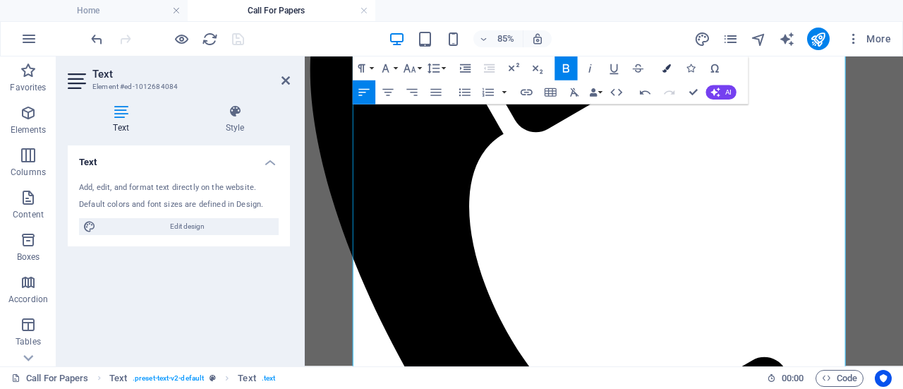
click at [662, 73] on icon "button" at bounding box center [666, 68] width 8 height 8
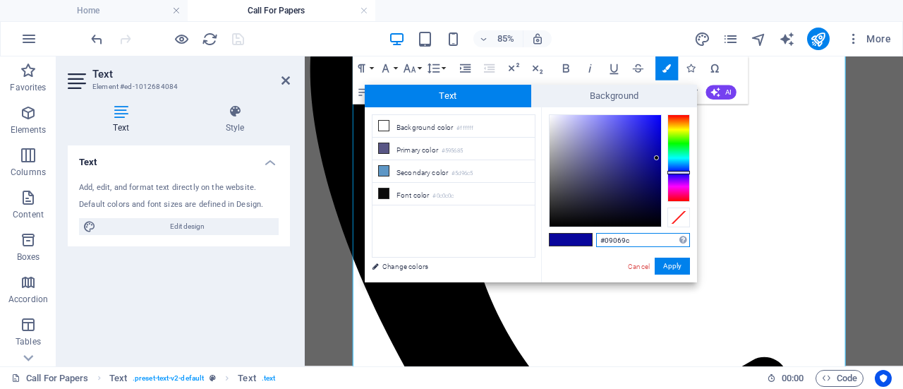
type input "#1f1f23"
click at [562, 211] on div at bounding box center [604, 170] width 111 height 111
click at [677, 267] on button "Apply" at bounding box center [672, 265] width 35 height 17
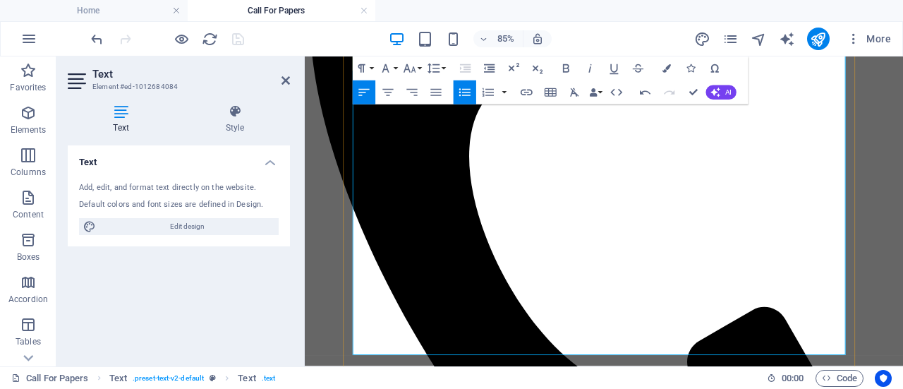
scroll to position [529, 0]
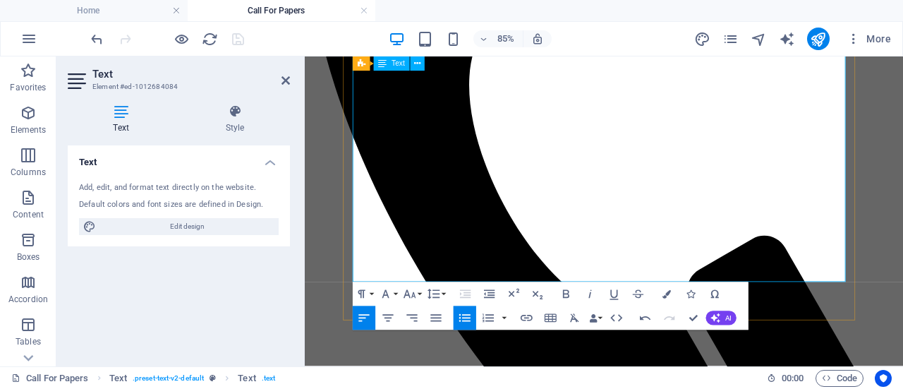
scroll to position [611, 0]
drag, startPoint x: 698, startPoint y: 205, endPoint x: 729, endPoint y: 173, distance: 45.4
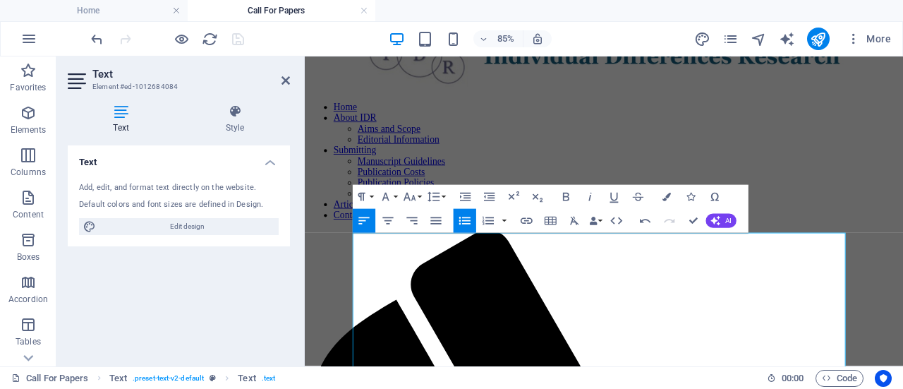
scroll to position [51, 0]
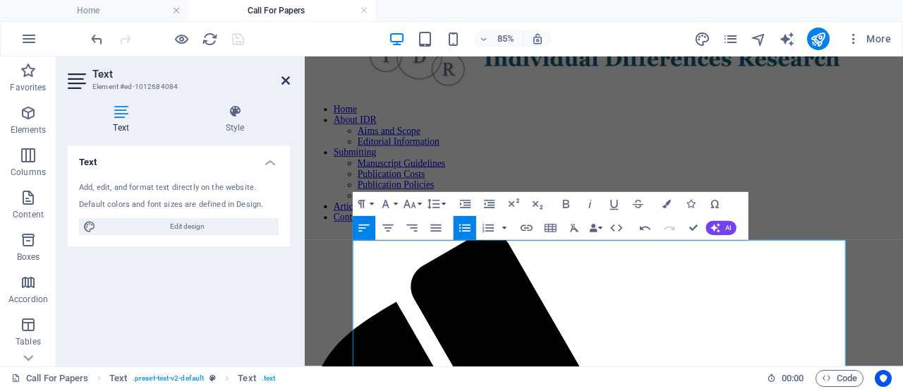
click at [285, 80] on icon at bounding box center [285, 80] width 8 height 11
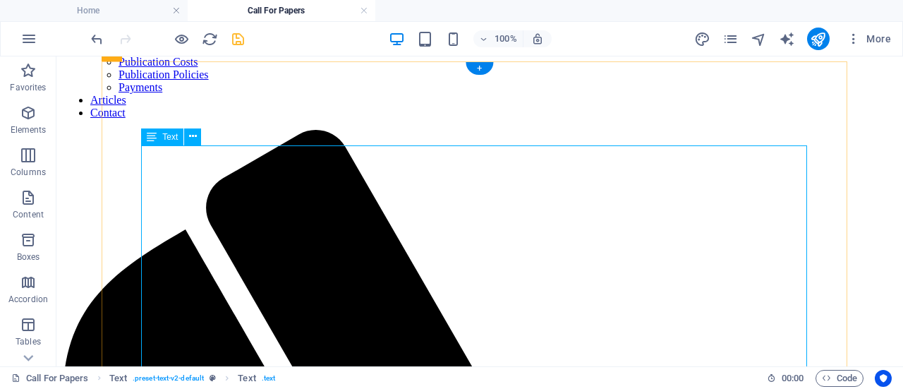
scroll to position [185, 0]
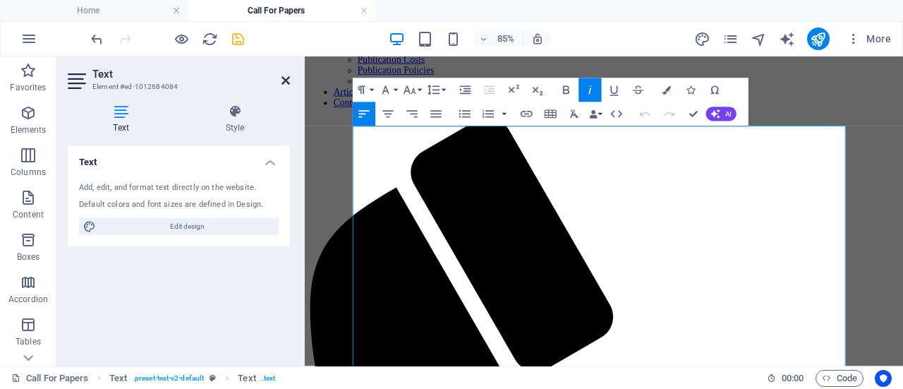
click at [286, 81] on icon at bounding box center [285, 80] width 8 height 11
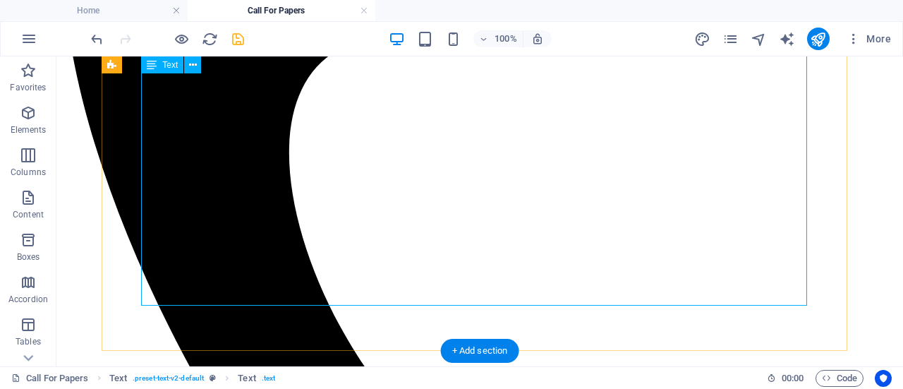
scroll to position [627, 0]
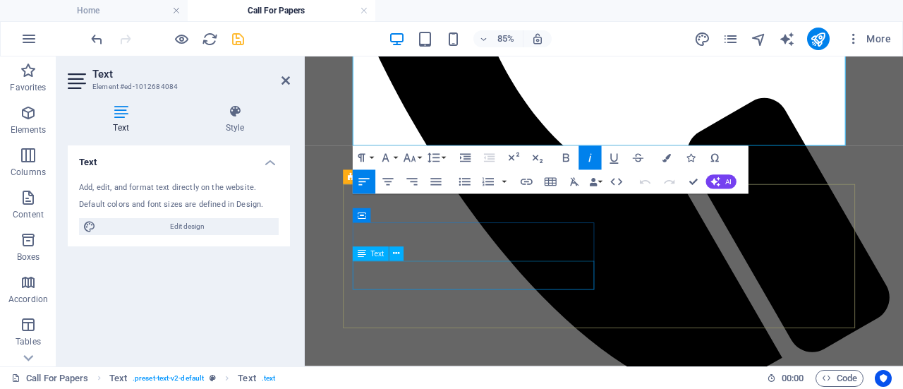
scroll to position [771, 0]
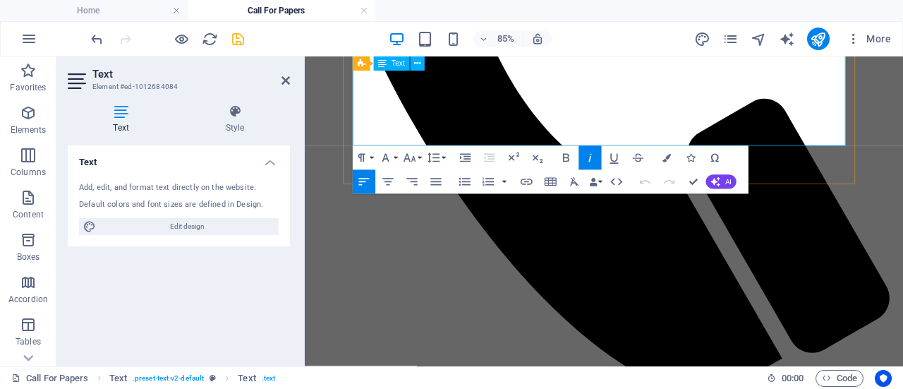
click at [286, 77] on icon at bounding box center [285, 80] width 8 height 11
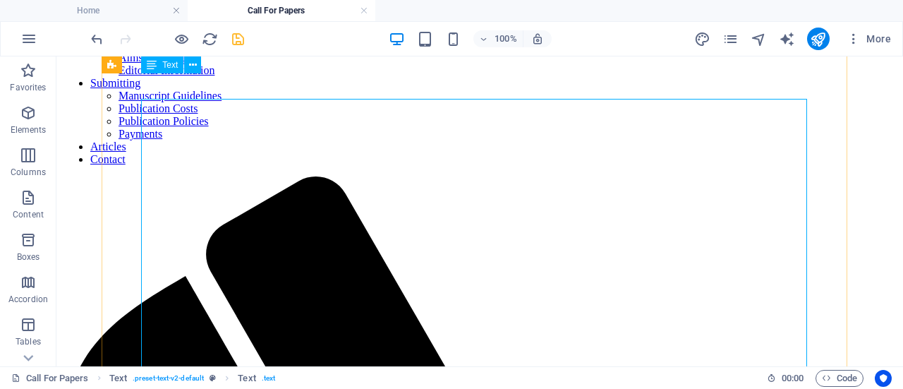
scroll to position [97, 0]
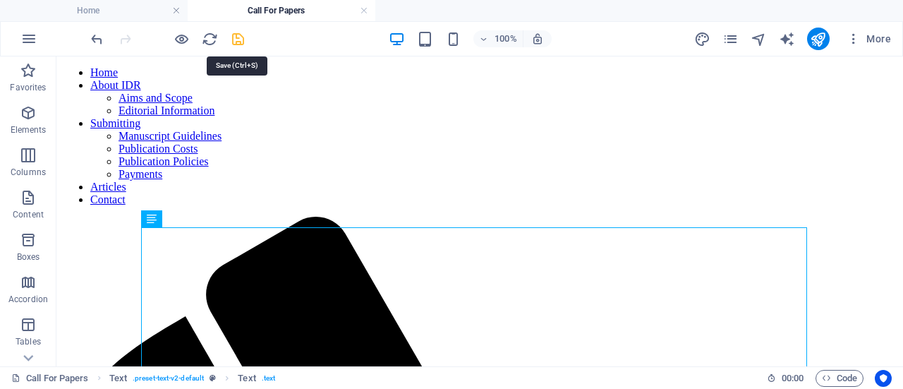
click at [241, 40] on icon "save" at bounding box center [238, 39] width 16 height 16
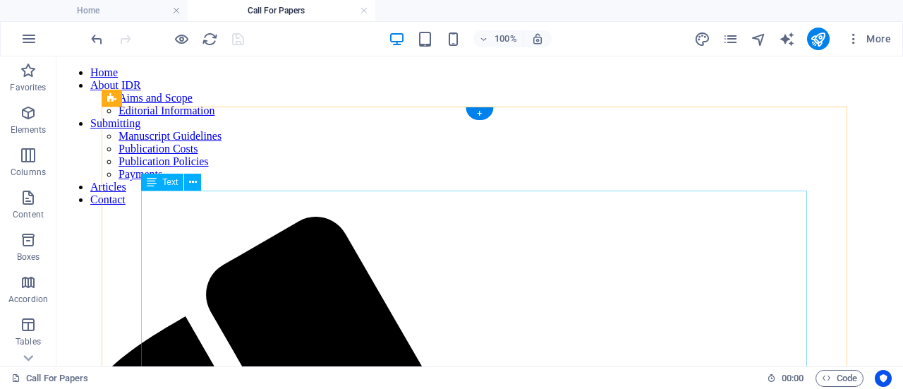
scroll to position [169, 0]
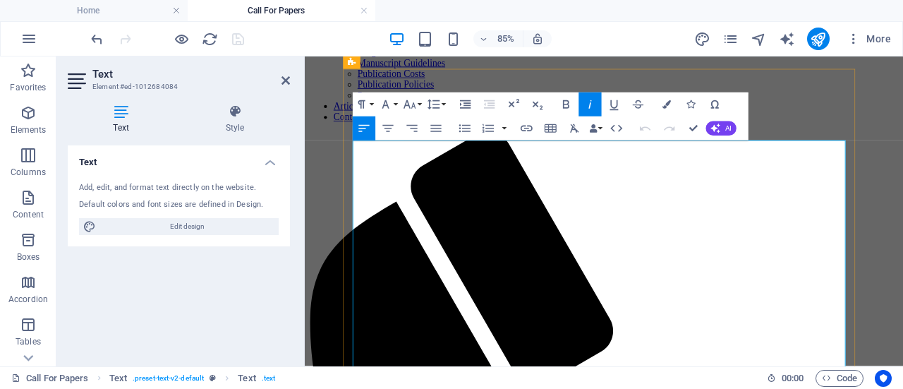
click at [283, 73] on h2 "Text" at bounding box center [190, 74] width 197 height 13
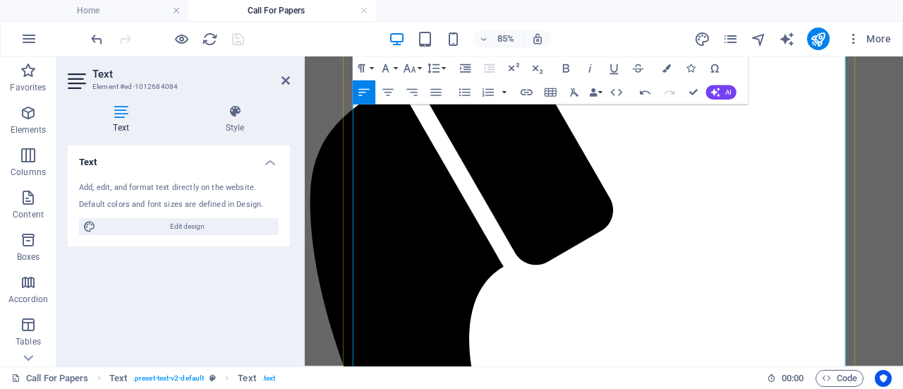
scroll to position [321, 0]
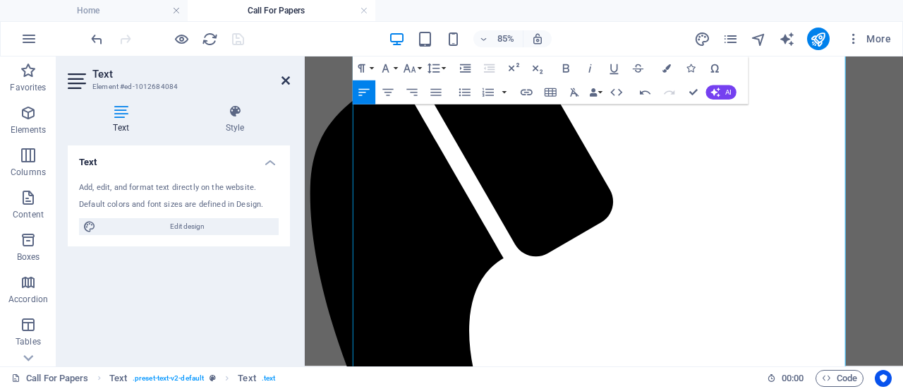
click at [284, 80] on icon at bounding box center [285, 80] width 8 height 11
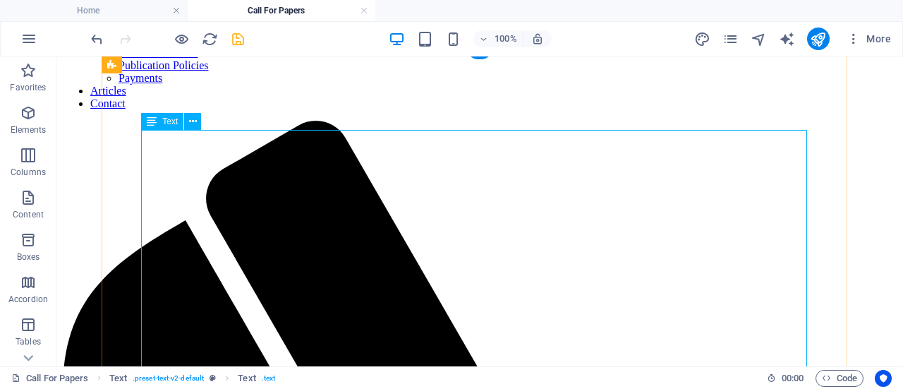
scroll to position [194, 0]
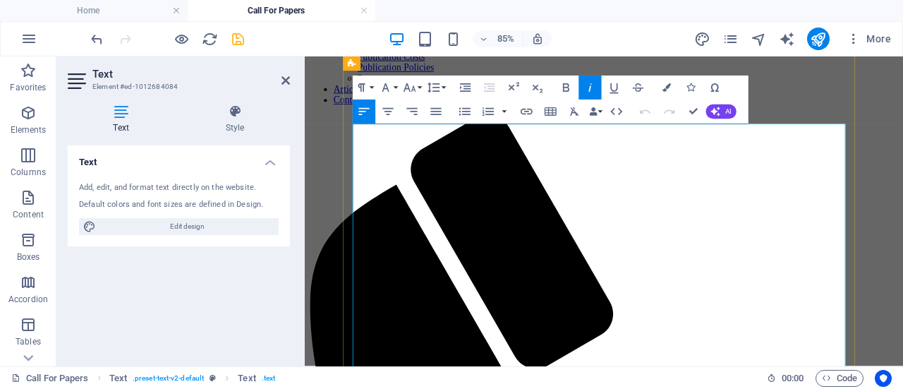
click at [282, 77] on icon at bounding box center [285, 80] width 8 height 11
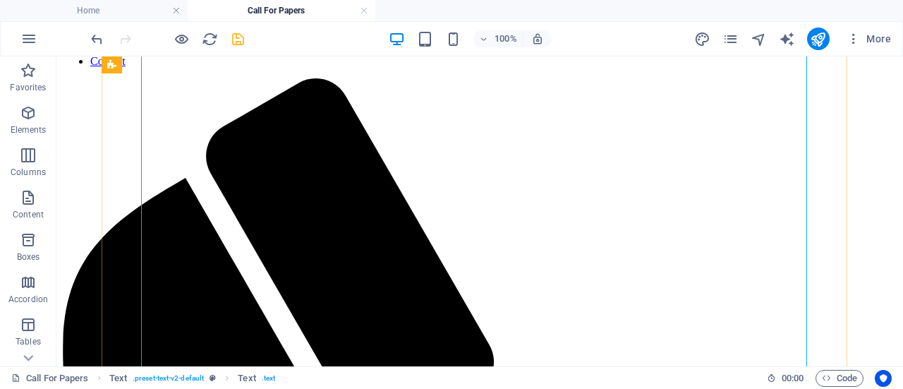
scroll to position [339, 0]
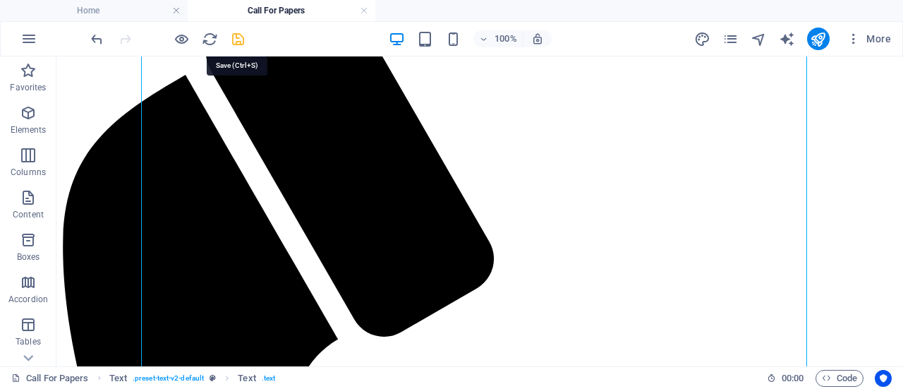
click at [238, 39] on icon "save" at bounding box center [238, 39] width 16 height 16
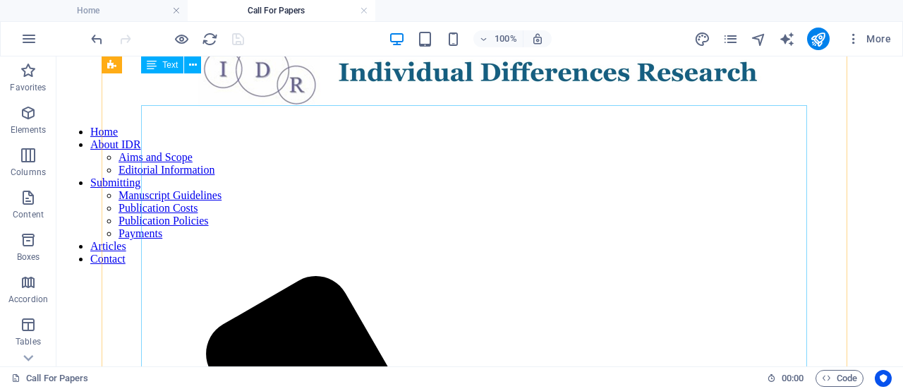
scroll to position [0, 0]
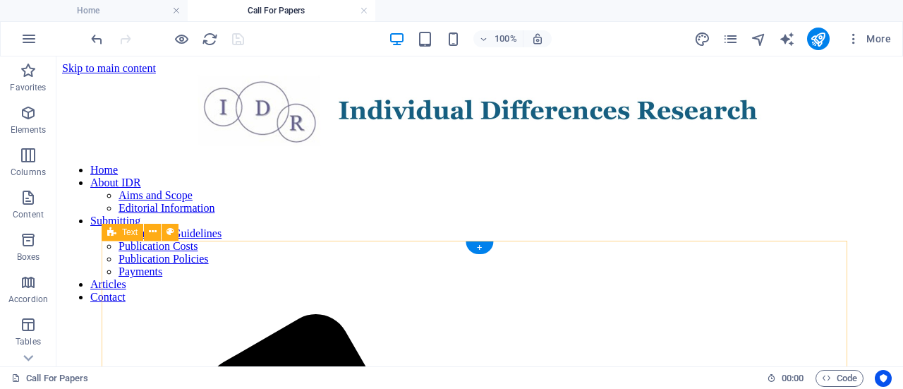
click at [366, 11] on link at bounding box center [364, 10] width 8 height 13
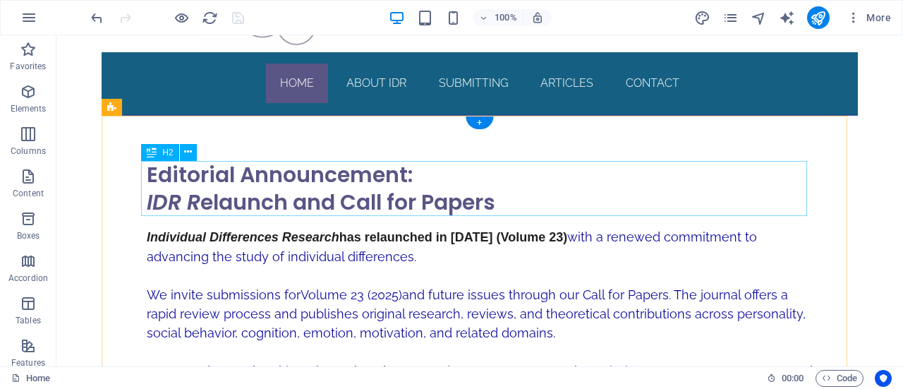
scroll to position [103, 0]
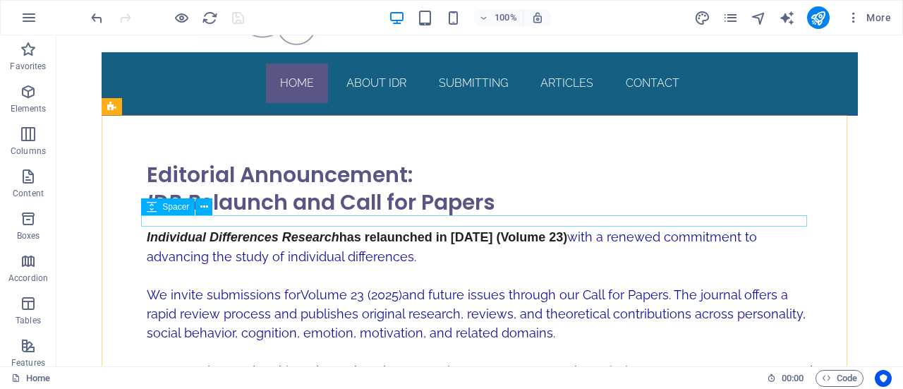
click at [221, 205] on div "Spacer" at bounding box center [181, 207] width 80 height 18
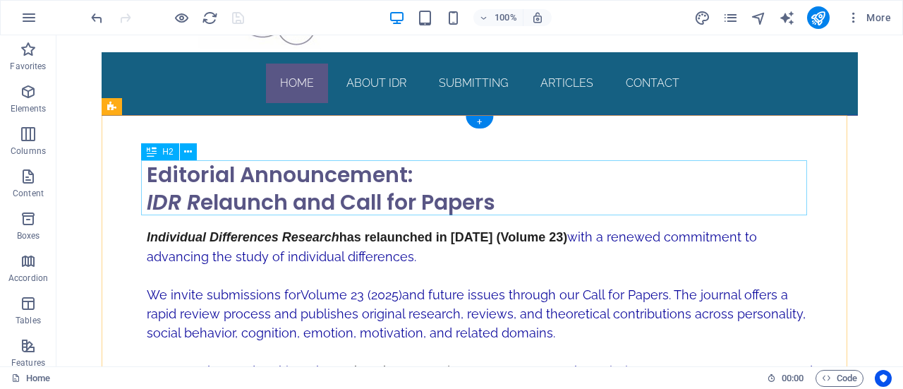
click at [239, 201] on div "Editorial Announcement: IDR R elaunch and Call for Papers" at bounding box center [480, 188] width 666 height 55
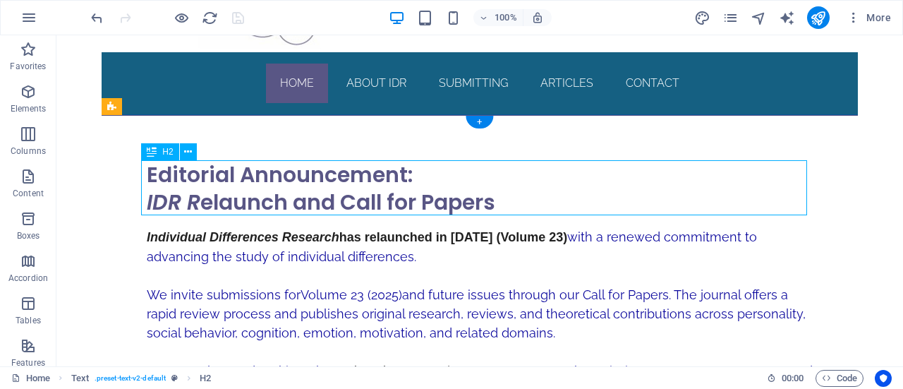
click at [239, 201] on div "Editorial Announcement: IDR R elaunch and Call for Papers" at bounding box center [480, 188] width 666 height 55
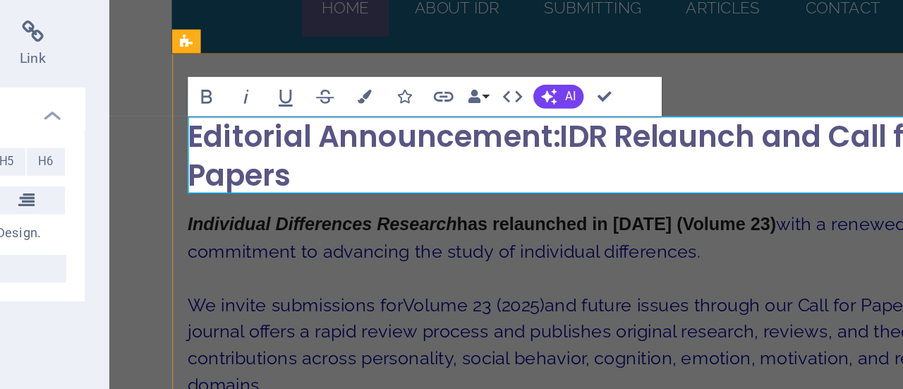
click at [431, 80] on h2 "Editorial Announcement:IDR Relaunch and Call for Papers" at bounding box center [460, 94] width 591 height 55
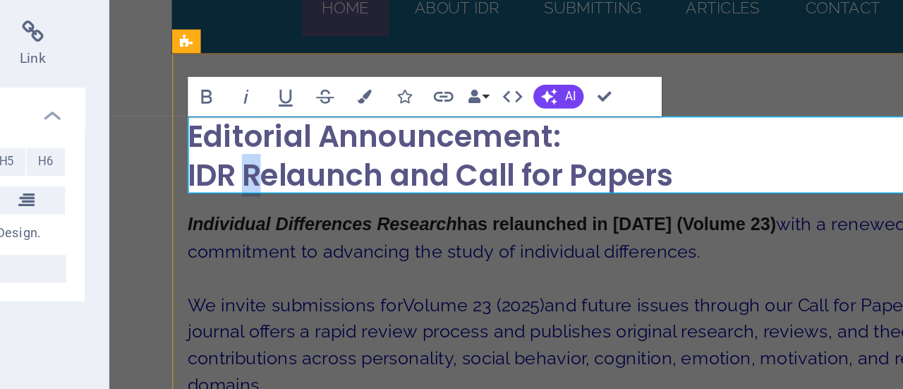
click at [213, 104] on h2 "Editorial Announcement: ‌IDR Relaunch and Call for Papers" at bounding box center [460, 94] width 591 height 55
click at [200, 107] on h2 "Editorial Announcement: ‌IDR Relaunch and Call for Papers" at bounding box center [460, 94] width 591 height 55
drag, startPoint x: 197, startPoint y: 106, endPoint x: 163, endPoint y: 105, distance: 34.6
click at [163, 105] on div "Editorial Announcement: ‌IDR Relaunch and Call for Papers Individual Difference…" at bounding box center [461, 233] width 614 height 422
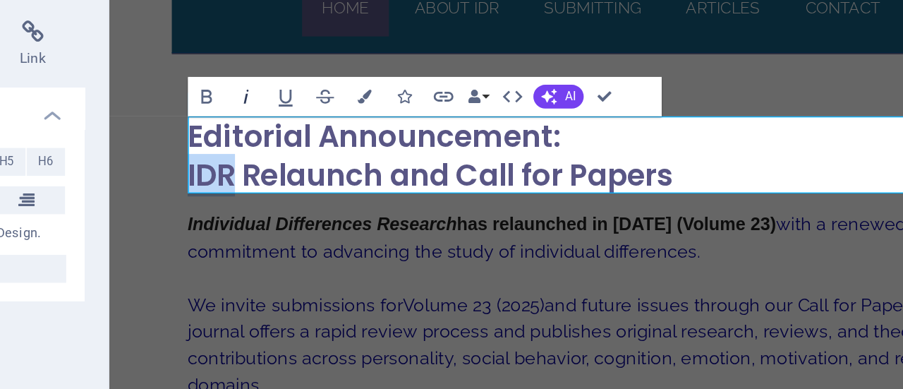
click at [390, 129] on icon "button" at bounding box center [388, 129] width 14 height 14
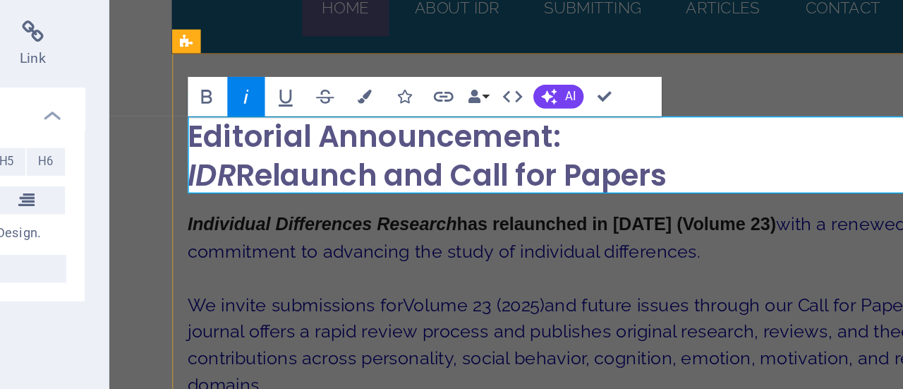
click at [541, 105] on h2 "Editorial Announcement: ‌IDR Relaunch and Call for Papers" at bounding box center [460, 94] width 591 height 55
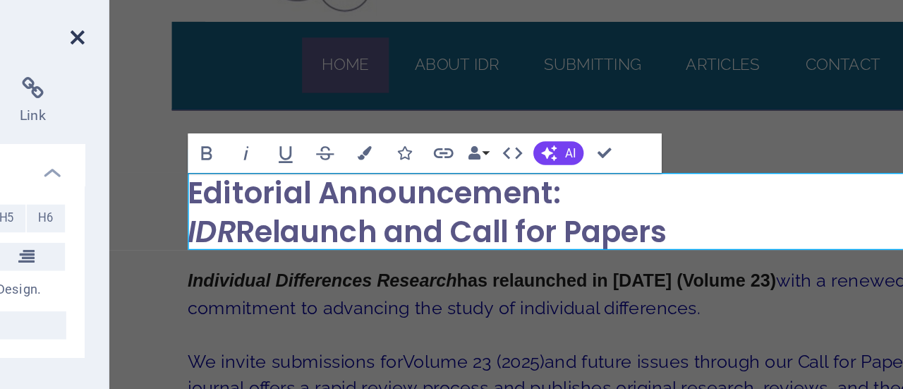
click at [284, 58] on icon at bounding box center [285, 59] width 8 height 11
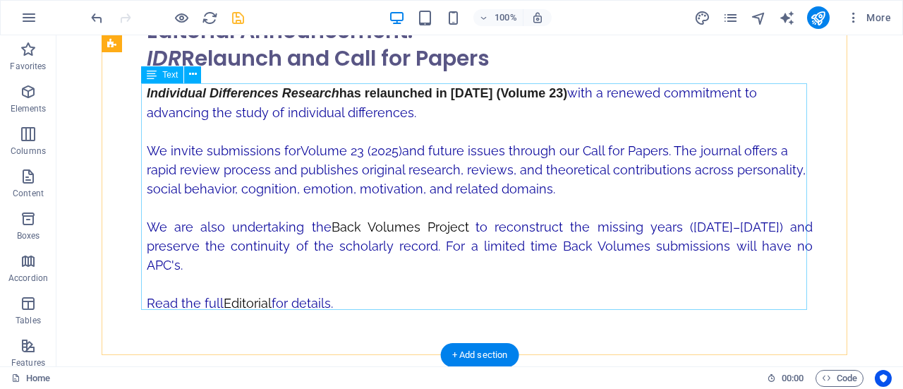
scroll to position [0, 0]
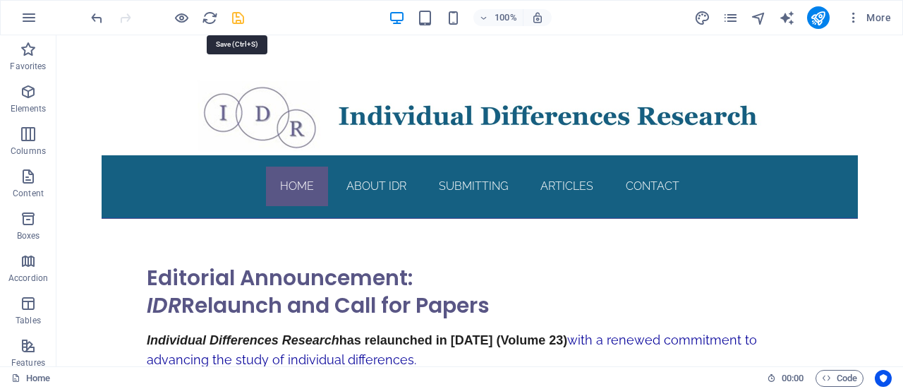
click at [234, 13] on icon "save" at bounding box center [238, 18] width 16 height 16
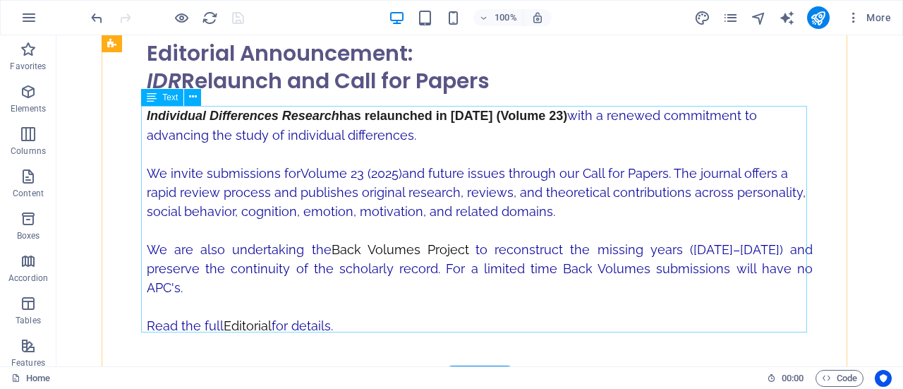
scroll to position [226, 0]
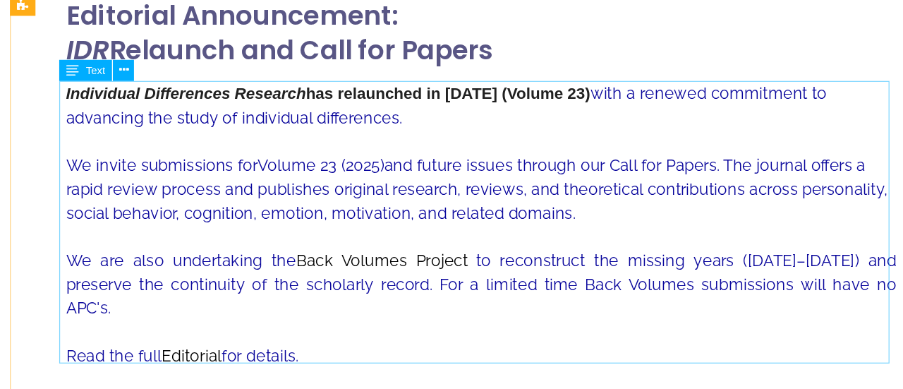
click at [336, 73] on div "Individual Differences Research has relaunched in [DATE] (Volume 23) with a ren…" at bounding box center [377, 187] width 666 height 246
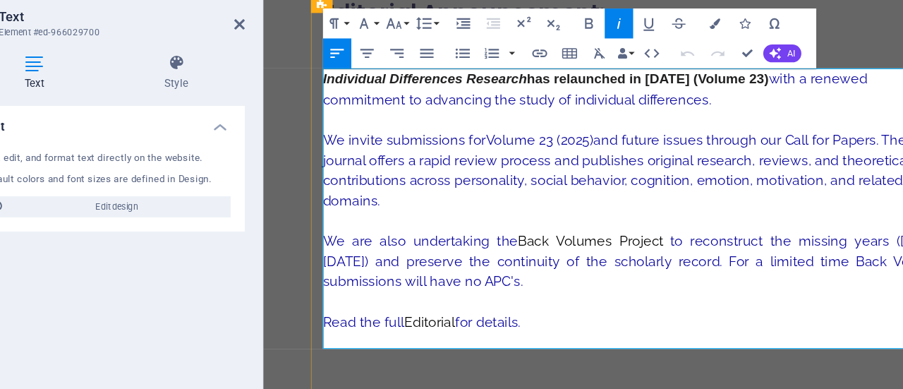
click at [614, 74] on span "Individual Differences Research has relaunched in [DATE] (Volume 23)" at bounding box center [530, 74] width 420 height 14
copy span "in"
click at [667, 205] on p at bounding box center [615, 207] width 591 height 19
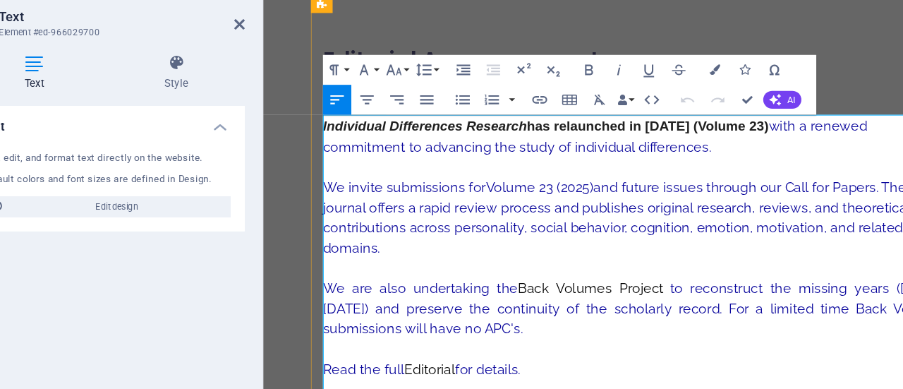
scroll to position [181, 0]
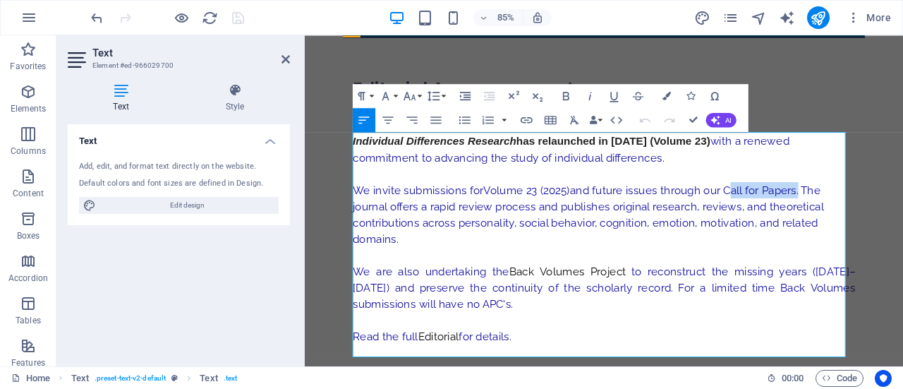
drag, startPoint x: 791, startPoint y: 215, endPoint x: 875, endPoint y: 215, distance: 83.9
click at [875, 215] on span "We invite submissions for Volume 23 (2025) and future issues through our Call f…" at bounding box center [638, 245] width 554 height 72
click at [526, 117] on icon "button" at bounding box center [526, 120] width 14 height 14
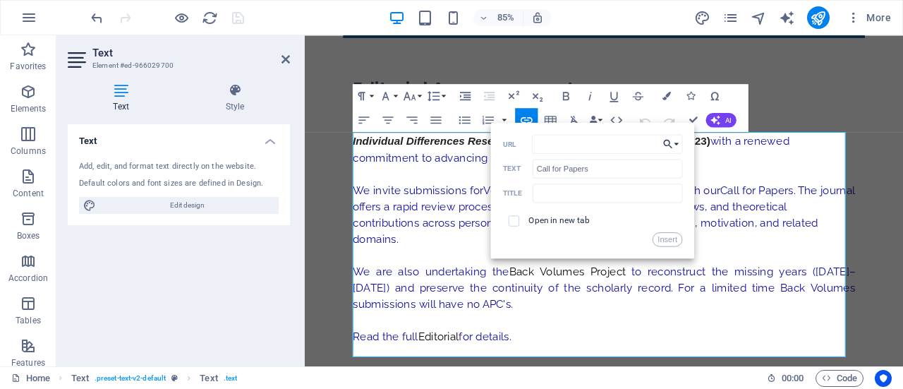
click at [676, 142] on button "Choose Link" at bounding box center [671, 143] width 23 height 19
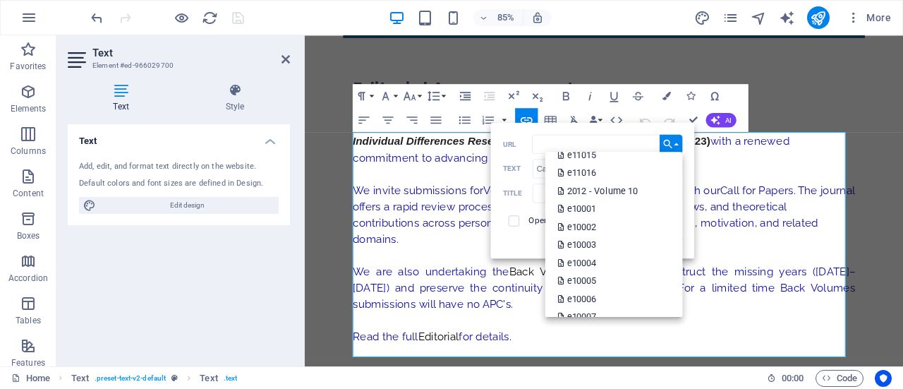
scroll to position [1552, 0]
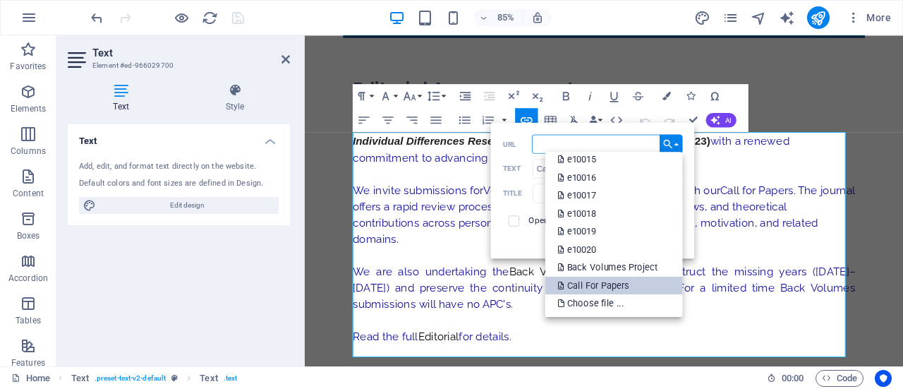
click at [607, 284] on p "Call For Papers" at bounding box center [594, 285] width 74 height 18
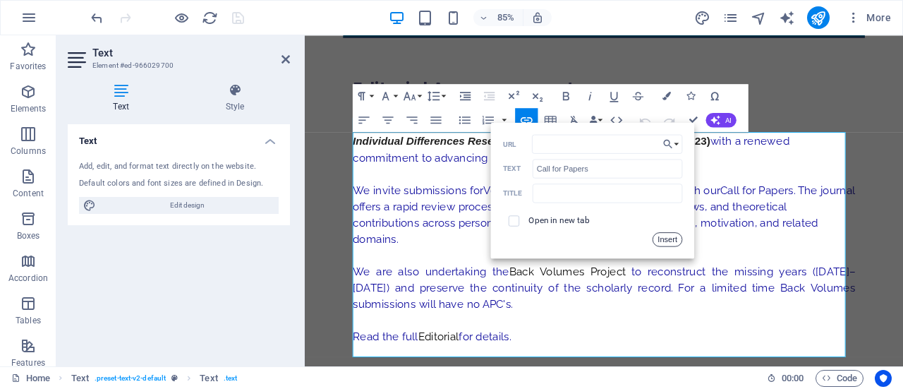
click at [669, 242] on button "Insert" at bounding box center [667, 239] width 30 height 14
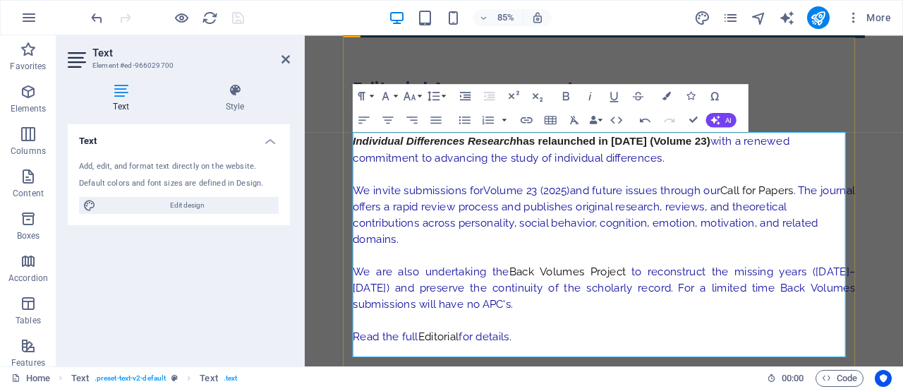
click at [690, 232] on span ". The journal offers a rapid review process and publishes original research, re…" at bounding box center [656, 245] width 590 height 72
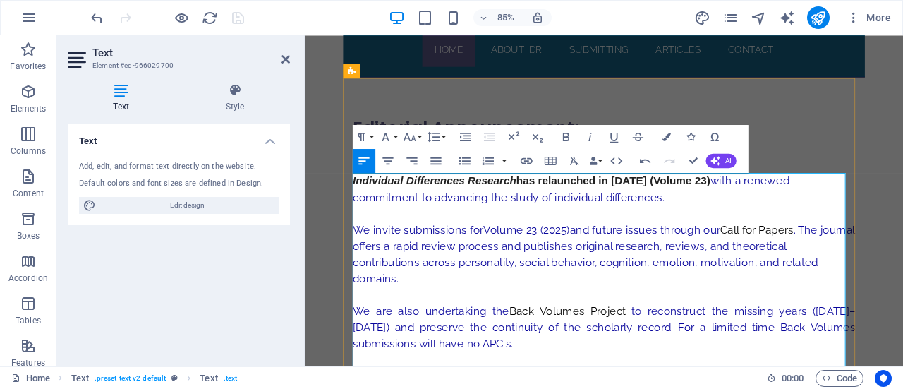
scroll to position [135, 0]
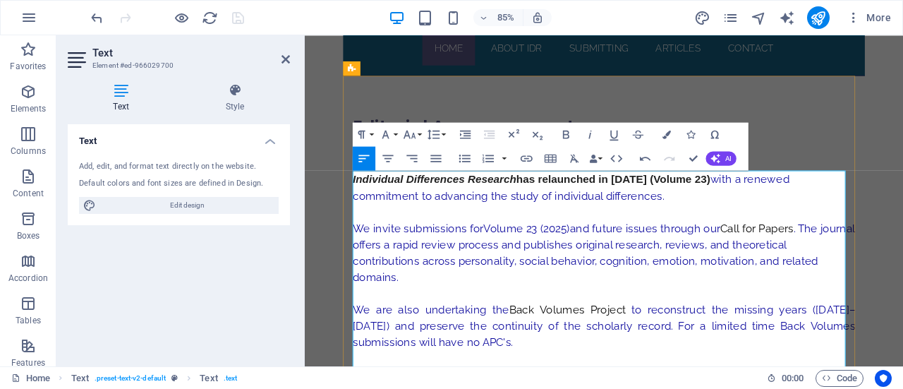
click at [768, 262] on span "We invite submissions for Volume 23 (2025) and future issues through our" at bounding box center [577, 262] width 432 height 15
click at [685, 202] on span "Individual Differences Research has relaunched in [DATE] (Volume 23)" at bounding box center [571, 204] width 420 height 14
click at [665, 132] on icon "button" at bounding box center [666, 134] width 8 height 8
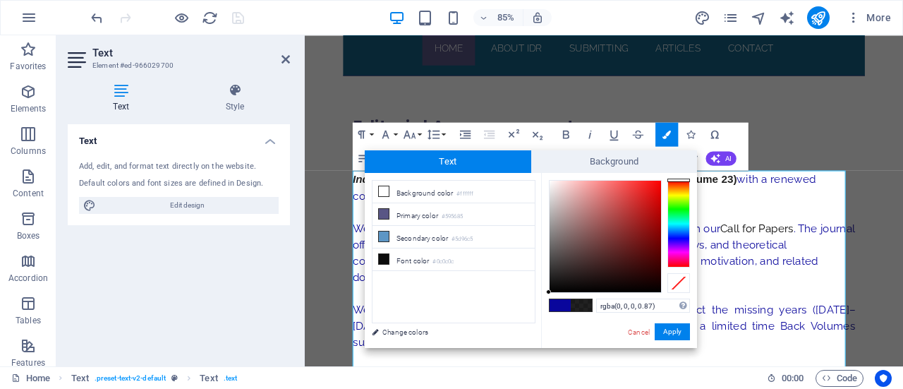
drag, startPoint x: 664, startPoint y: 303, endPoint x: 594, endPoint y: 305, distance: 70.6
click at [594, 305] on div "rgba(0, 0, 0, 0.87) Supported formats #0852ed rgb(8, 82, 237) rgba(8, 82, 237, …" at bounding box center [619, 362] width 156 height 379
click at [637, 332] on link "Cancel" at bounding box center [638, 332] width 25 height 11
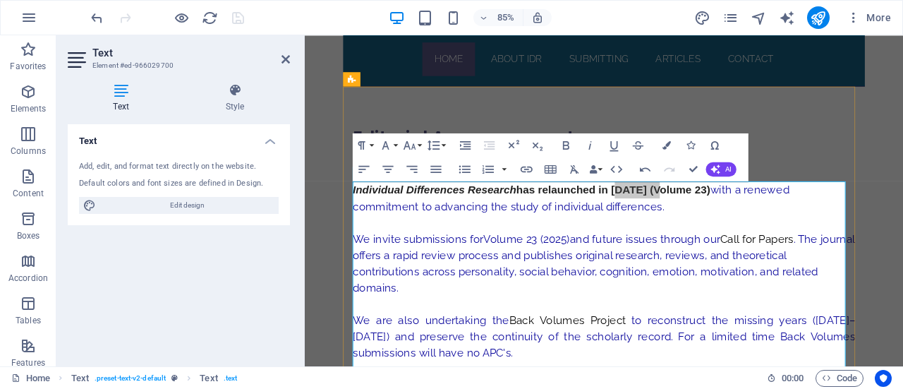
scroll to position [122, 0]
drag, startPoint x: 875, startPoint y: 277, endPoint x: 793, endPoint y: 274, distance: 82.6
click at [793, 274] on p "We invite submissions for Volume 23 (2025) and future issues through our Call f…" at bounding box center [656, 304] width 591 height 76
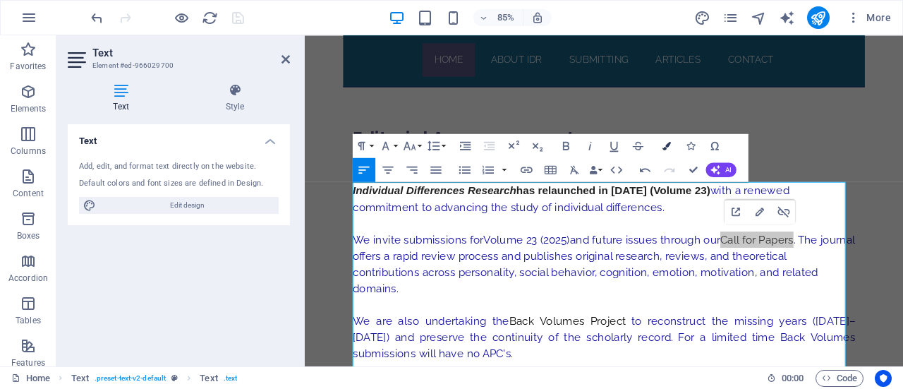
click at [667, 145] on icon "button" at bounding box center [666, 146] width 8 height 8
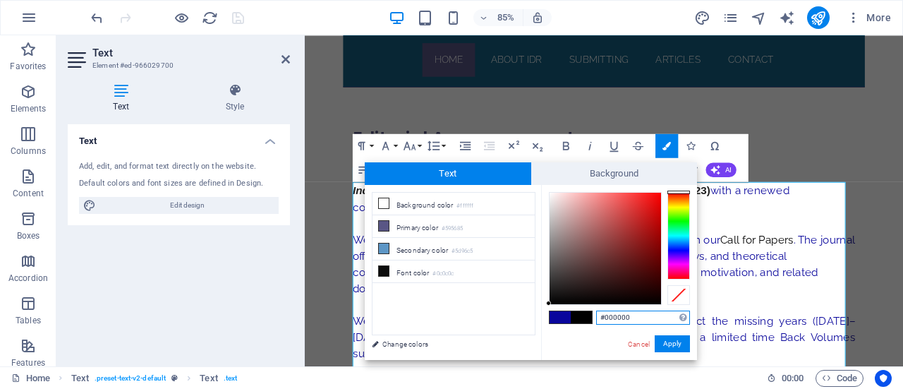
drag, startPoint x: 638, startPoint y: 317, endPoint x: 547, endPoint y: 328, distance: 91.0
click at [547, 328] on div "#000000 Supported formats #0852ed rgb(8, 82, 237) rgba(8, 82, 237, 90%) hsv(221…" at bounding box center [619, 374] width 156 height 379
type input "#000000"
click at [669, 339] on button "Apply" at bounding box center [672, 343] width 35 height 17
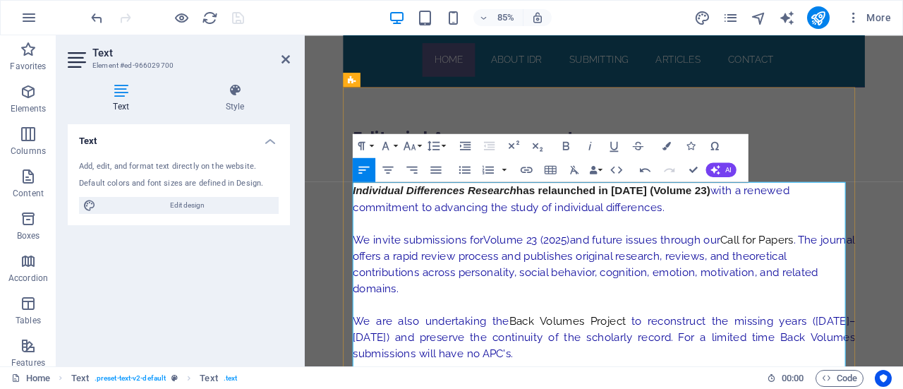
click at [701, 300] on span ". The journal offers a rapid review process and publishes original research, re…" at bounding box center [656, 304] width 590 height 72
drag, startPoint x: 876, startPoint y: 275, endPoint x: 790, endPoint y: 274, distance: 86.1
click at [790, 274] on p "We invite submissions for Volume 23 (2025) and future issues through our Call f…" at bounding box center [656, 304] width 591 height 76
click at [562, 150] on icon "button" at bounding box center [566, 145] width 14 height 14
click at [710, 274] on span "We invite submissions for Volume 23 (2025) and future issues through our" at bounding box center [577, 275] width 432 height 15
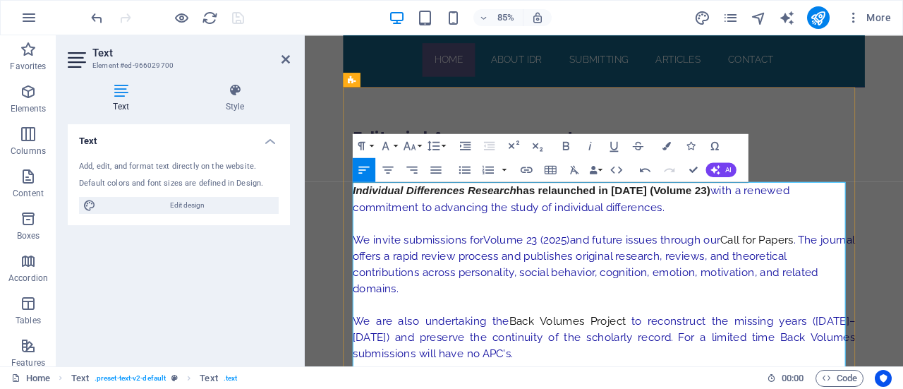
scroll to position [71, 0]
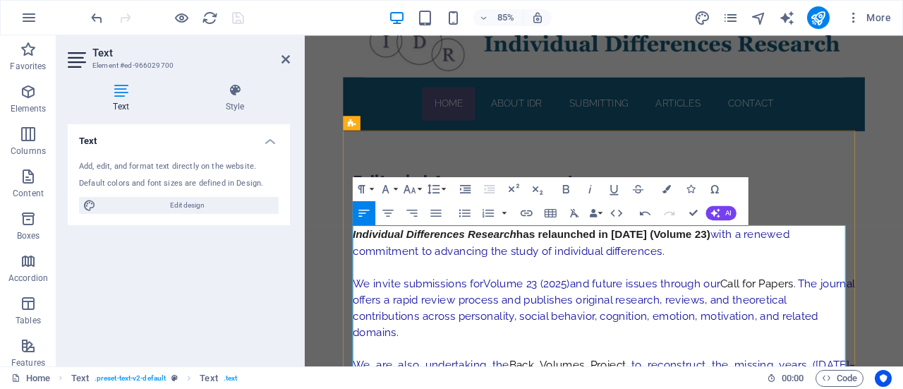
click at [642, 267] on span "Individual Differences Research has relaunched in [DATE] (Volume 23)" at bounding box center [571, 269] width 420 height 14
click at [418, 190] on button "Font Size" at bounding box center [412, 189] width 23 height 24
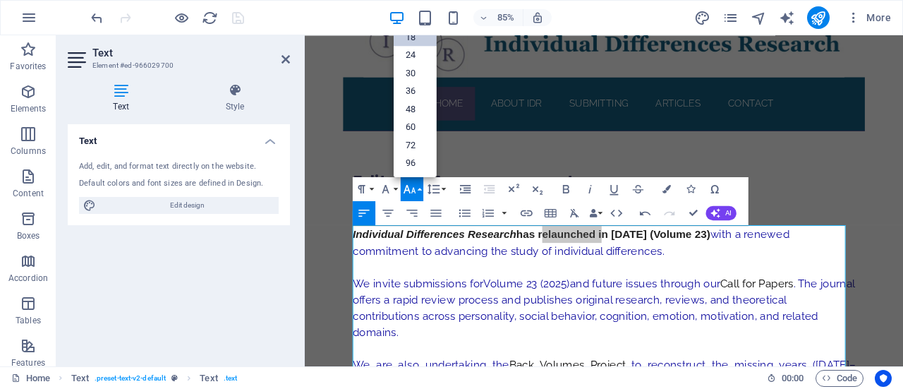
scroll to position [113, 0]
click at [418, 190] on button "Font Size" at bounding box center [412, 189] width 23 height 24
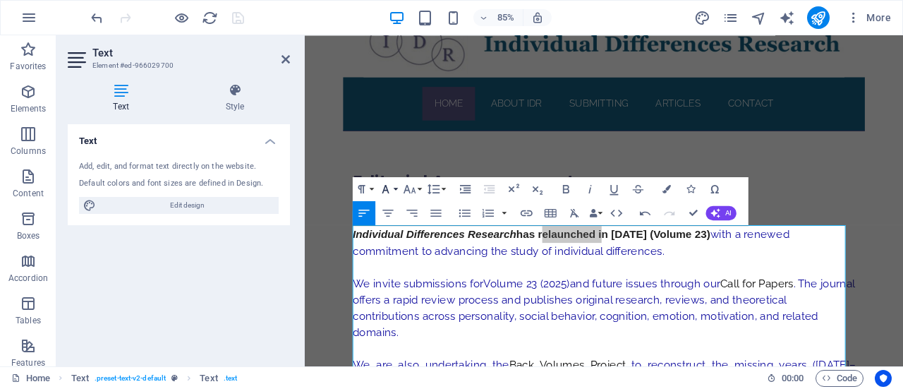
click at [396, 190] on button "Font Family" at bounding box center [388, 189] width 23 height 24
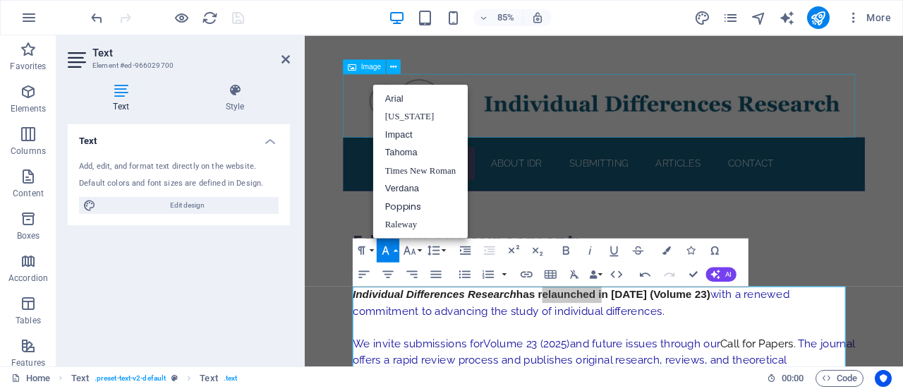
scroll to position [1, 0]
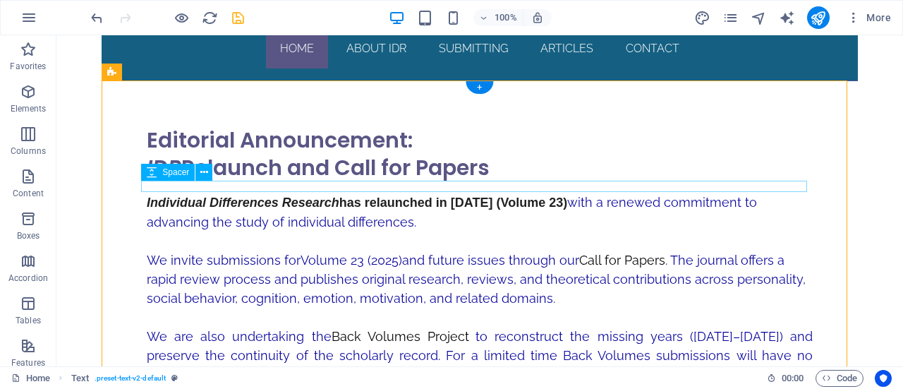
scroll to position [137, 0]
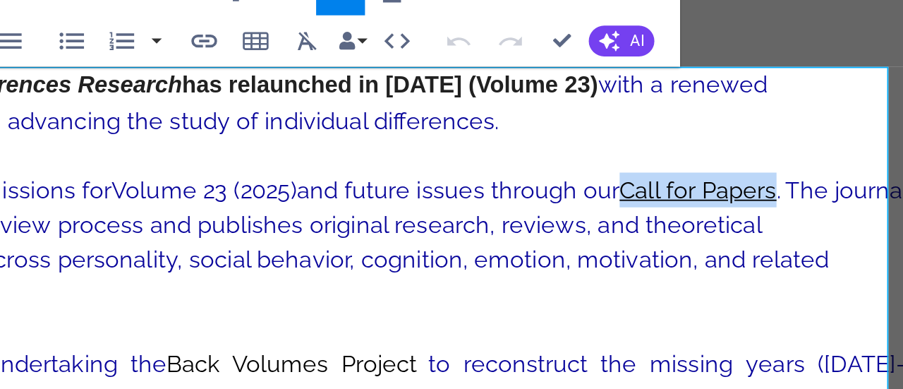
drag, startPoint x: 300, startPoint y: 4, endPoint x: 217, endPoint y: 1, distance: 82.5
click at [218, 1] on strong "Call for Papers" at bounding box center [261, 3] width 86 height 15
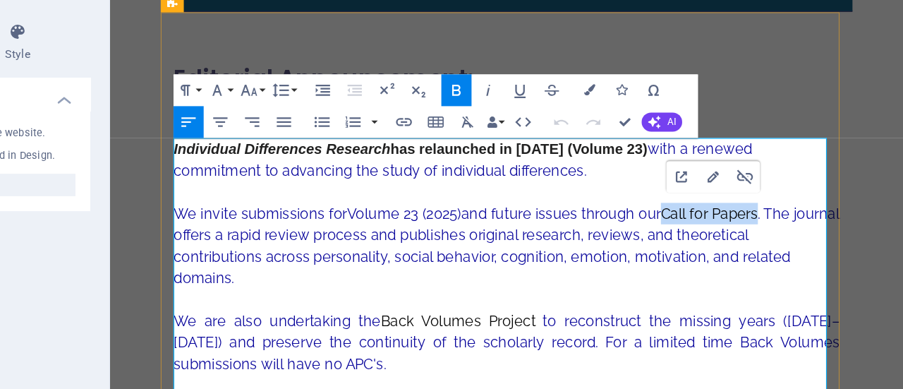
scroll to position [0, 0]
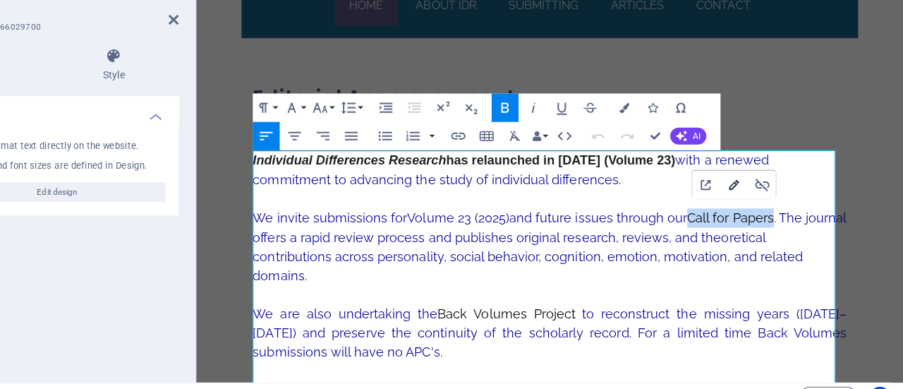
click at [761, 199] on icon "button" at bounding box center [759, 199] width 8 height 8
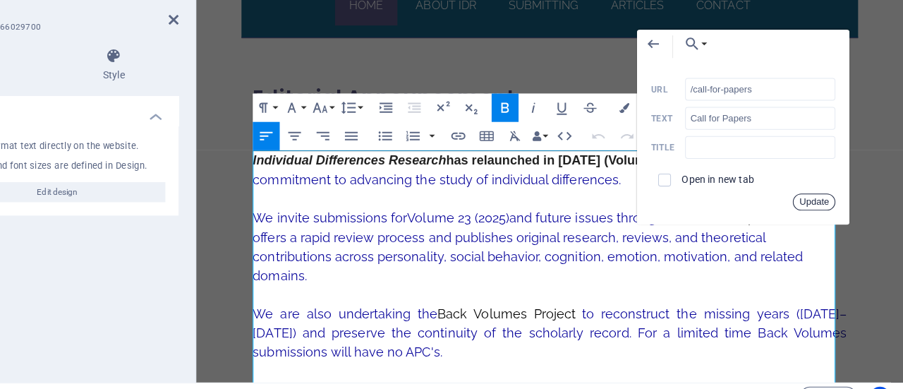
click at [829, 214] on button "Update" at bounding box center [828, 213] width 36 height 14
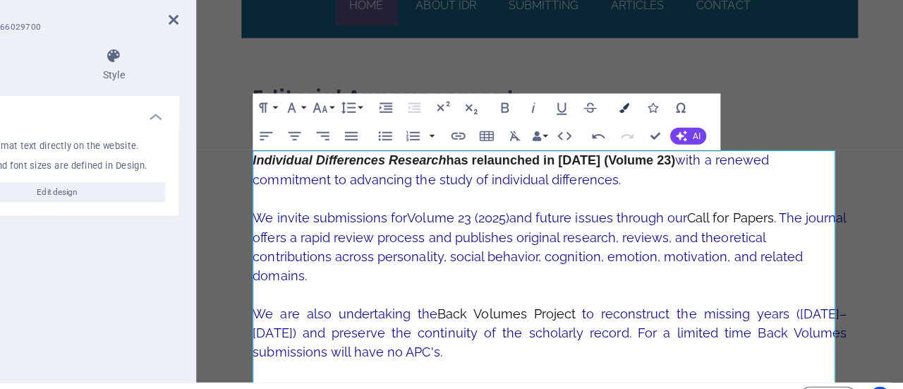
click at [666, 133] on icon "button" at bounding box center [666, 133] width 8 height 8
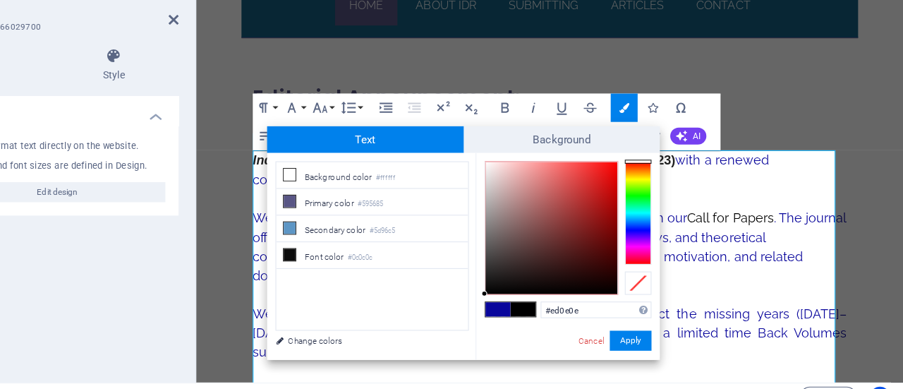
click at [654, 187] on div at bounding box center [604, 235] width 111 height 111
click at [670, 337] on button "Apply" at bounding box center [672, 330] width 35 height 17
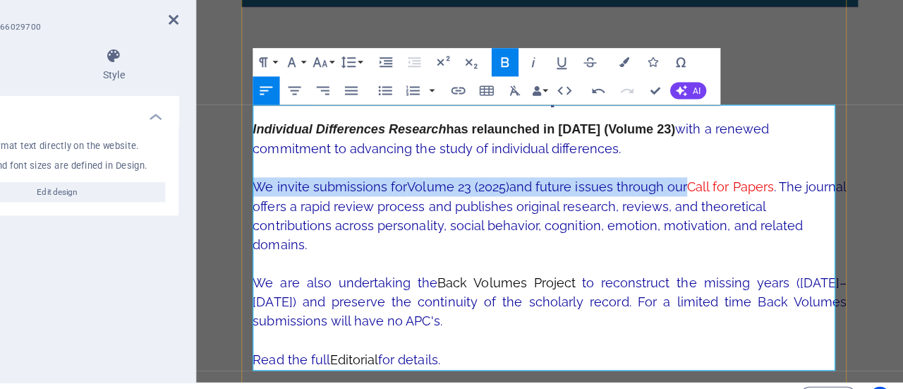
scroll to position [182, 0]
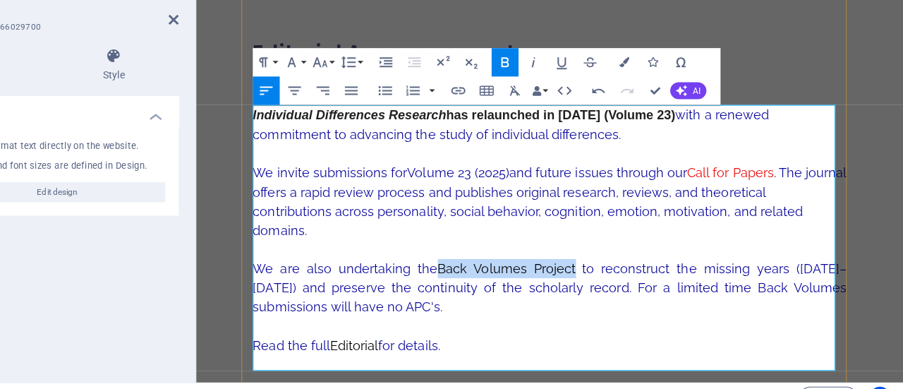
drag, startPoint x: 429, startPoint y: 263, endPoint x: 561, endPoint y: 266, distance: 132.6
click at [561, 266] on p "We are also undertaking the Back Volumes Project to reconstruct the missing yea…" at bounding box center [547, 285] width 591 height 57
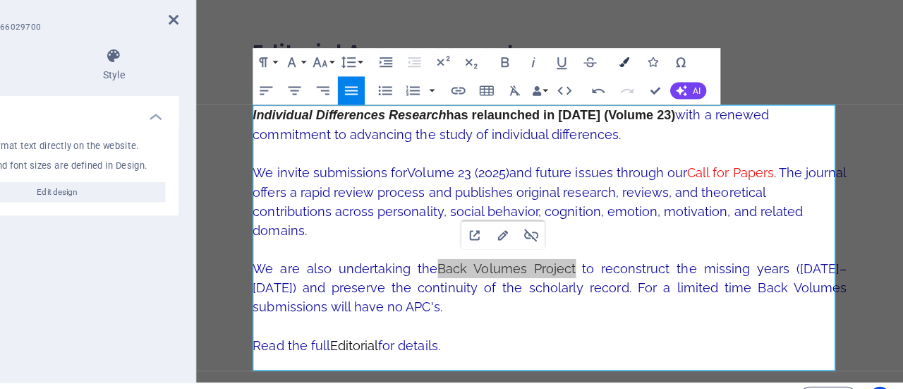
click at [672, 92] on button "Colors" at bounding box center [666, 95] width 23 height 24
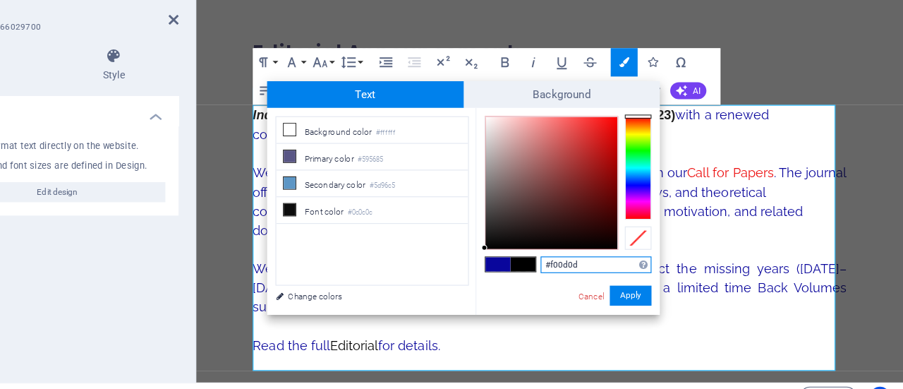
click at [655, 147] on div at bounding box center [604, 197] width 111 height 111
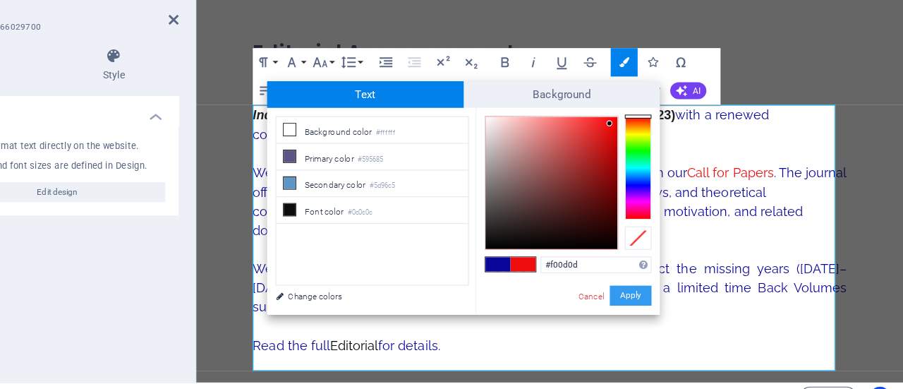
click at [674, 293] on button "Apply" at bounding box center [672, 292] width 35 height 17
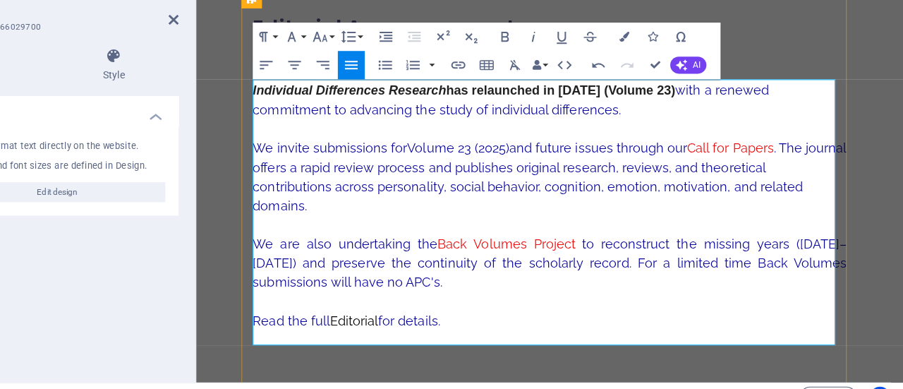
scroll to position [208, 0]
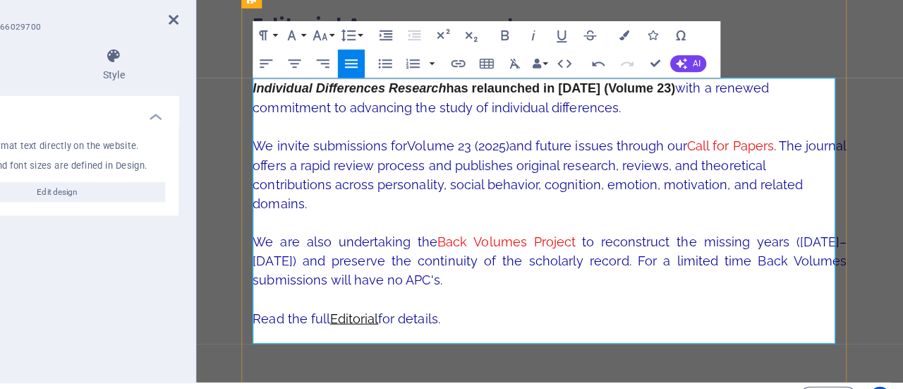
drag, startPoint x: 328, startPoint y: 315, endPoint x: 379, endPoint y: 314, distance: 50.8
click at [379, 314] on span "Read the full Editorial for details." at bounding box center [345, 317] width 186 height 15
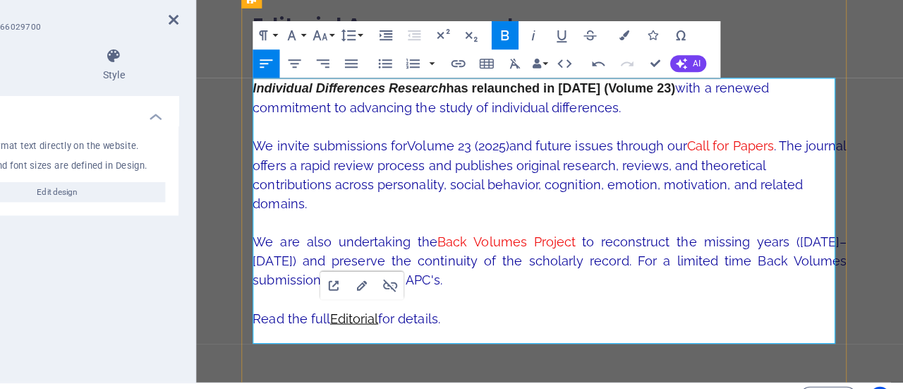
click at [357, 312] on strong "Editorial" at bounding box center [353, 317] width 48 height 15
click at [664, 73] on icon "button" at bounding box center [666, 72] width 8 height 8
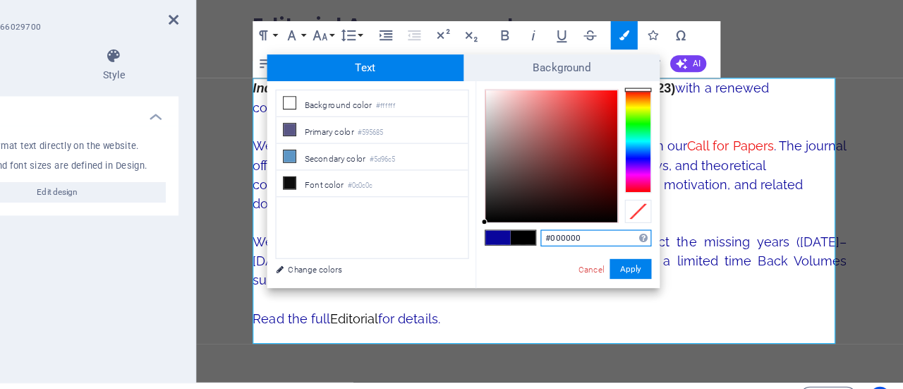
type input "#da1919"
click at [647, 135] on div at bounding box center [604, 174] width 111 height 111
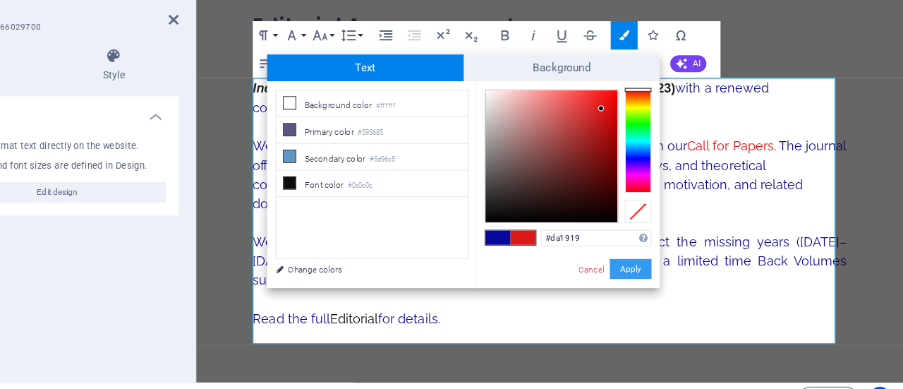
click at [668, 270] on button "Apply" at bounding box center [672, 270] width 35 height 17
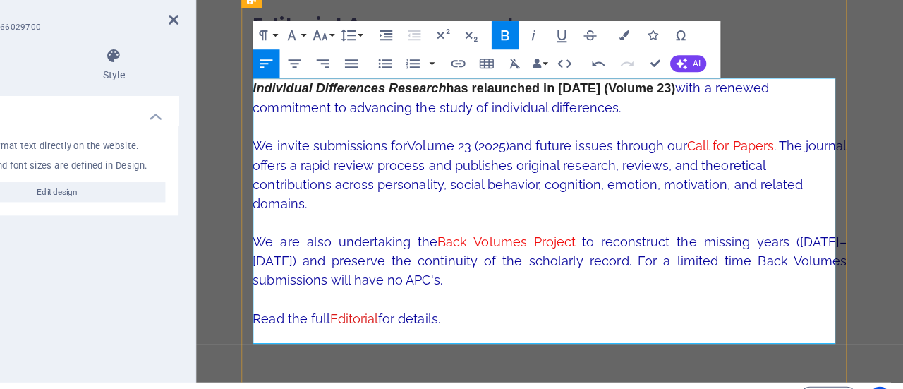
click at [597, 205] on p "We invite submissions for Volume 23 (2025) and future issues through our Call f…" at bounding box center [547, 174] width 591 height 76
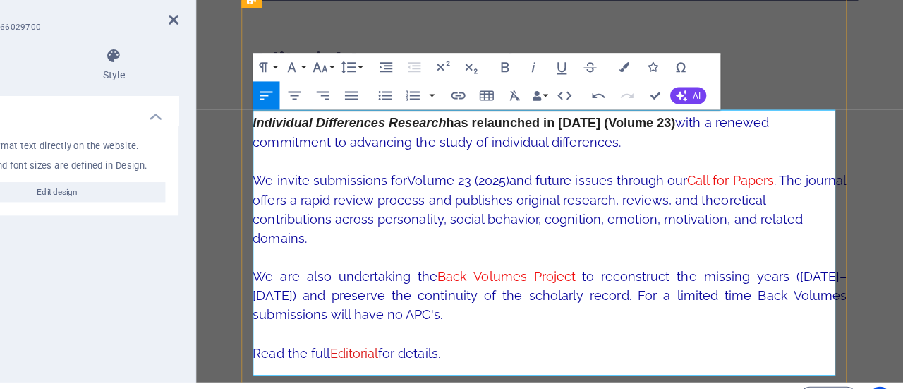
scroll to position [173, 0]
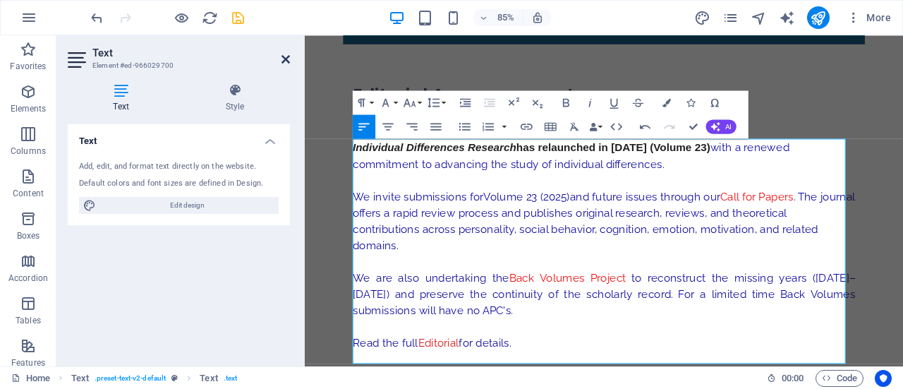
click at [284, 61] on icon at bounding box center [285, 59] width 8 height 11
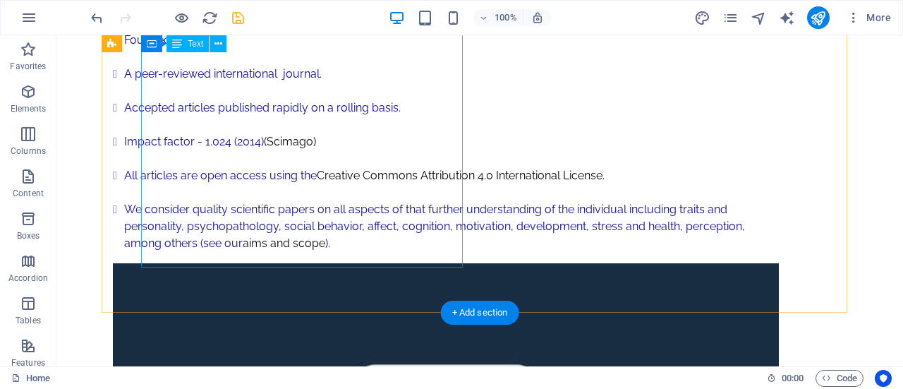
scroll to position [698, 0]
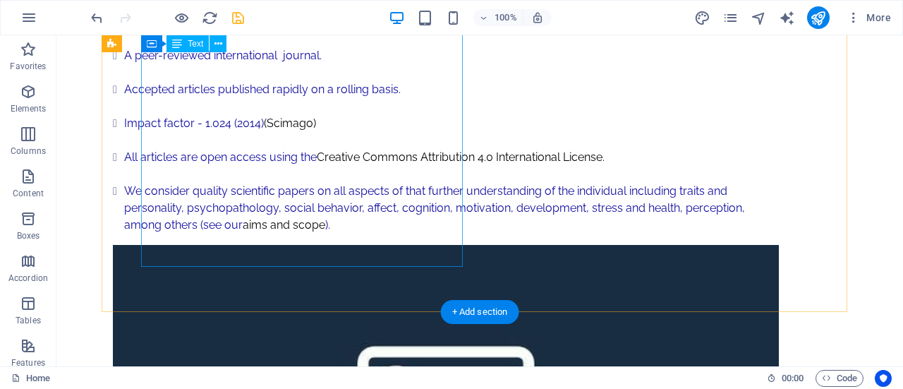
click at [329, 233] on div "Founded in [DATE] A peer-reviewed international journal. Accepted articles publ…" at bounding box center [446, 114] width 666 height 237
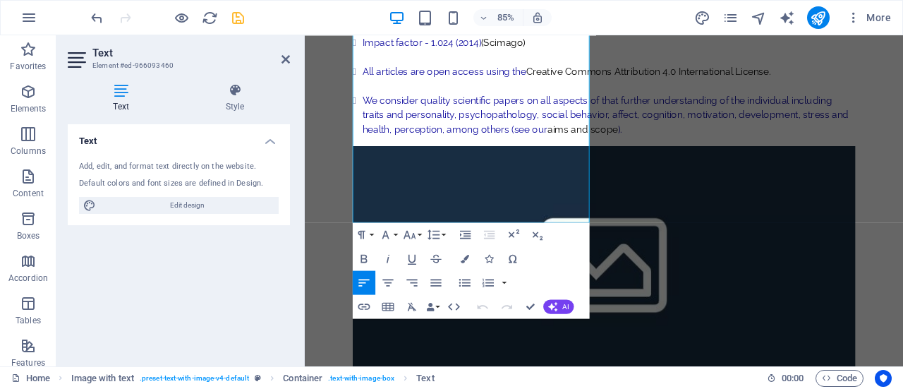
scroll to position [798, 0]
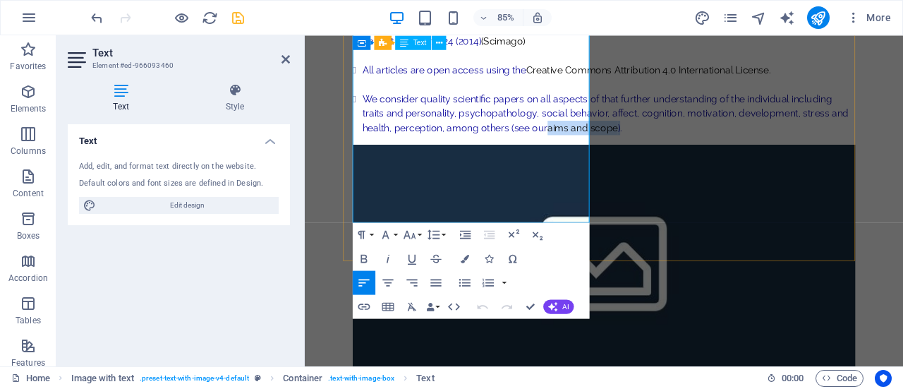
drag, startPoint x: 553, startPoint y: 232, endPoint x: 407, endPoint y: 246, distance: 146.7
click at [407, 152] on li "We consider quality scientific papers on all aspects of that further understand…" at bounding box center [662, 127] width 580 height 51
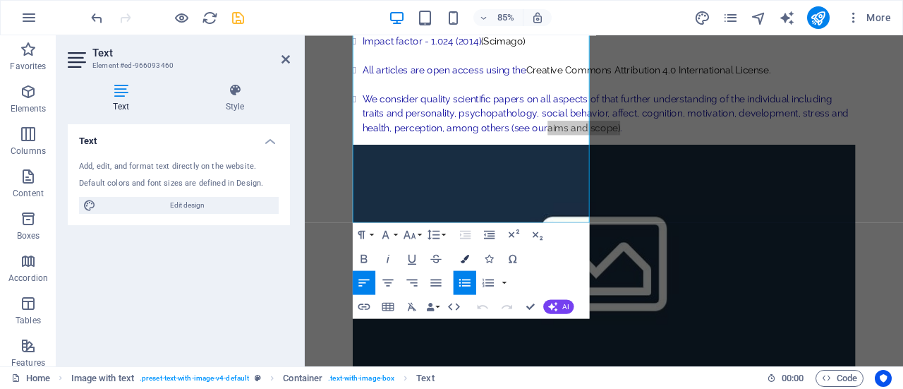
click at [467, 259] on icon "button" at bounding box center [465, 259] width 8 height 8
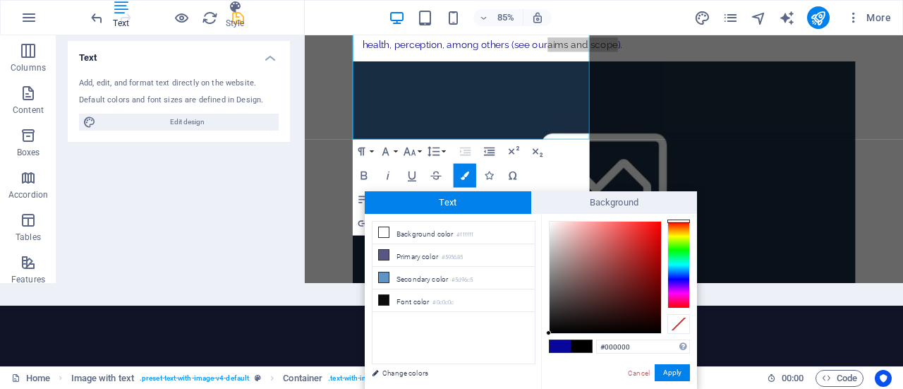
type input "#e01414"
click at [650, 235] on div at bounding box center [604, 276] width 111 height 111
click at [674, 369] on button "Apply" at bounding box center [672, 372] width 35 height 17
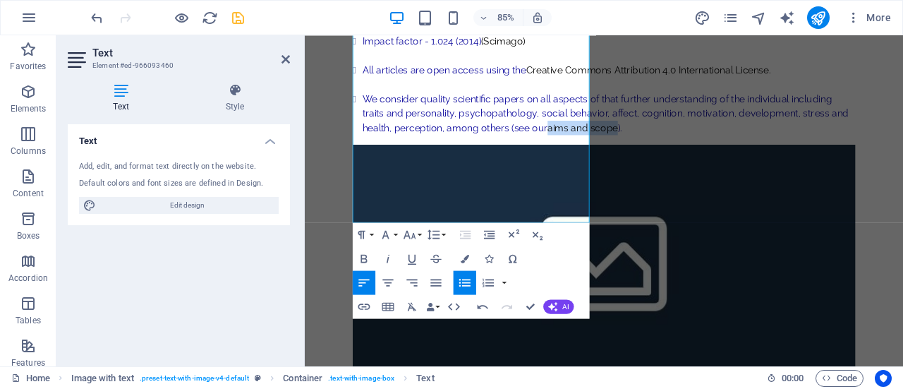
scroll to position [0, 0]
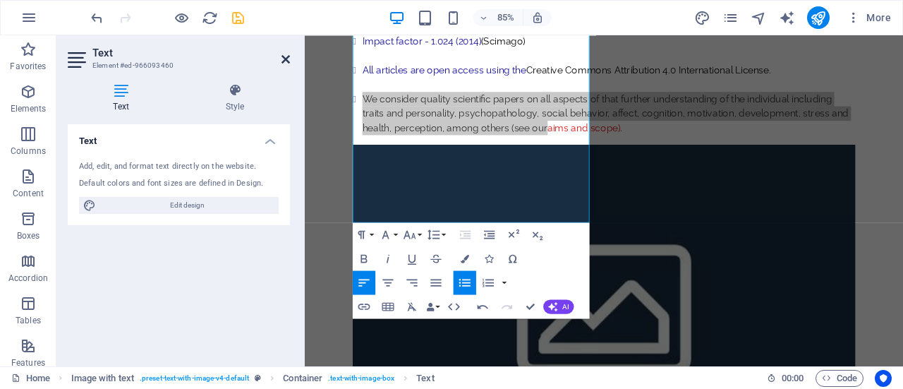
click at [284, 57] on icon at bounding box center [285, 59] width 8 height 11
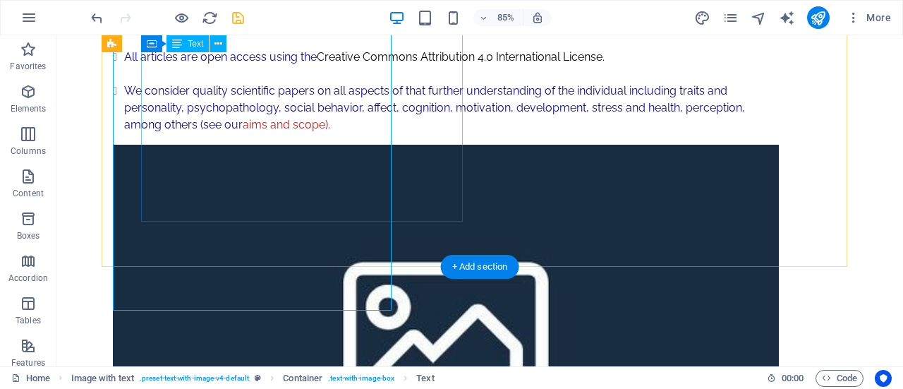
scroll to position [743, 0]
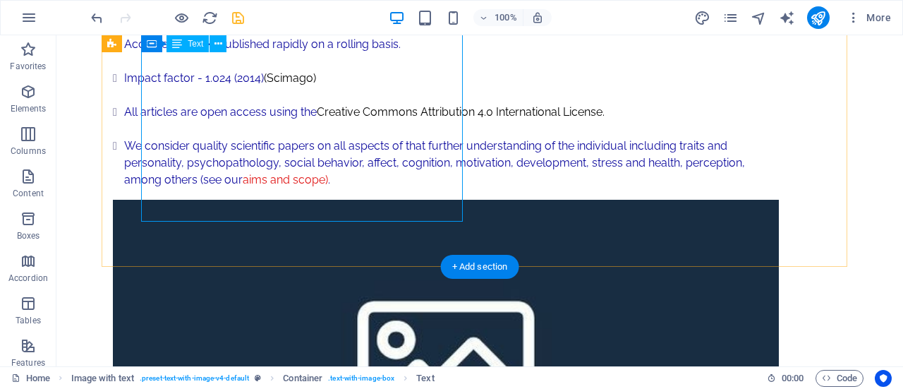
click at [416, 188] on div "Founded in [DATE] A peer-reviewed international journal. Accepted articles publ…" at bounding box center [446, 69] width 666 height 237
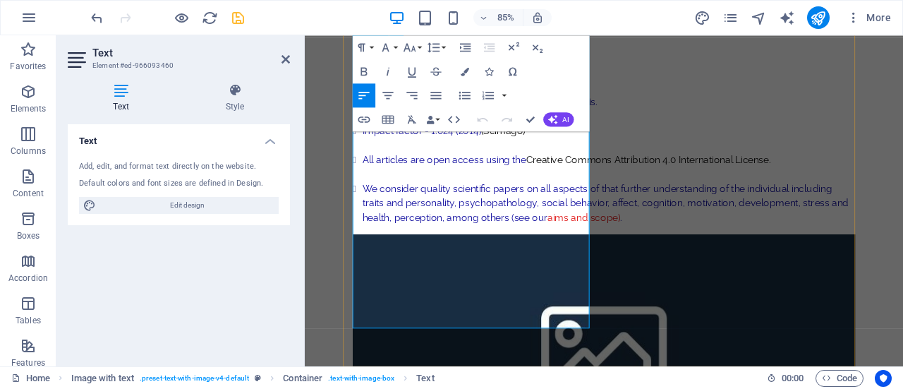
scroll to position [734, 0]
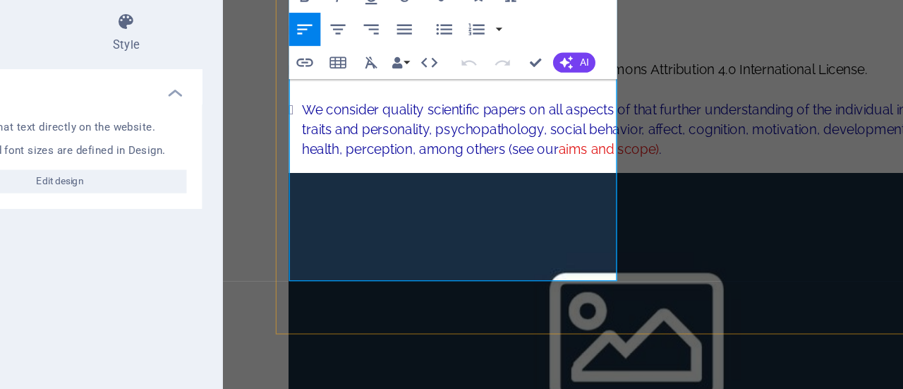
click at [341, 128] on li "We consider quality scientific papers on all aspects of that further understand…" at bounding box center [580, 102] width 580 height 51
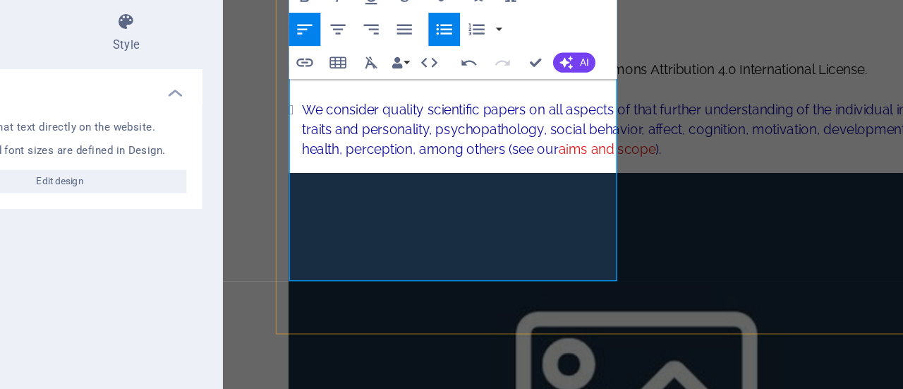
click at [341, 128] on li "We consider quality scientific papers on all aspects of that further understand…" at bounding box center [580, 102] width 580 height 51
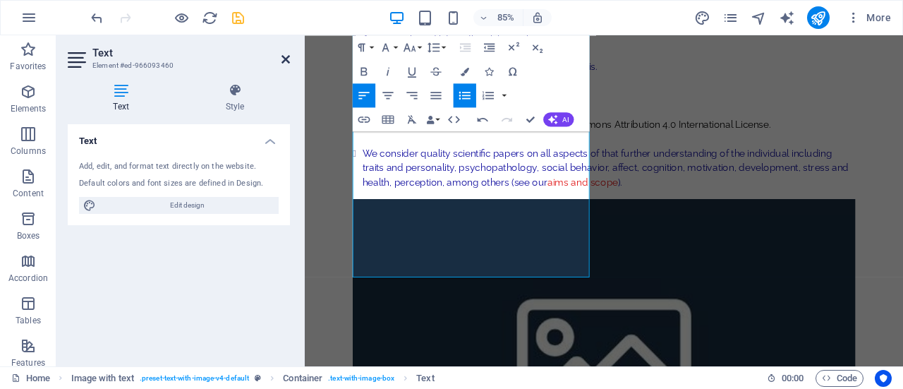
click at [288, 54] on icon at bounding box center [285, 59] width 8 height 11
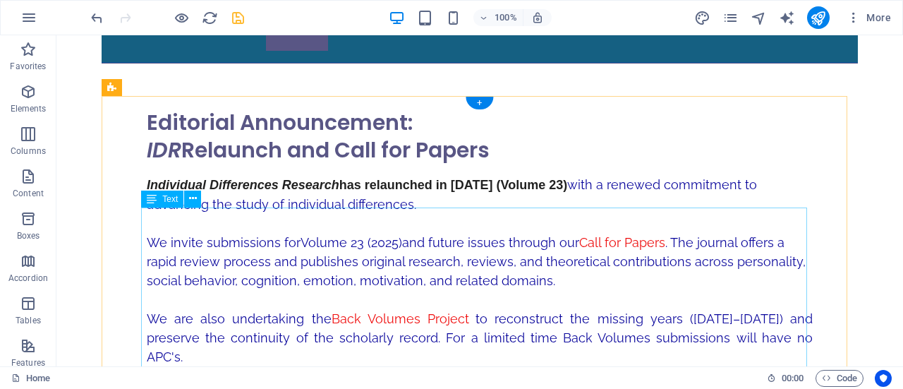
scroll to position [157, 0]
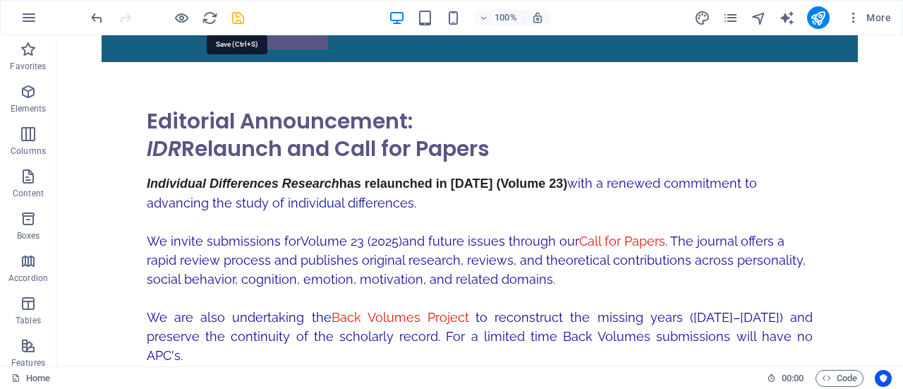
click at [236, 17] on icon "save" at bounding box center [238, 18] width 16 height 16
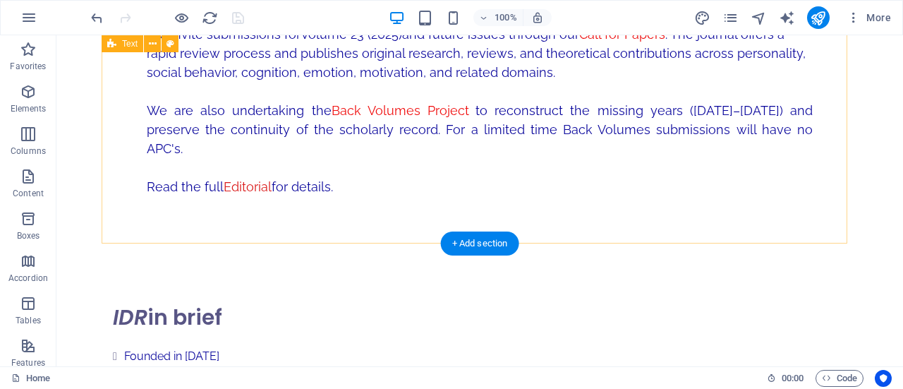
scroll to position [364, 0]
click at [370, 211] on div "Editorial Announcement: IDR Relaunch and Call for Papers Individual Differences…" at bounding box center [480, 56] width 756 height 403
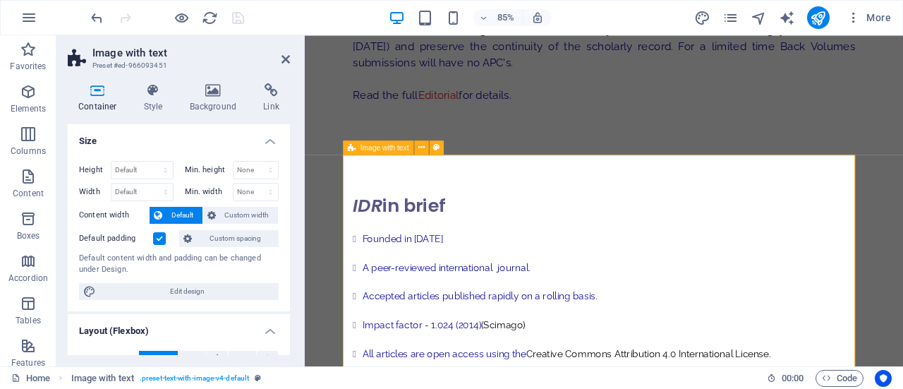
scroll to position [454, 0]
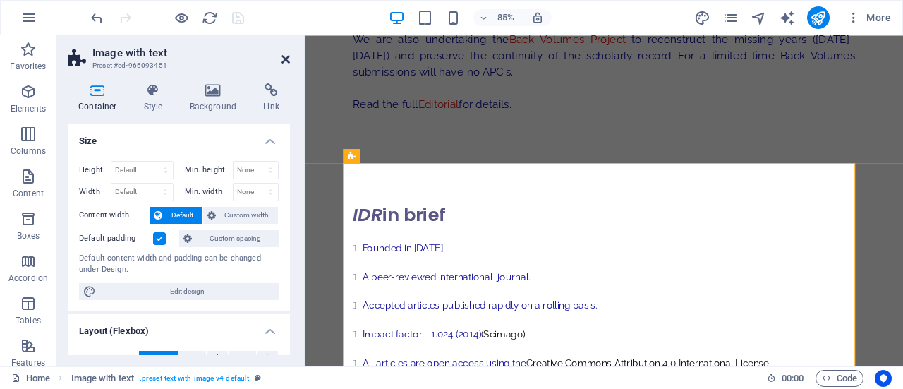
click at [284, 60] on icon at bounding box center [285, 59] width 8 height 11
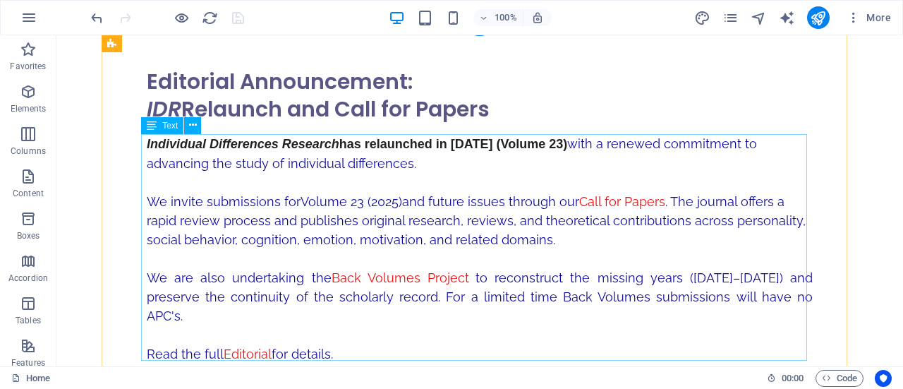
scroll to position [0, 0]
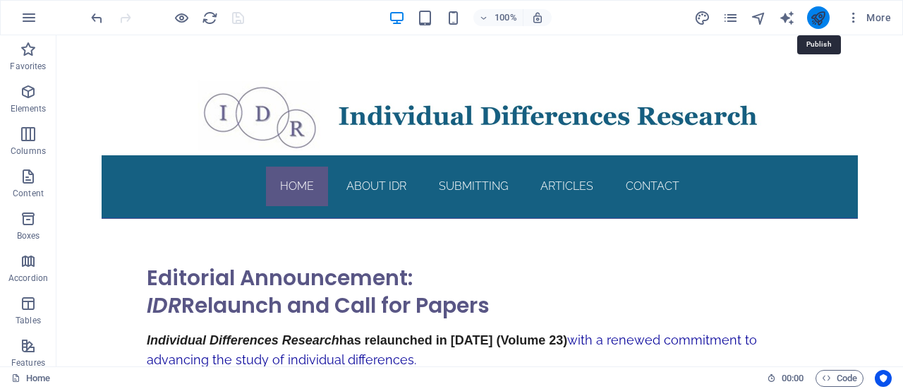
click at [815, 13] on icon "publish" at bounding box center [818, 18] width 16 height 16
